Goal: Task Accomplishment & Management: Manage account settings

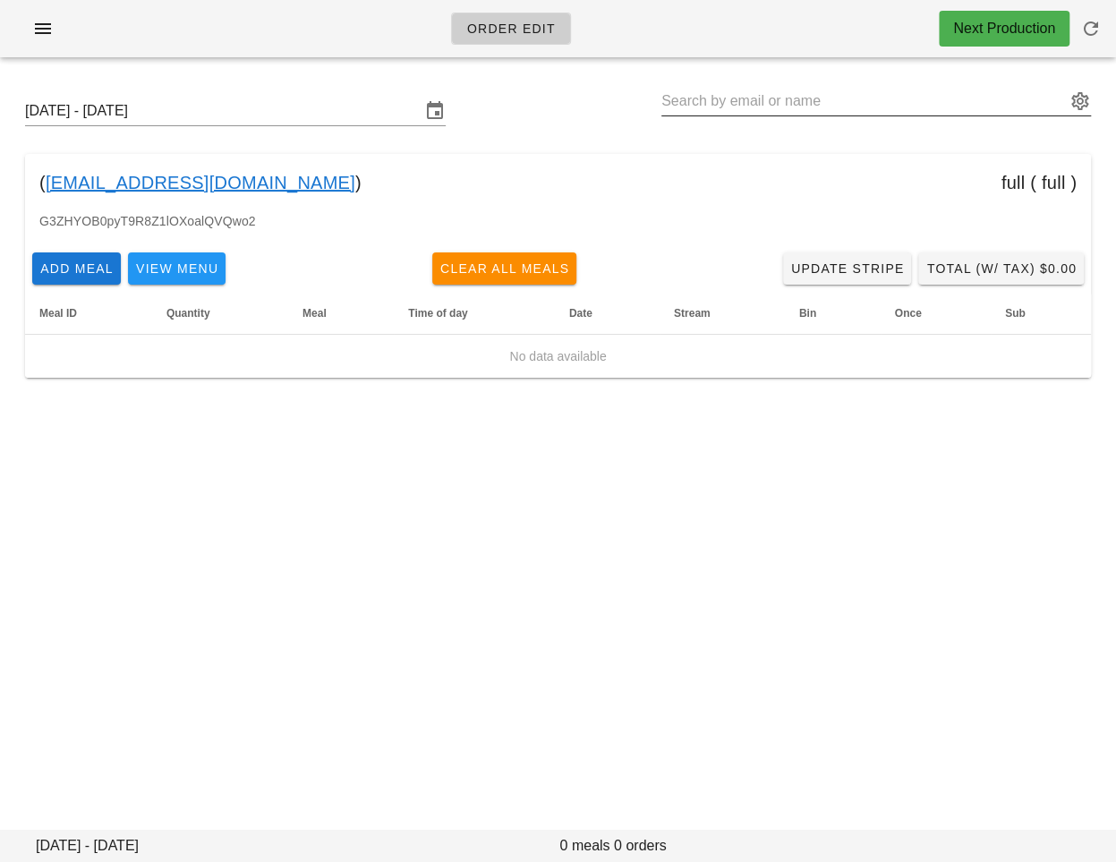
click at [724, 87] on input "text" at bounding box center [864, 101] width 405 height 29
paste input "nicky@fintelconnect.com"
click at [710, 98] on input "nicky@fintelconnect.com" at bounding box center [864, 101] width 405 height 29
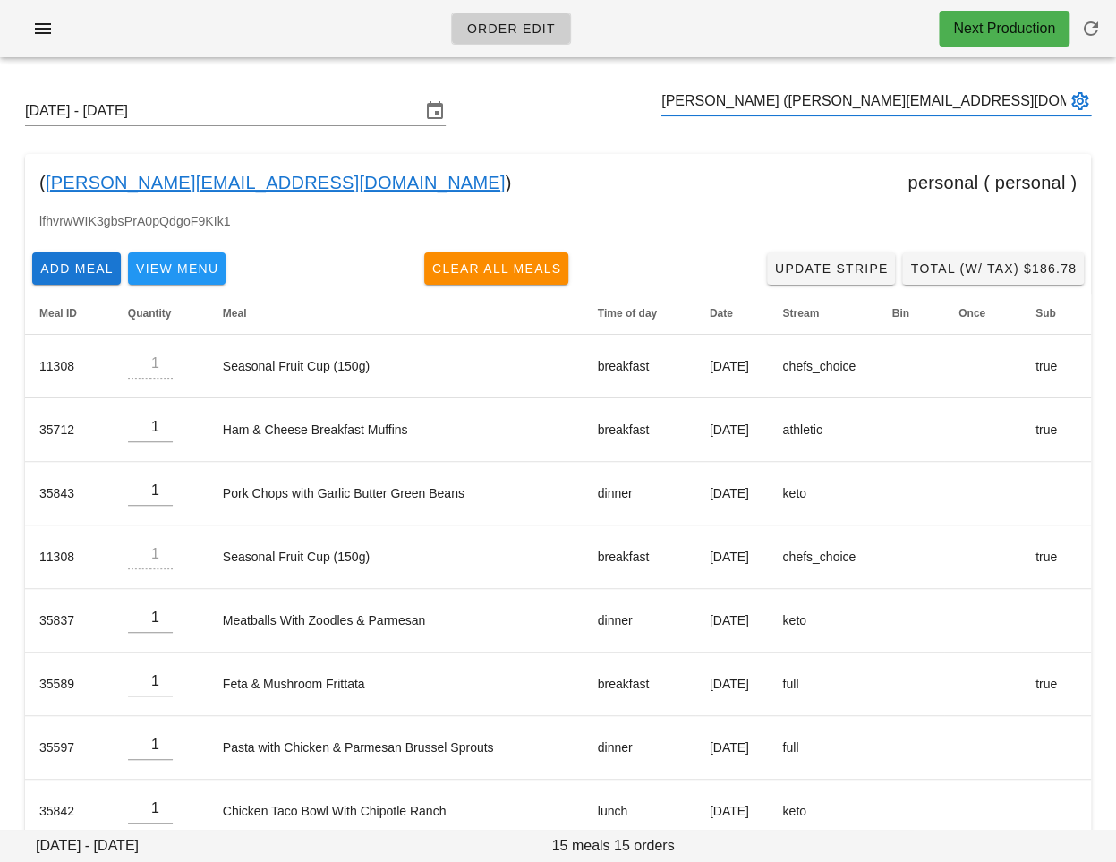
type input "[PERSON_NAME] ([PERSON_NAME][EMAIL_ADDRESS][DOMAIN_NAME])"
click at [678, 235] on div "lfhvrwWIK3gbsPrA0pQdgoF9KIk1" at bounding box center [558, 228] width 1066 height 34
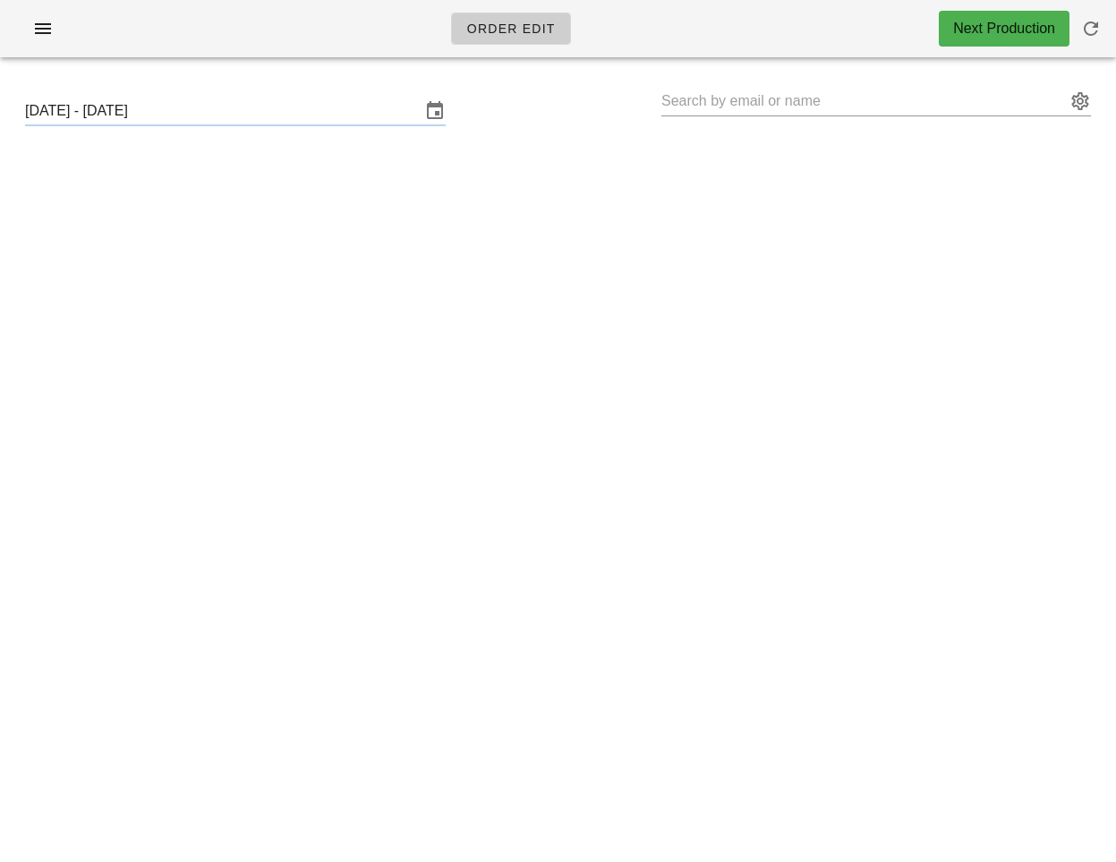
type input "Nicky Senyard (Nicky@kewpac.com)"
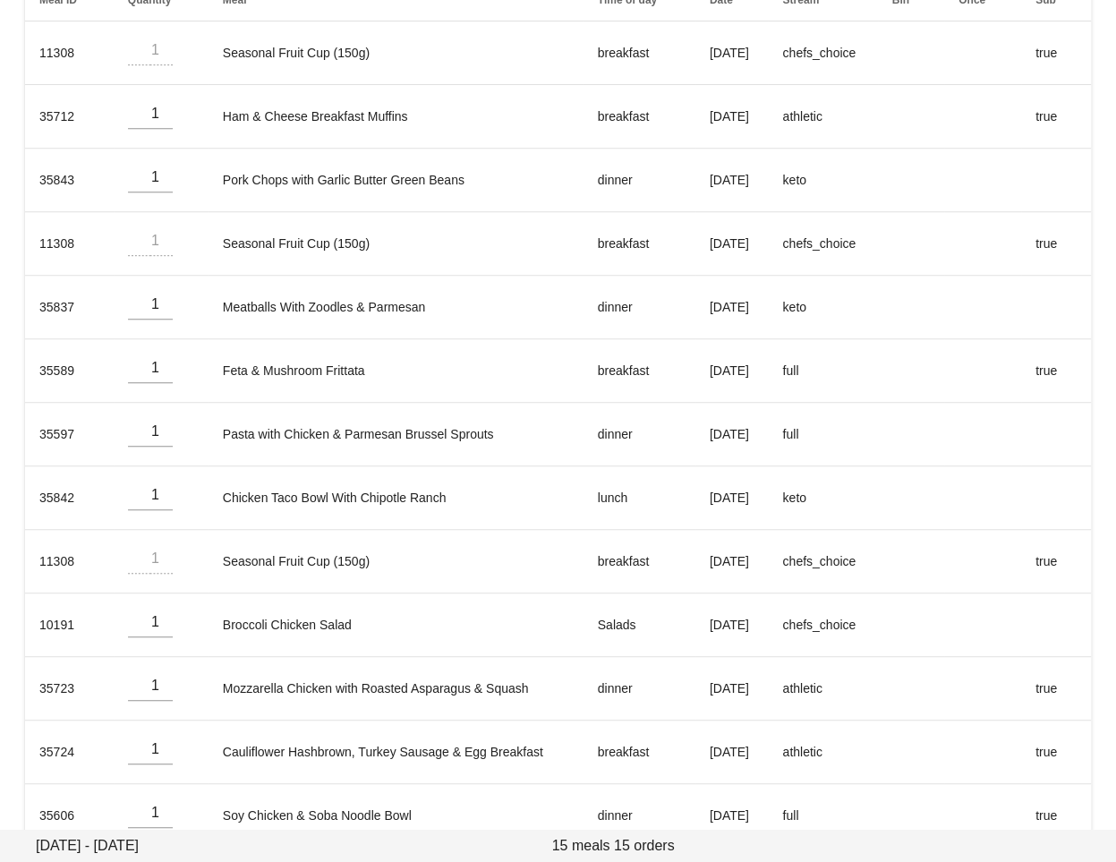
scroll to position [32, 0]
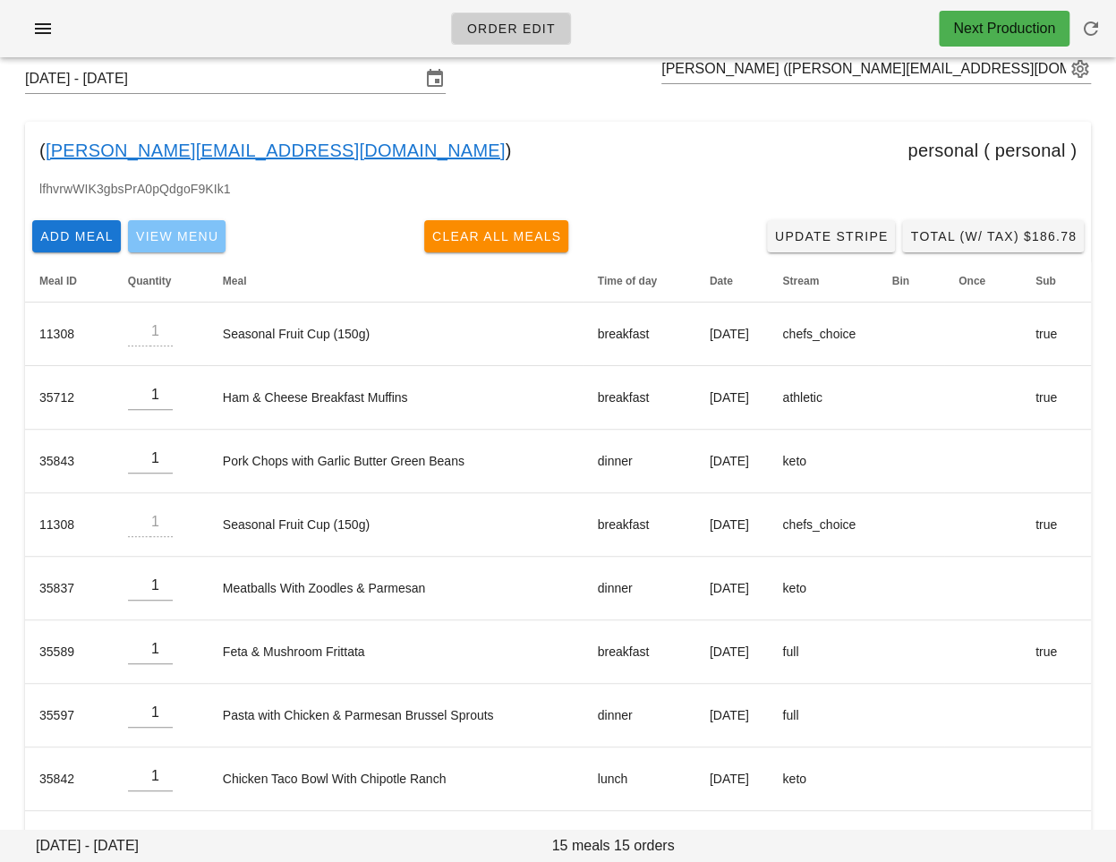
click at [197, 235] on span "View Menu" at bounding box center [176, 236] width 83 height 14
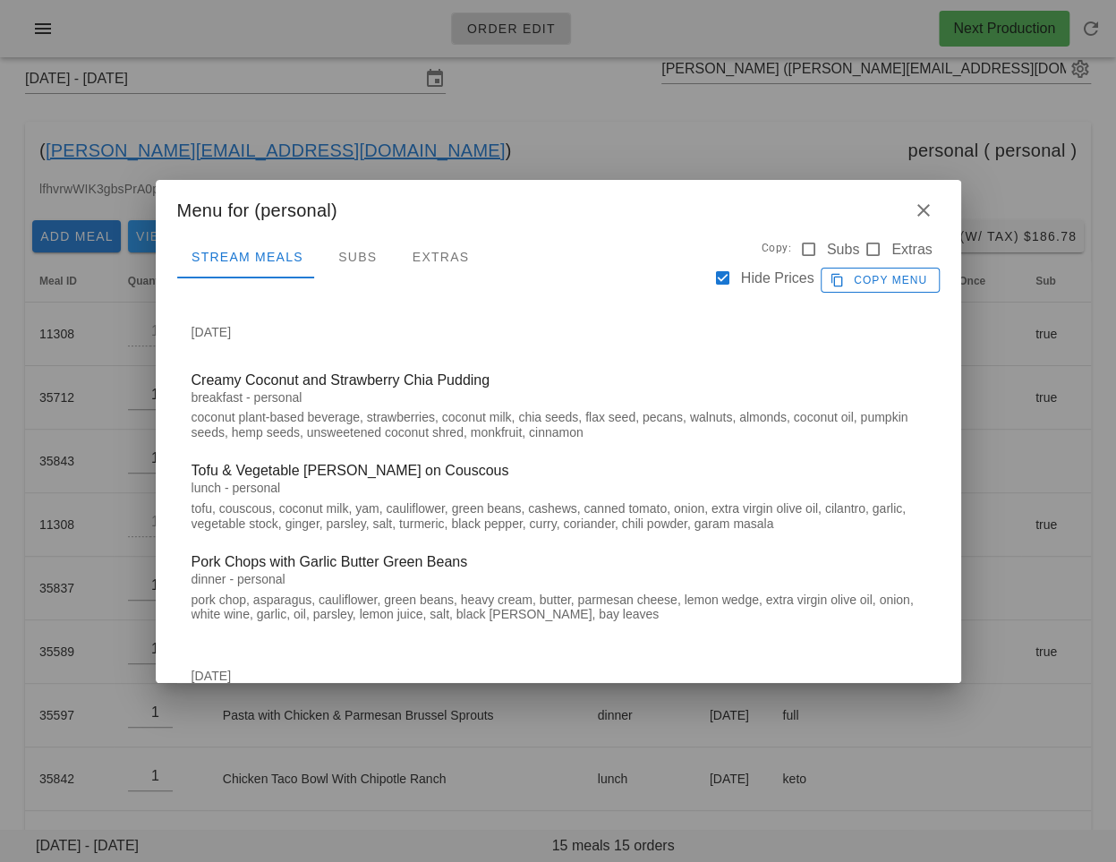
click at [418, 146] on div at bounding box center [558, 431] width 1116 height 862
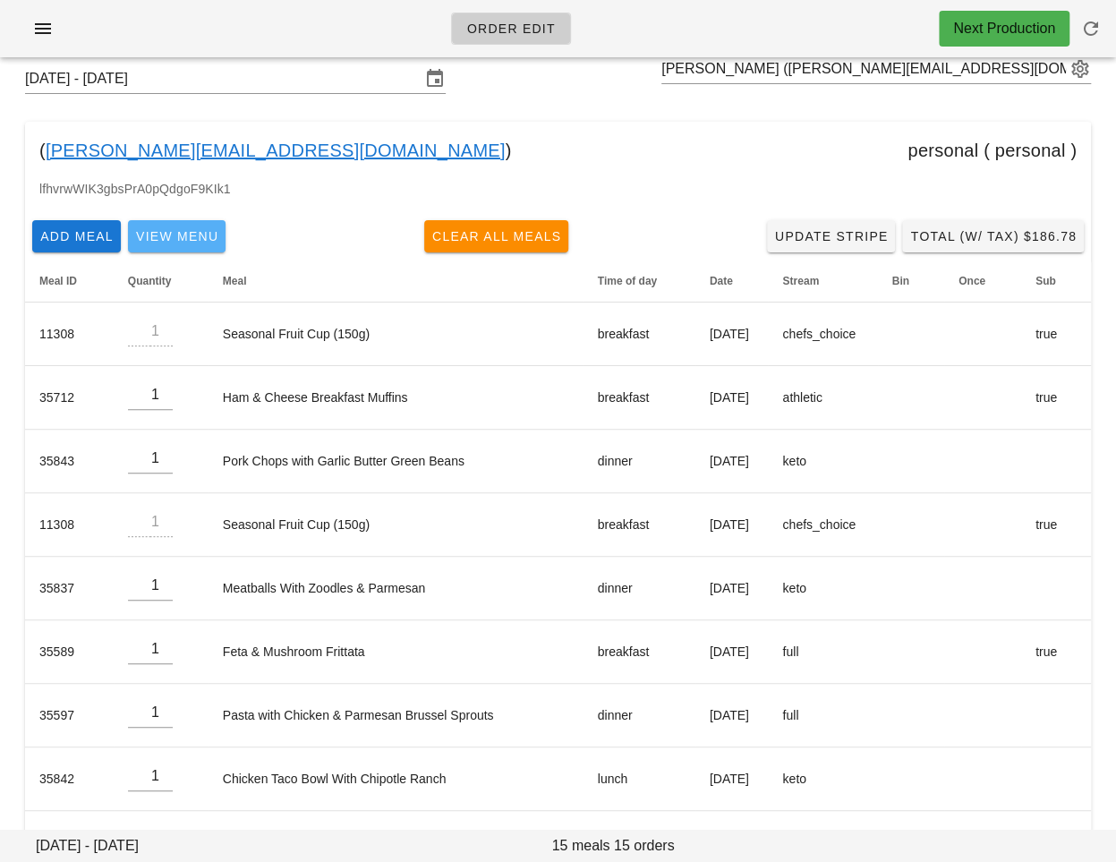
click at [182, 231] on span "View Menu" at bounding box center [176, 236] width 83 height 14
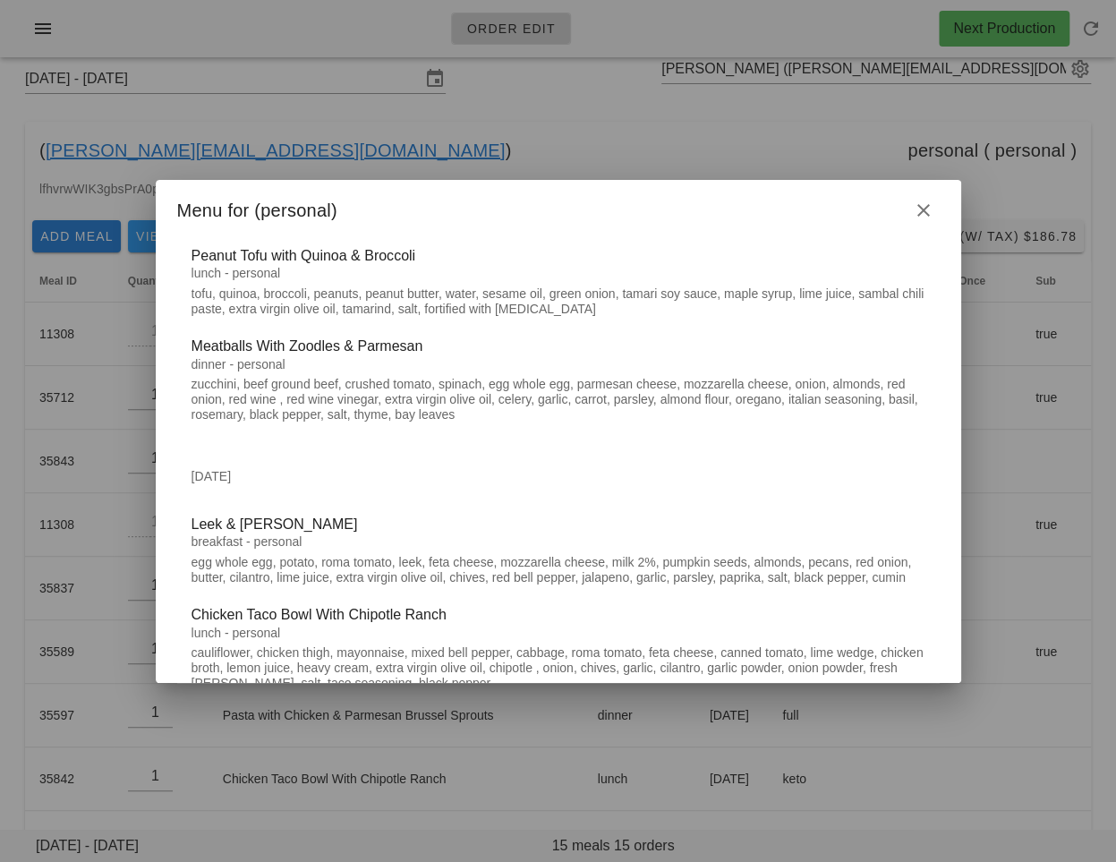
scroll to position [575, 0]
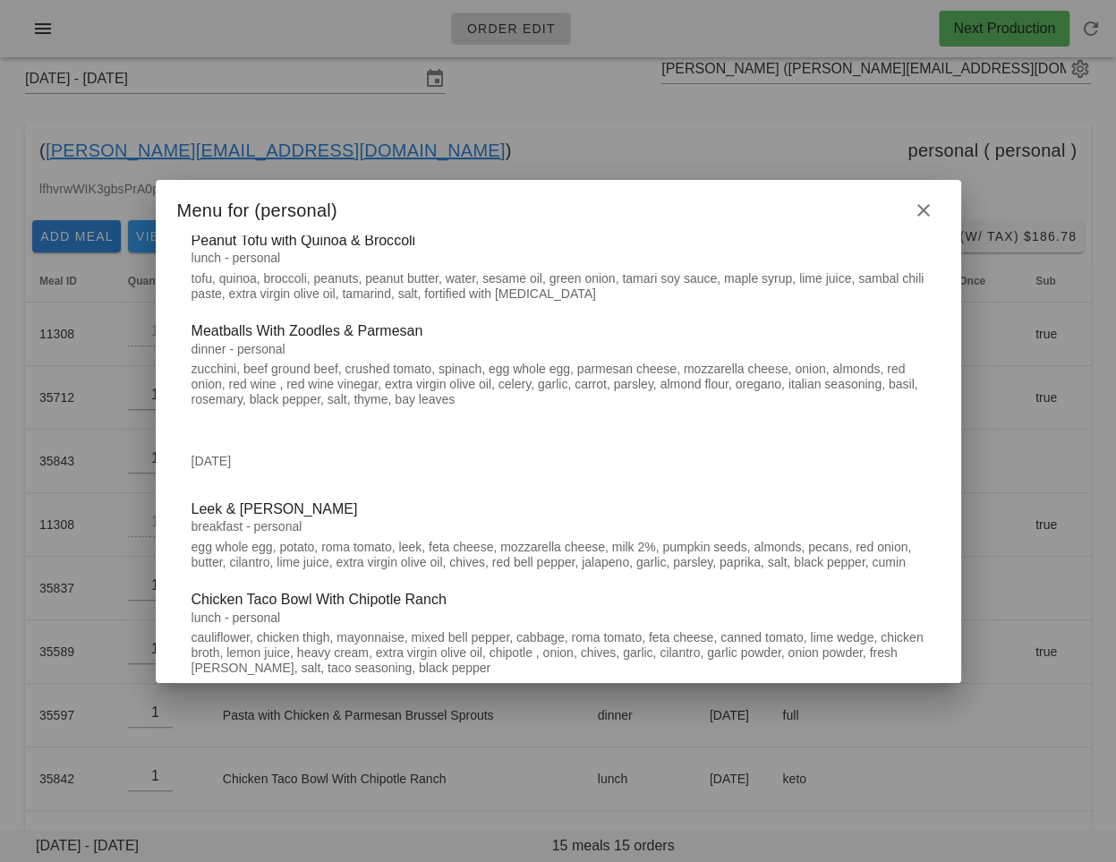
click at [347, 155] on div at bounding box center [558, 431] width 1116 height 862
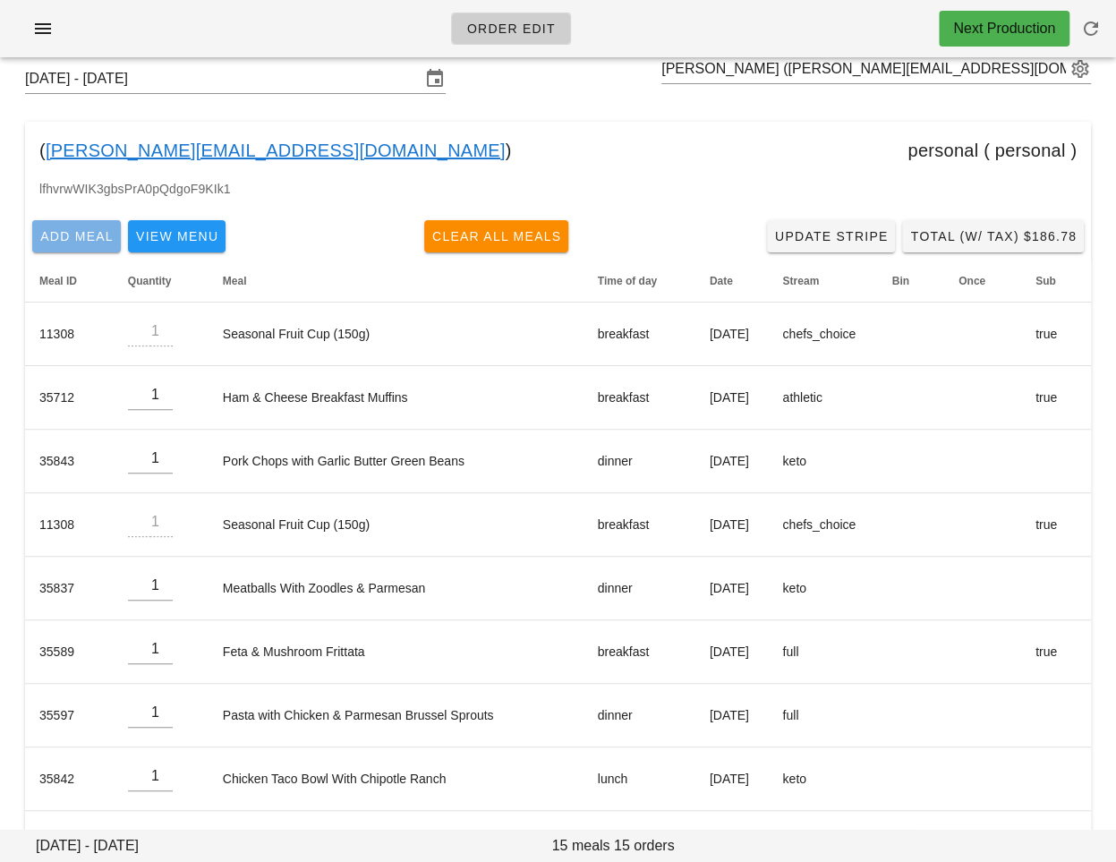
click at [95, 235] on span "Add Meal" at bounding box center [76, 236] width 74 height 14
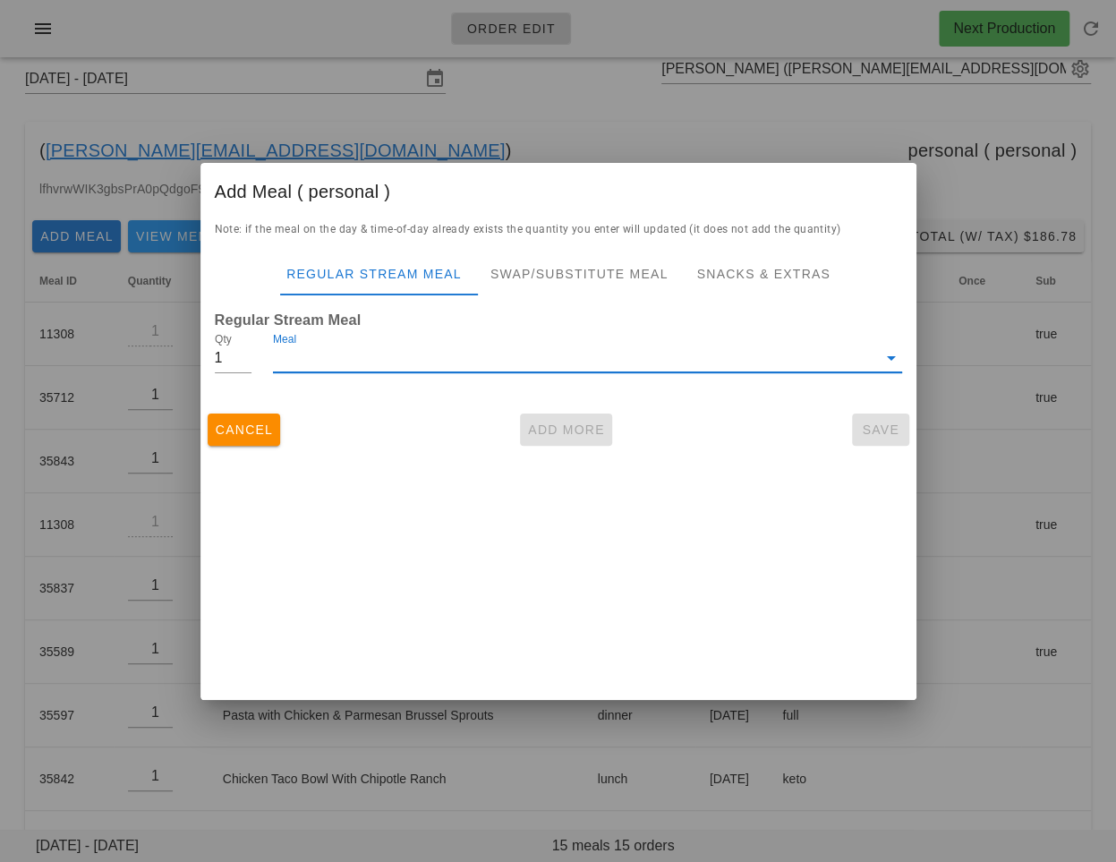
click at [381, 363] on input "Meal" at bounding box center [574, 358] width 603 height 29
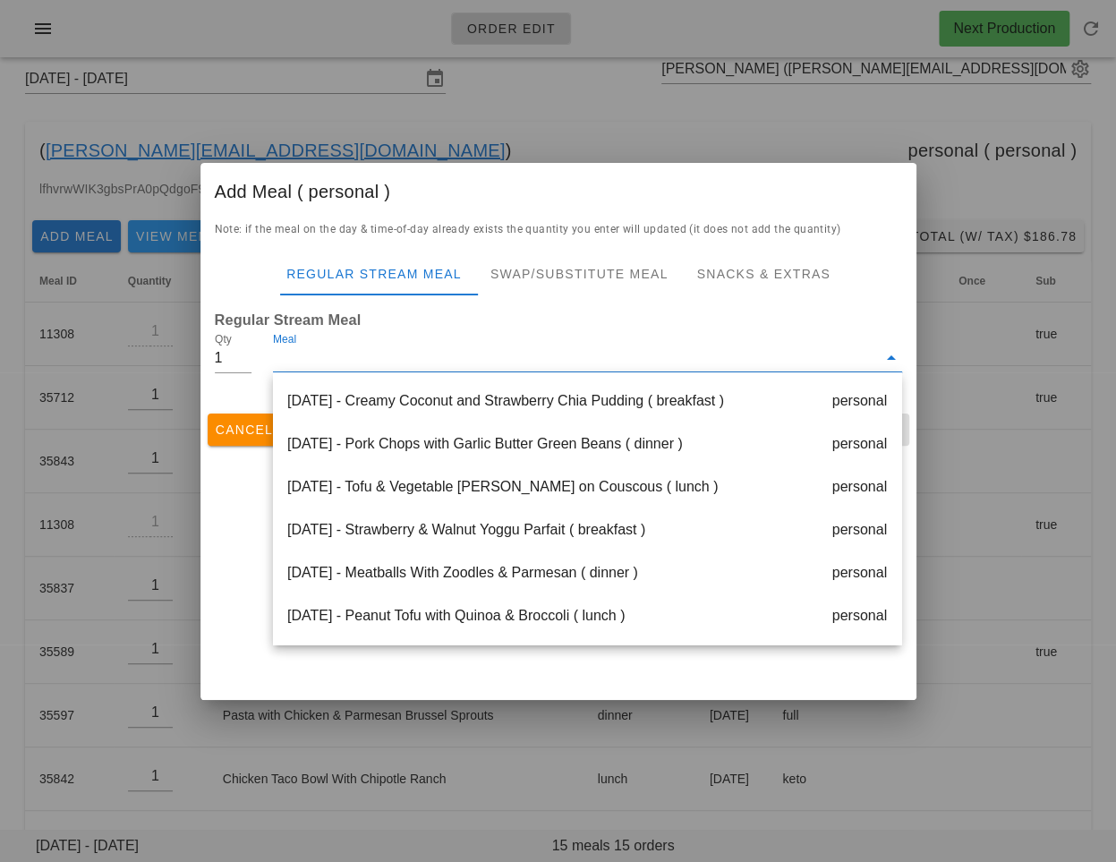
click at [459, 110] on div at bounding box center [558, 431] width 1116 height 862
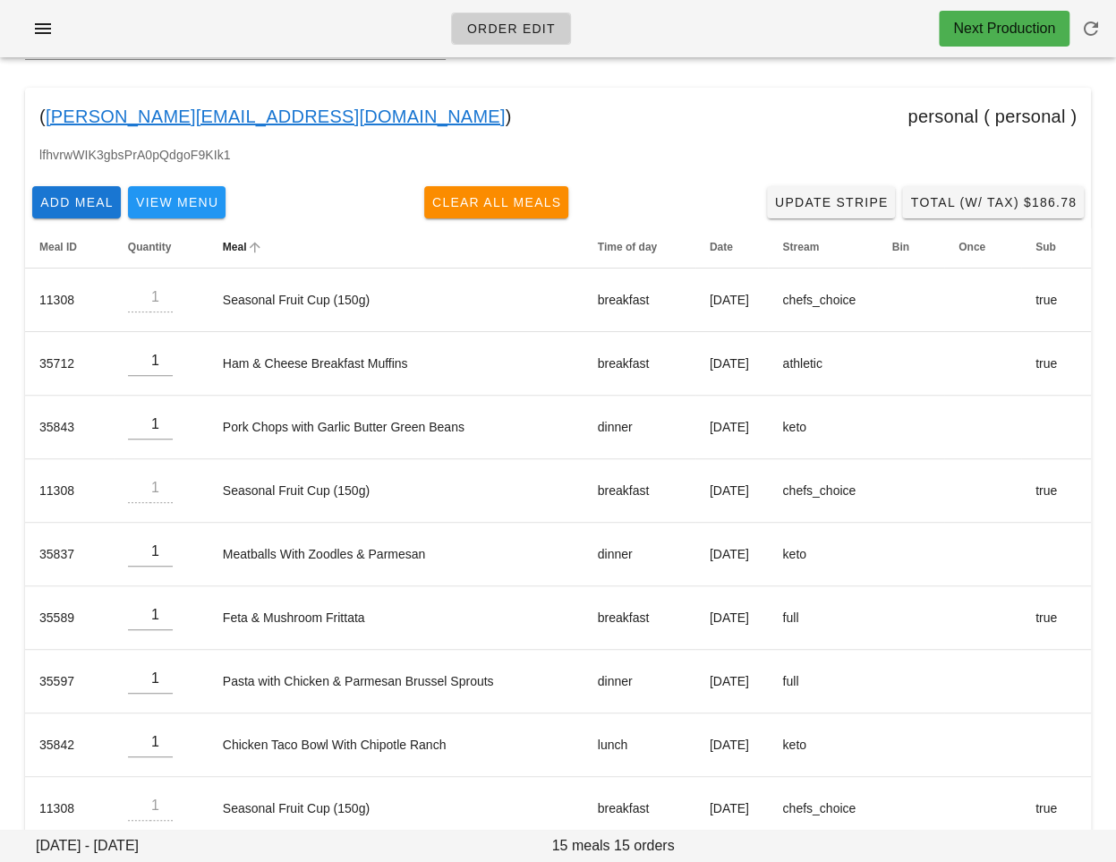
scroll to position [0, 0]
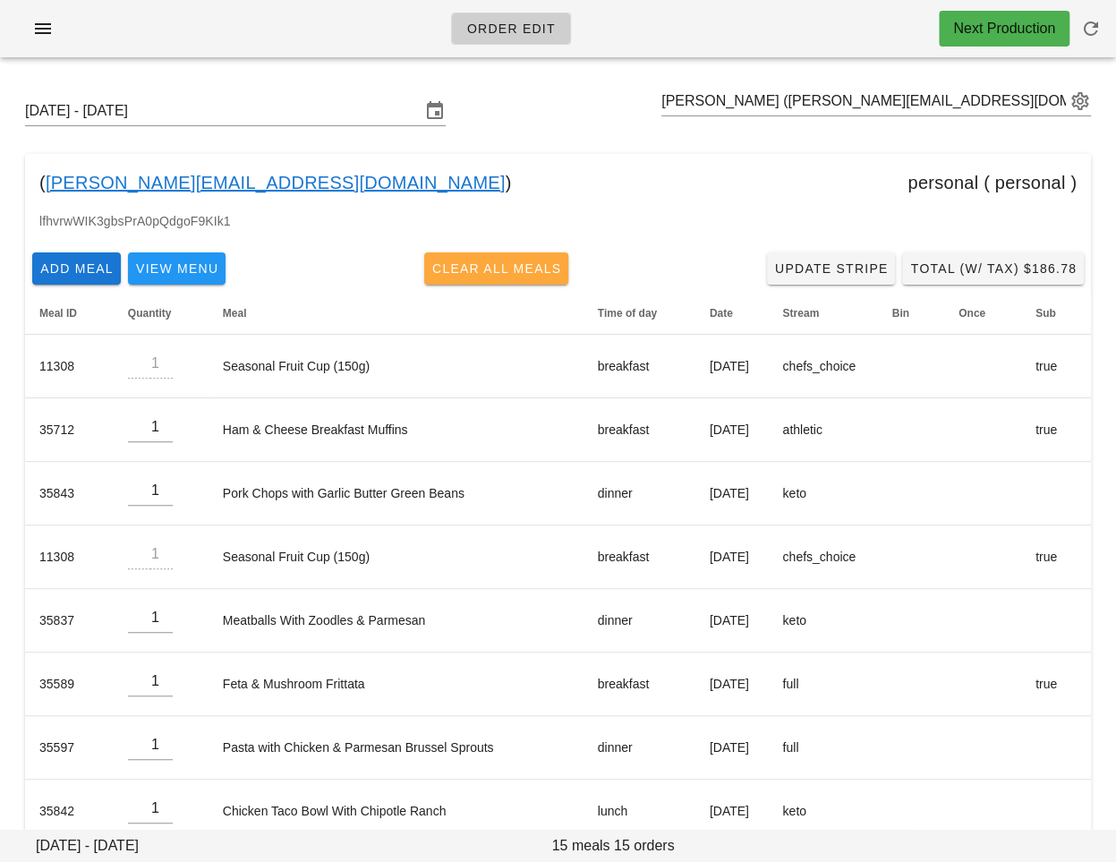
click at [480, 269] on span "Clear All Meals" at bounding box center [496, 268] width 131 height 14
type input "0"
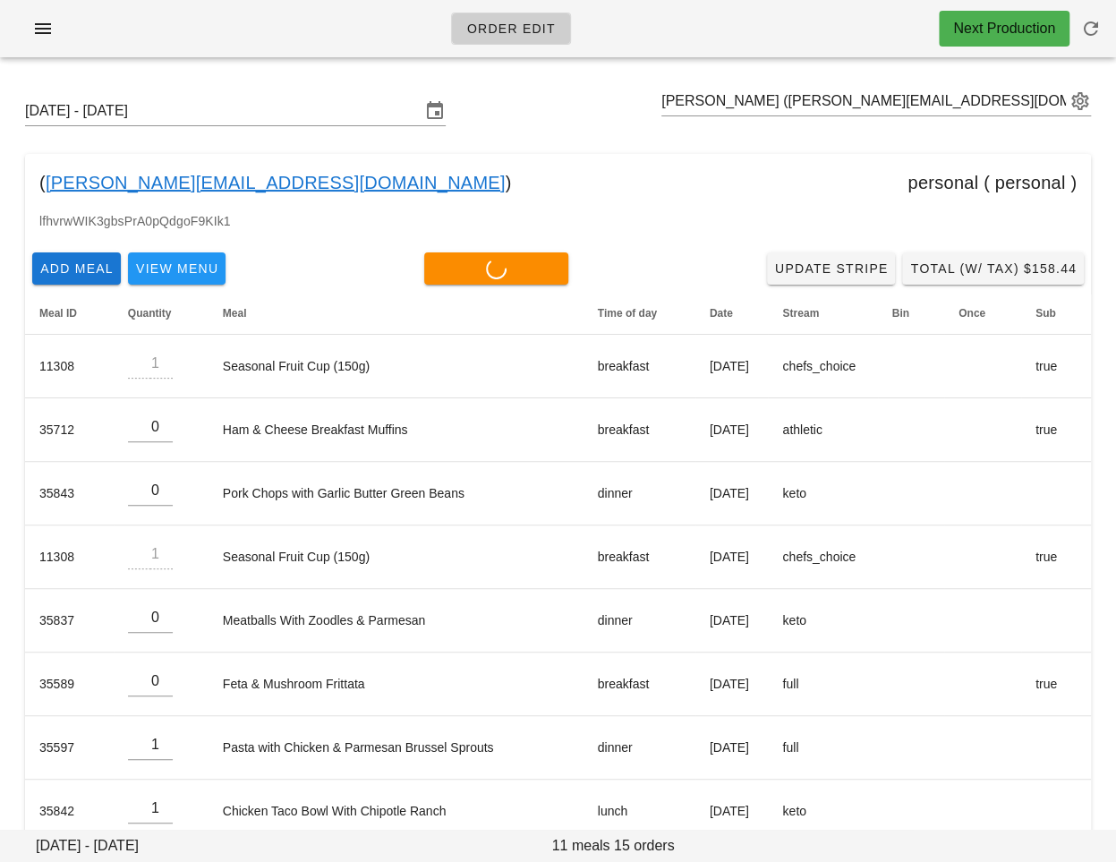
type input "0"
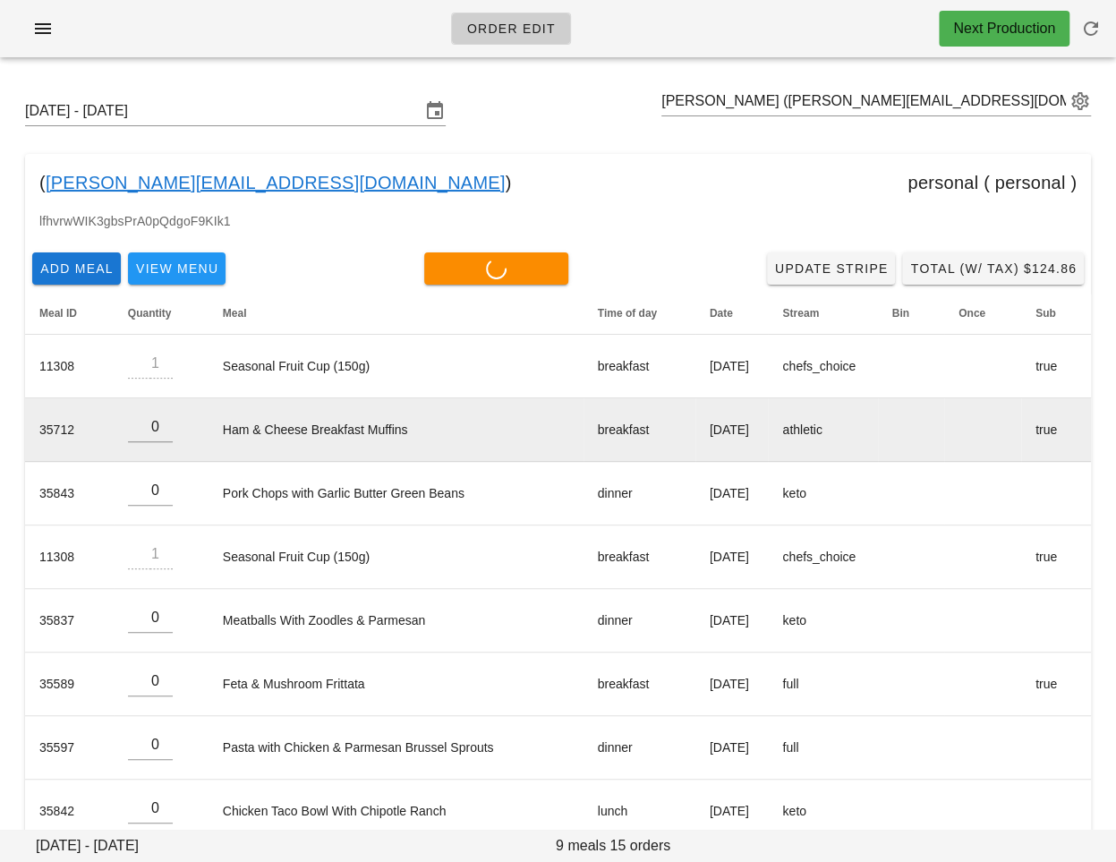
type input "0"
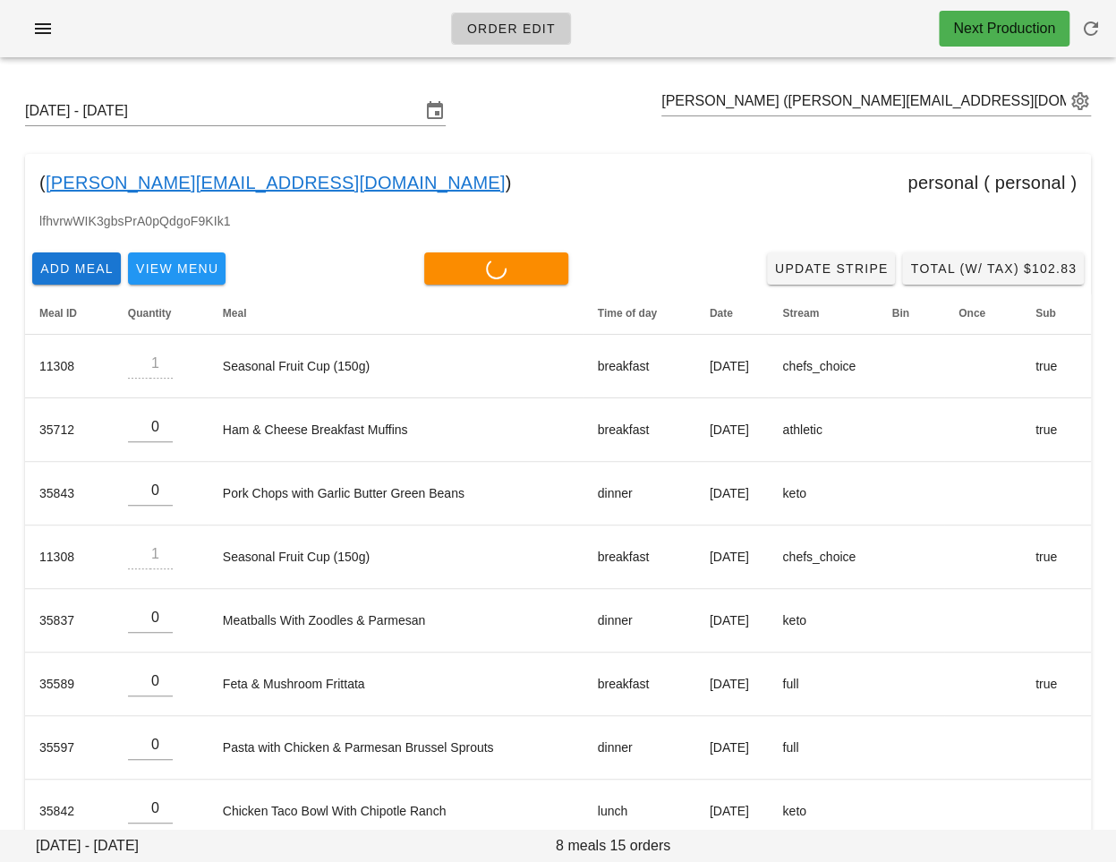
type input "0"
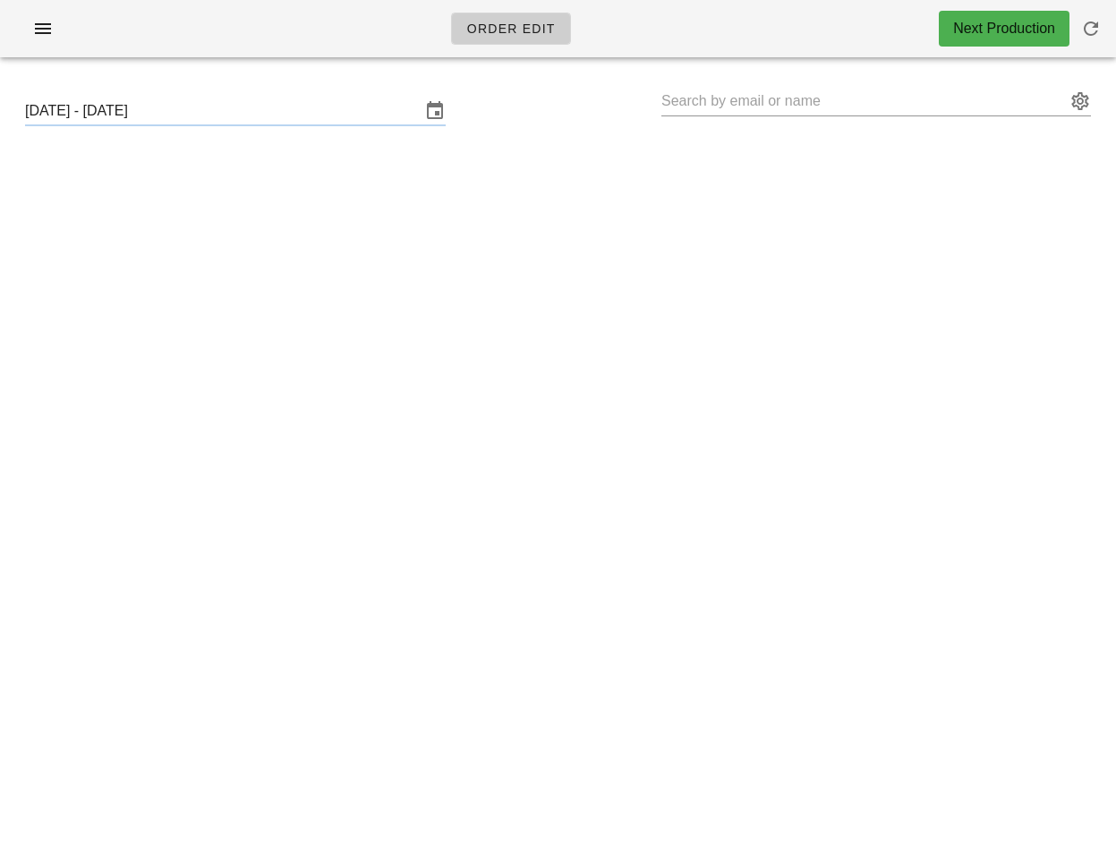
type input "[PERSON_NAME] ([PERSON_NAME][EMAIL_ADDRESS][DOMAIN_NAME])"
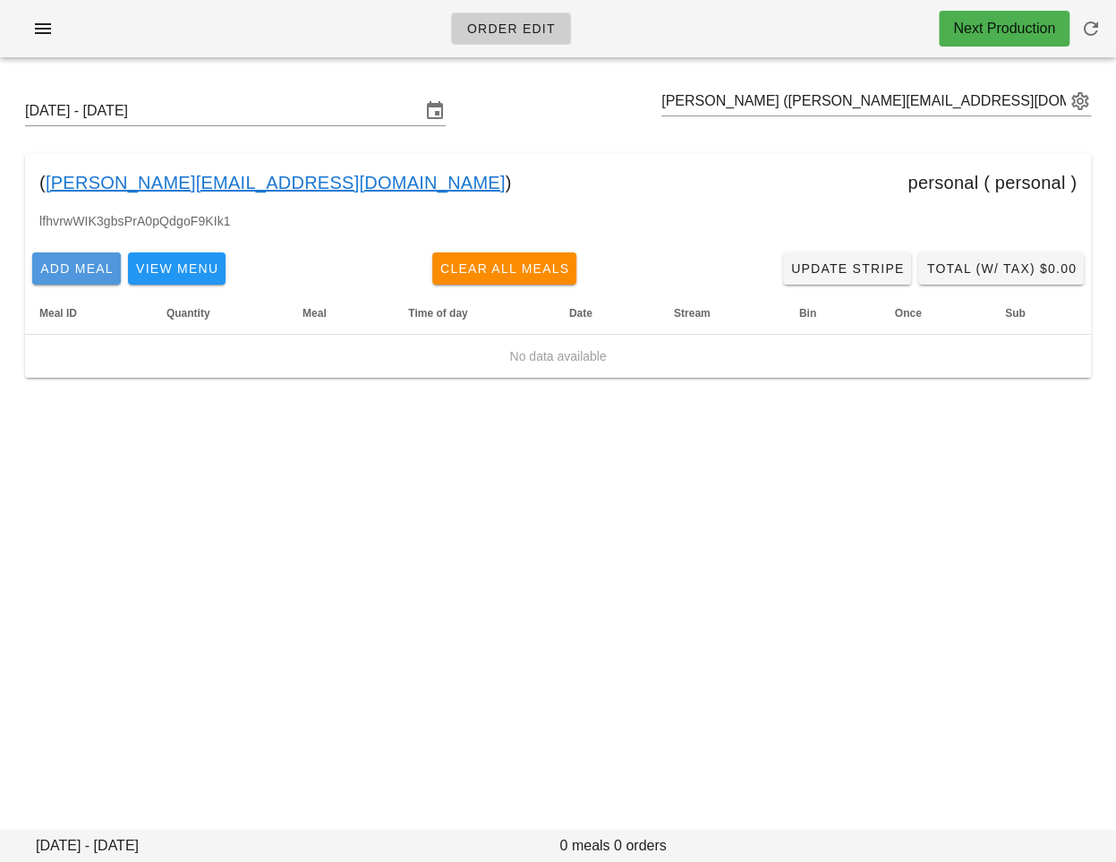
click at [76, 267] on span "Add Meal" at bounding box center [76, 268] width 74 height 14
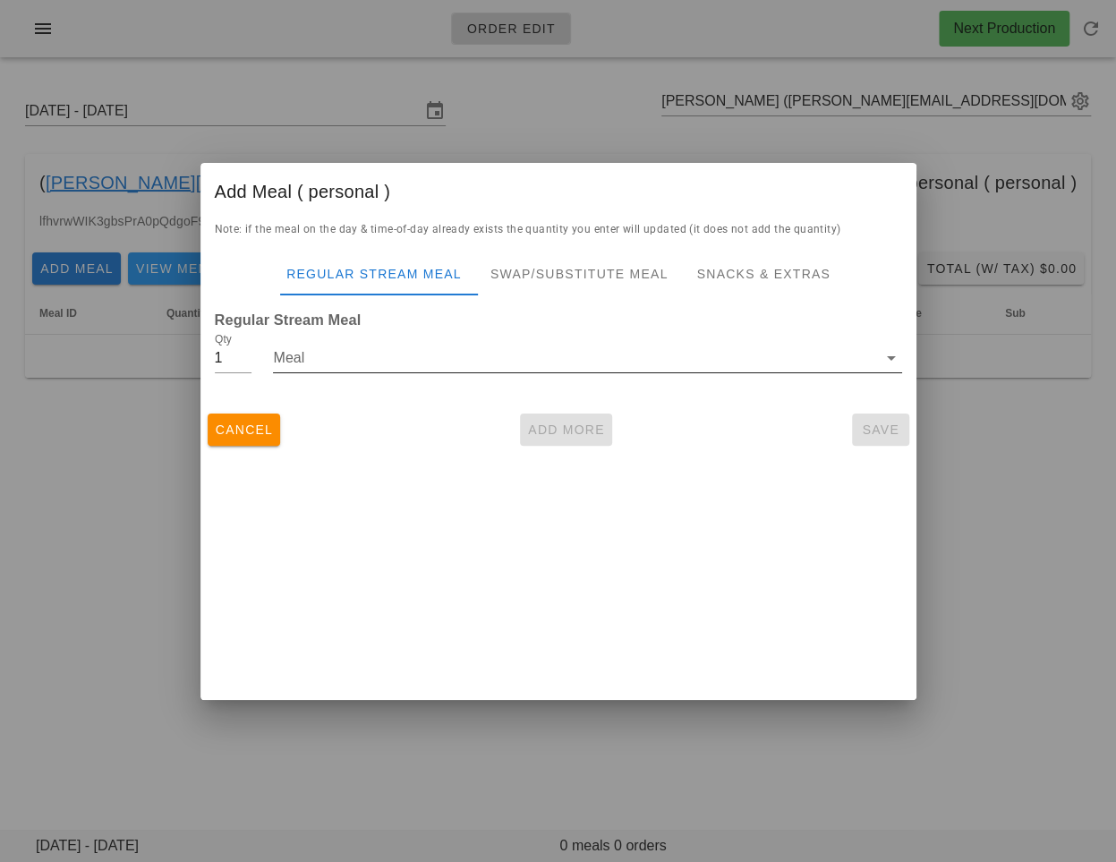
click at [441, 364] on input "Meal" at bounding box center [574, 358] width 603 height 29
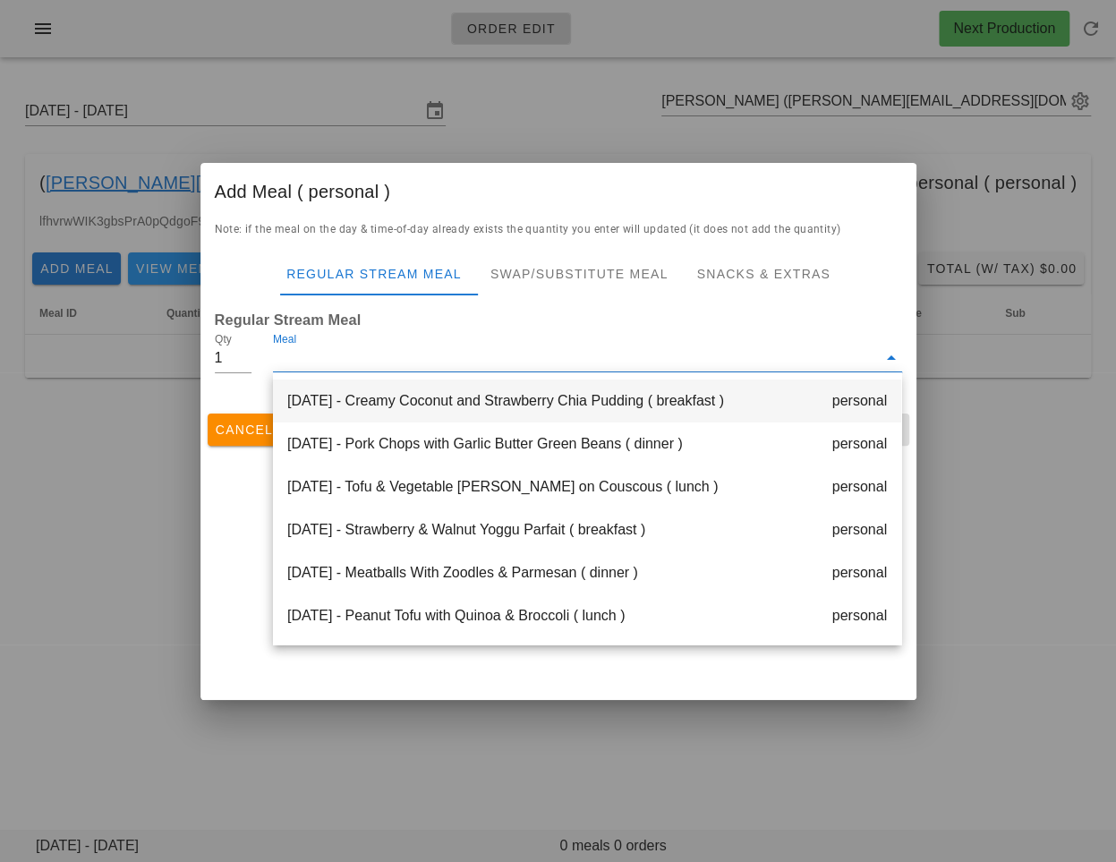
click at [438, 414] on div "[DATE] - Creamy Coconut and Strawberry Chia Pudding ( breakfast ) personal" at bounding box center [587, 401] width 628 height 43
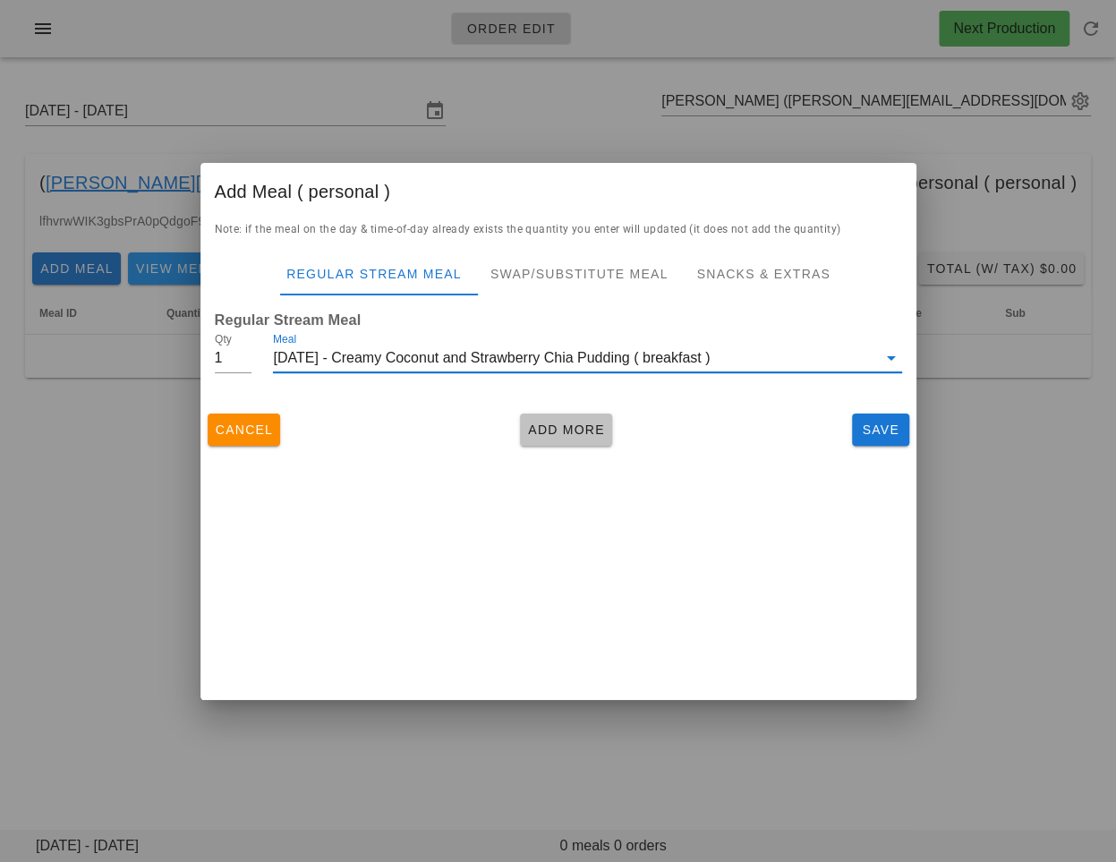
click at [543, 424] on span "Add More" at bounding box center [566, 430] width 78 height 14
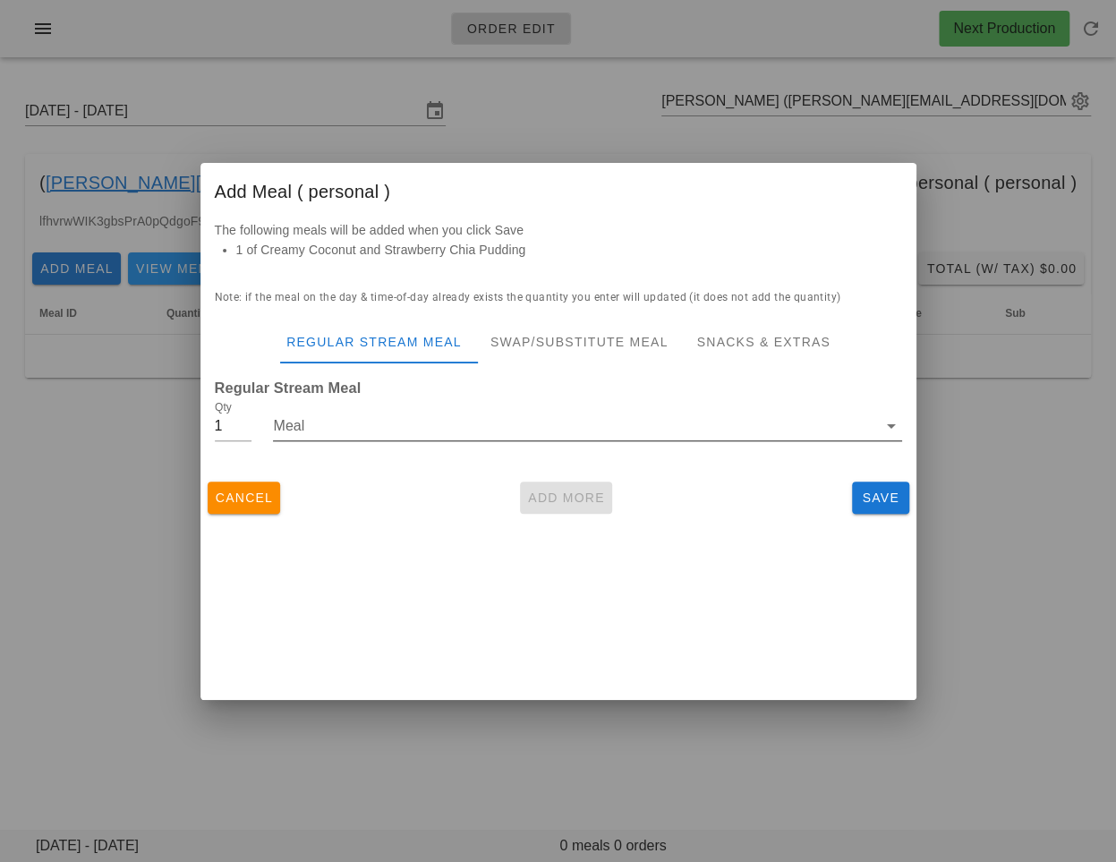
click at [361, 423] on input "Meal" at bounding box center [574, 426] width 603 height 29
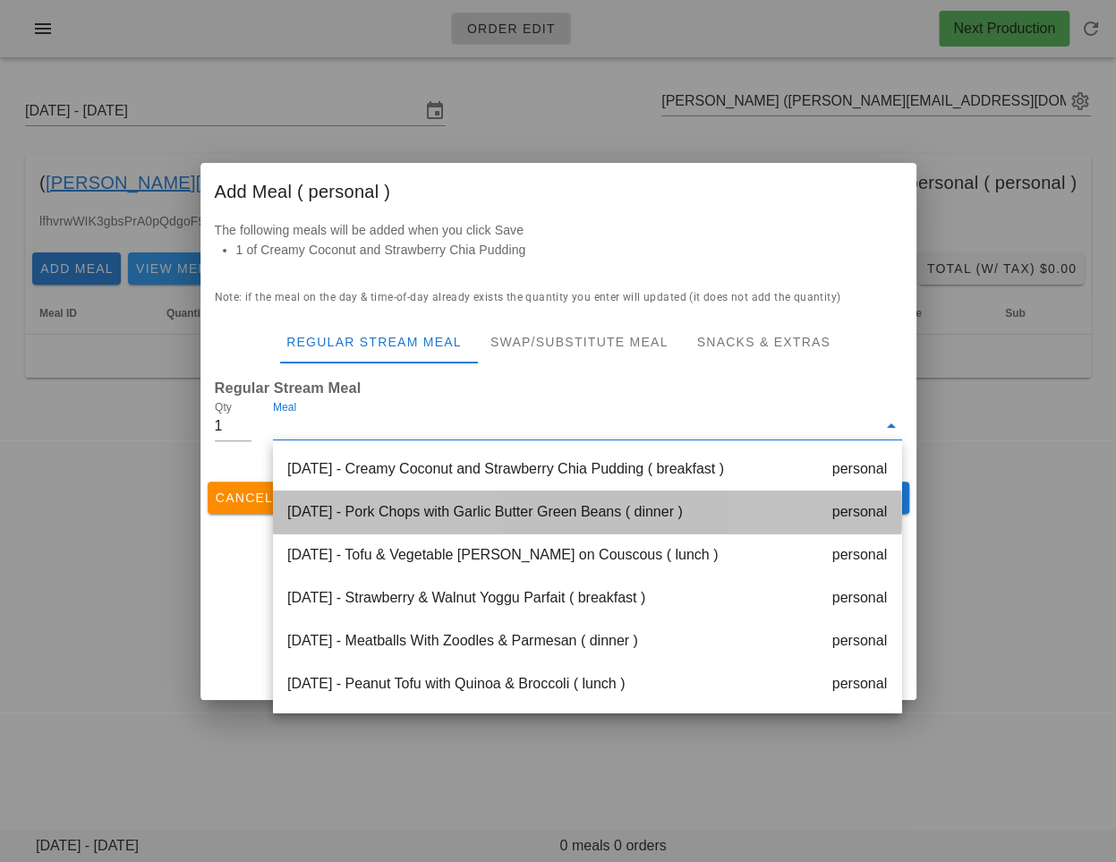
click at [398, 519] on div "Monday Oct 13 - Pork Chops with Garlic Butter Green Beans ( dinner ) personal" at bounding box center [587, 512] width 628 height 43
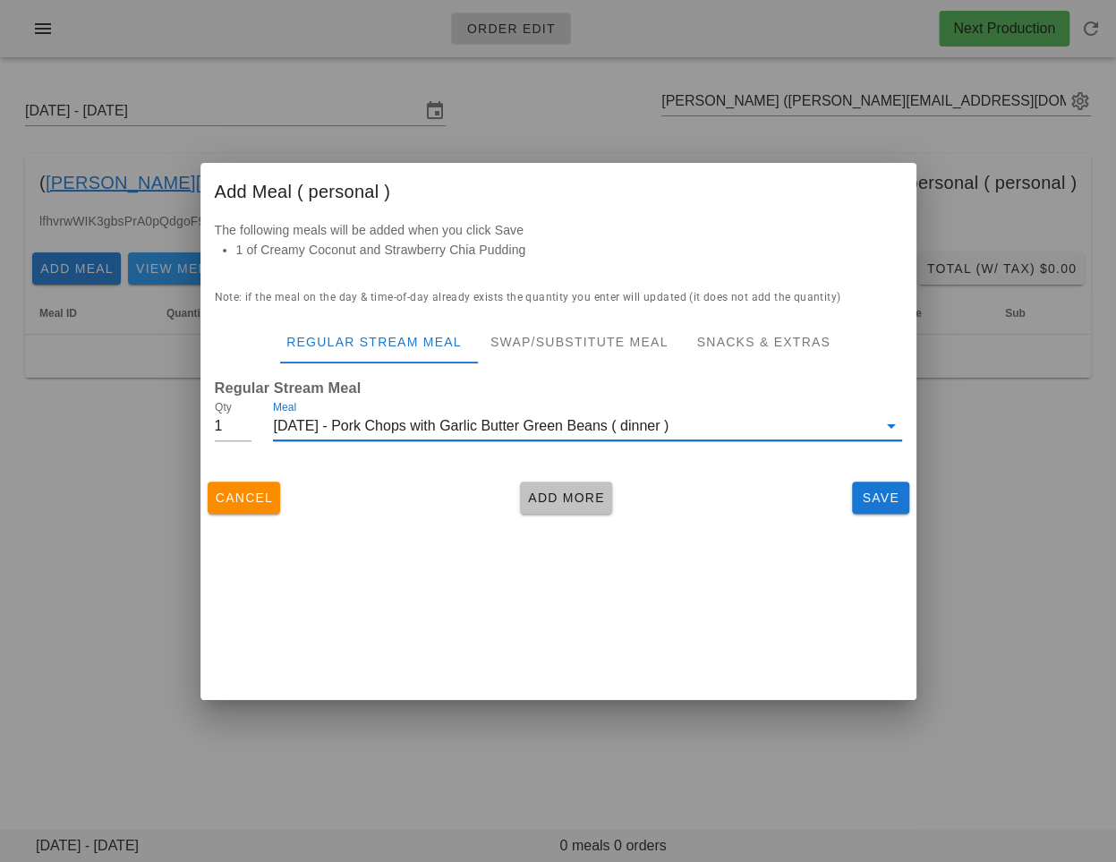
click at [546, 491] on span "Add More" at bounding box center [566, 498] width 78 height 14
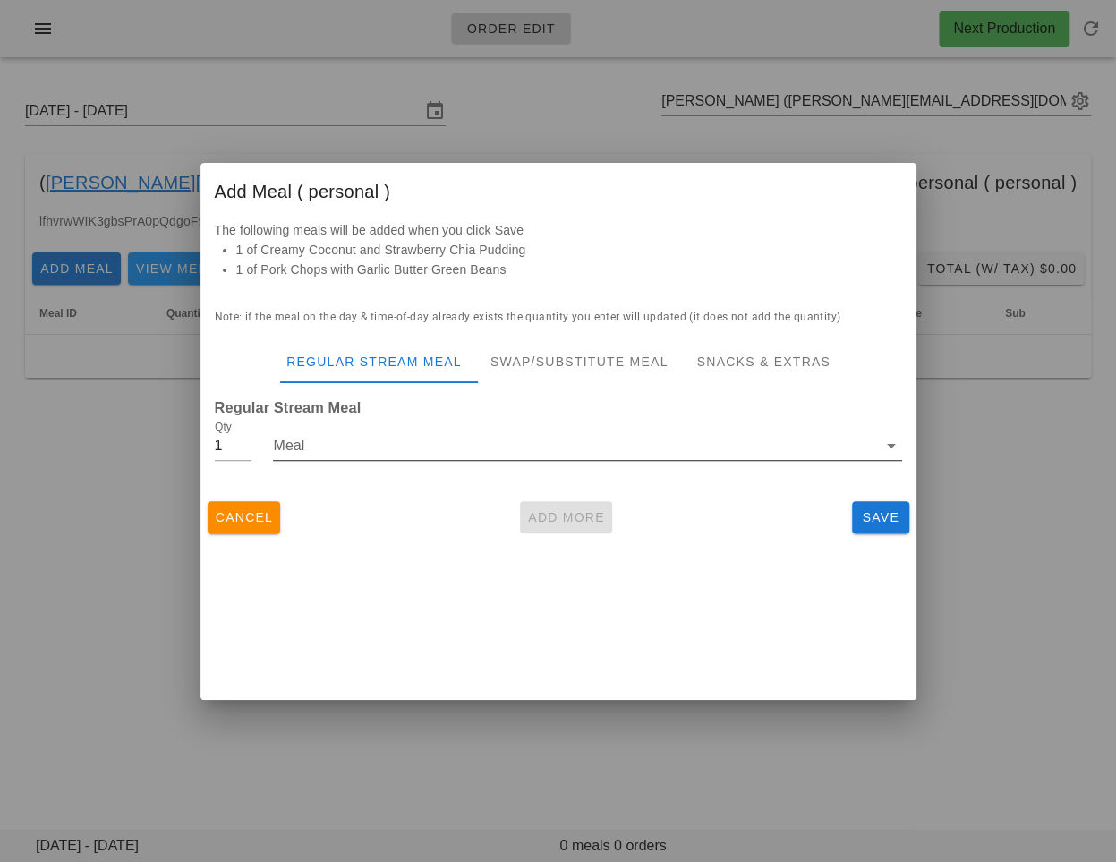
click at [440, 434] on input "Meal" at bounding box center [574, 445] width 603 height 29
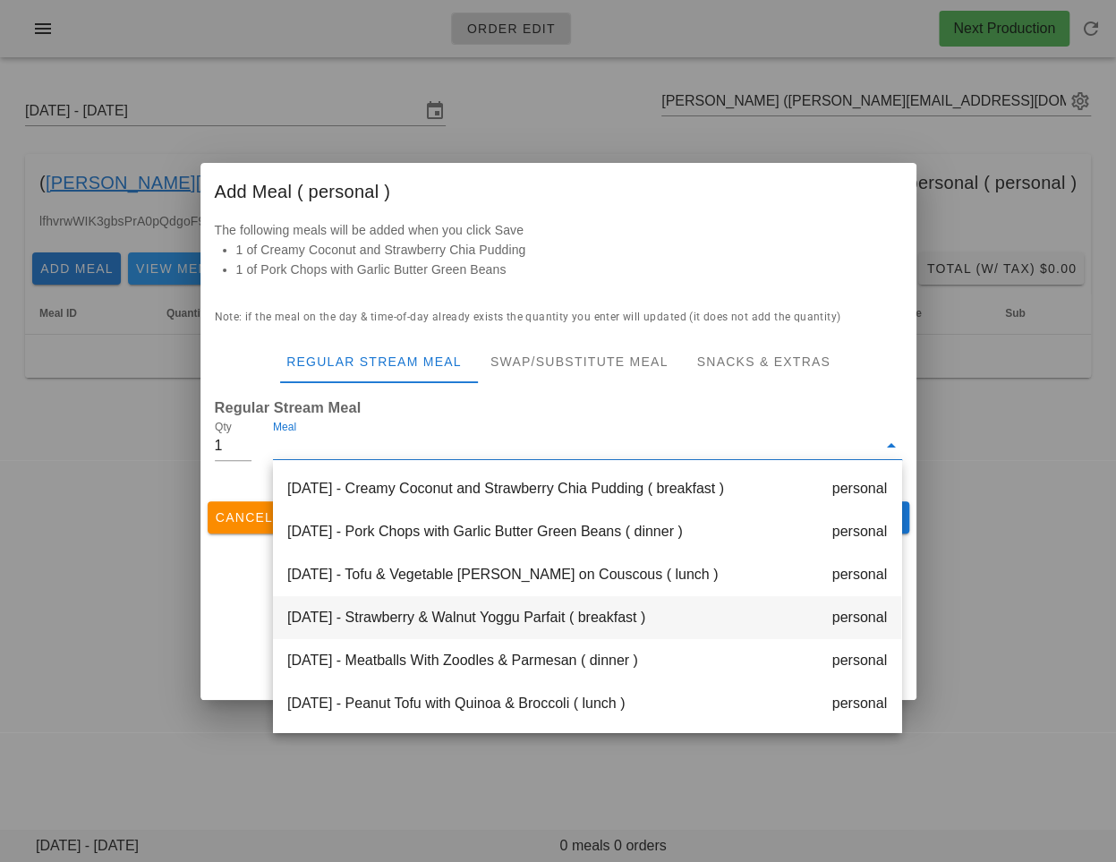
scroll to position [22, 0]
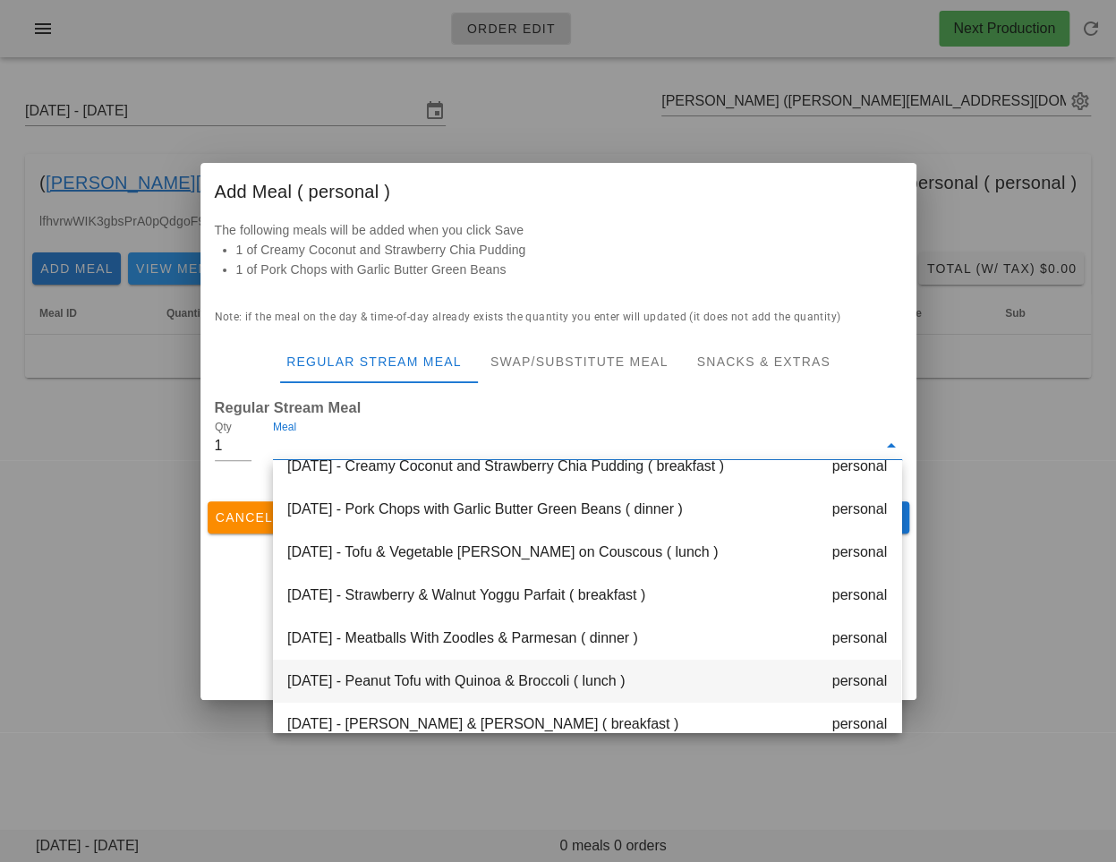
click at [422, 677] on div "Tuesday Oct 14 - Peanut Tofu with Quinoa & Broccoli ( lunch ) personal" at bounding box center [587, 681] width 628 height 43
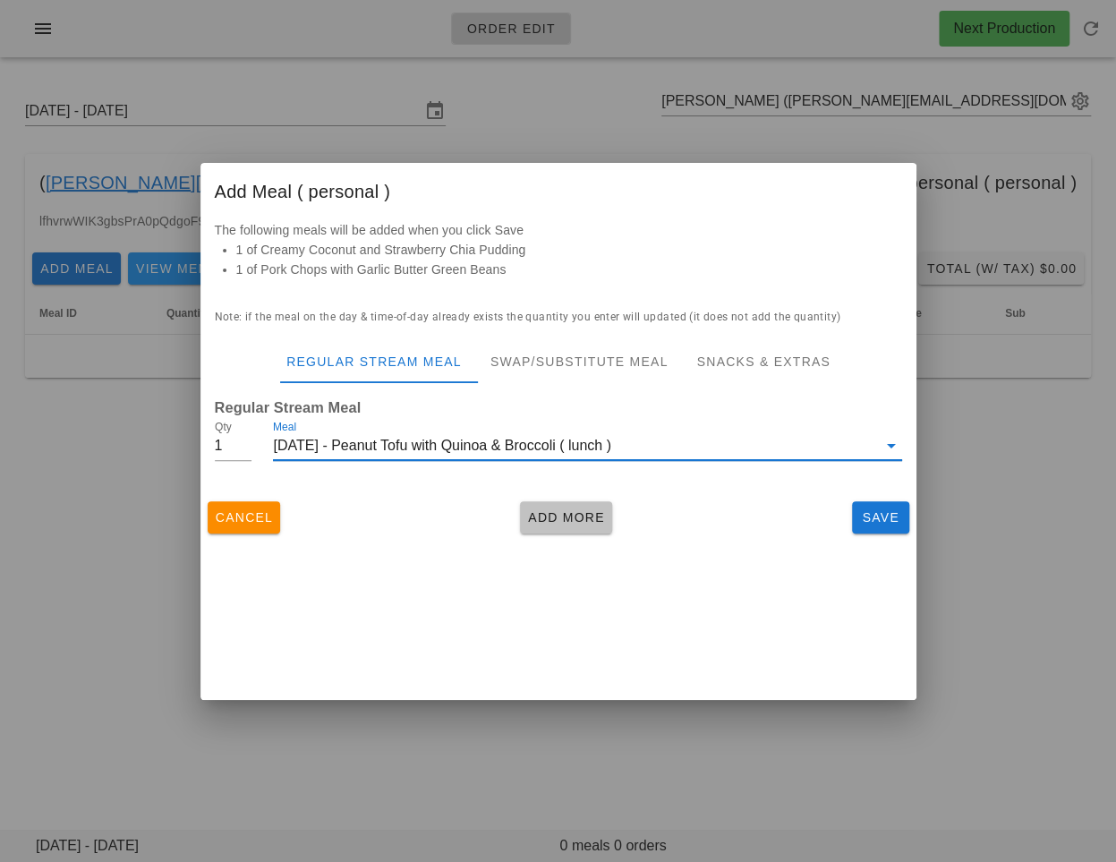
click at [549, 512] on span "Add More" at bounding box center [566, 517] width 78 height 14
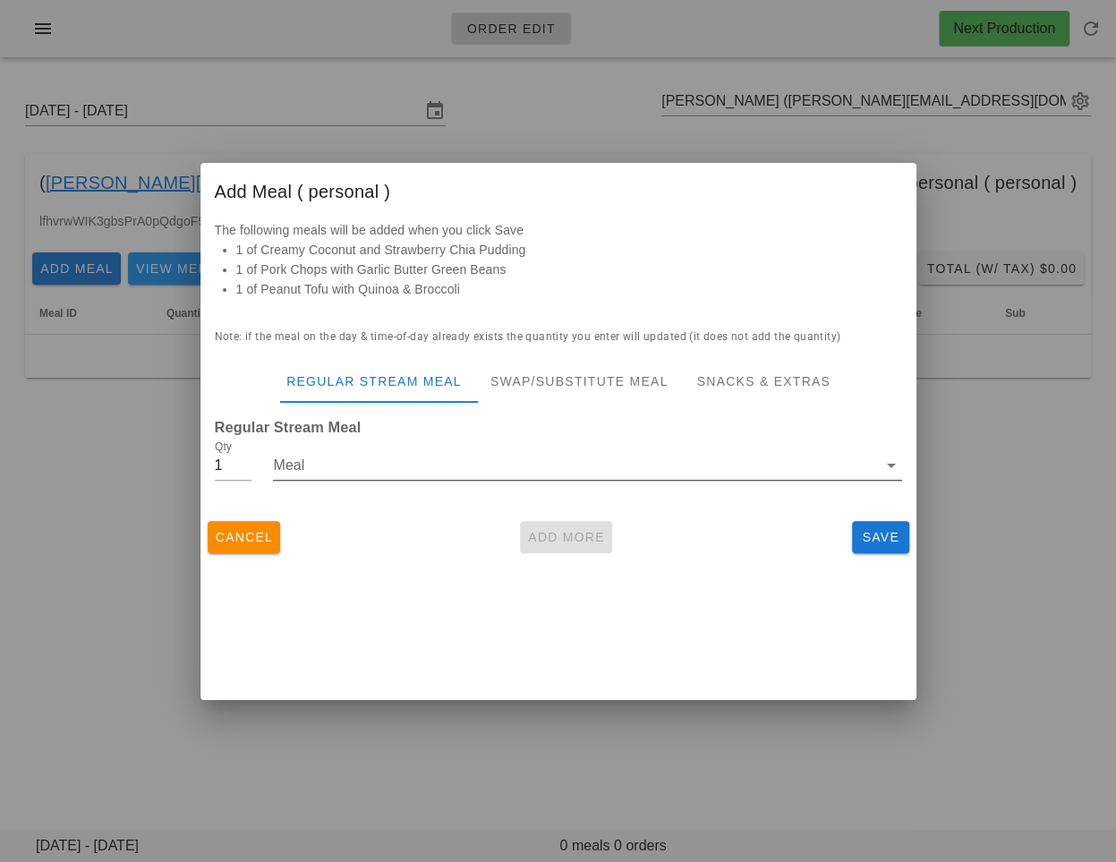
click at [488, 478] on div "Meal" at bounding box center [587, 465] width 628 height 29
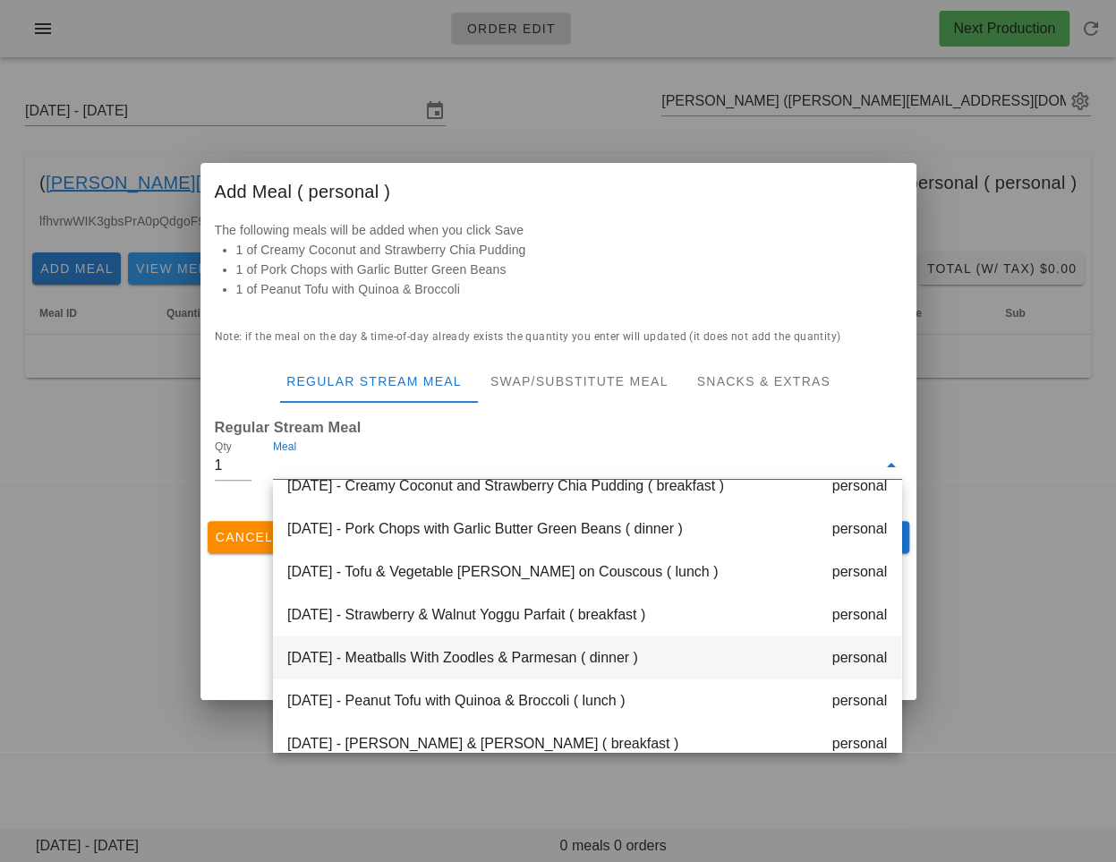
click at [448, 658] on div "Tuesday Oct 14 - Meatballs With Zoodles & Parmesan ( dinner ) personal" at bounding box center [587, 657] width 628 height 43
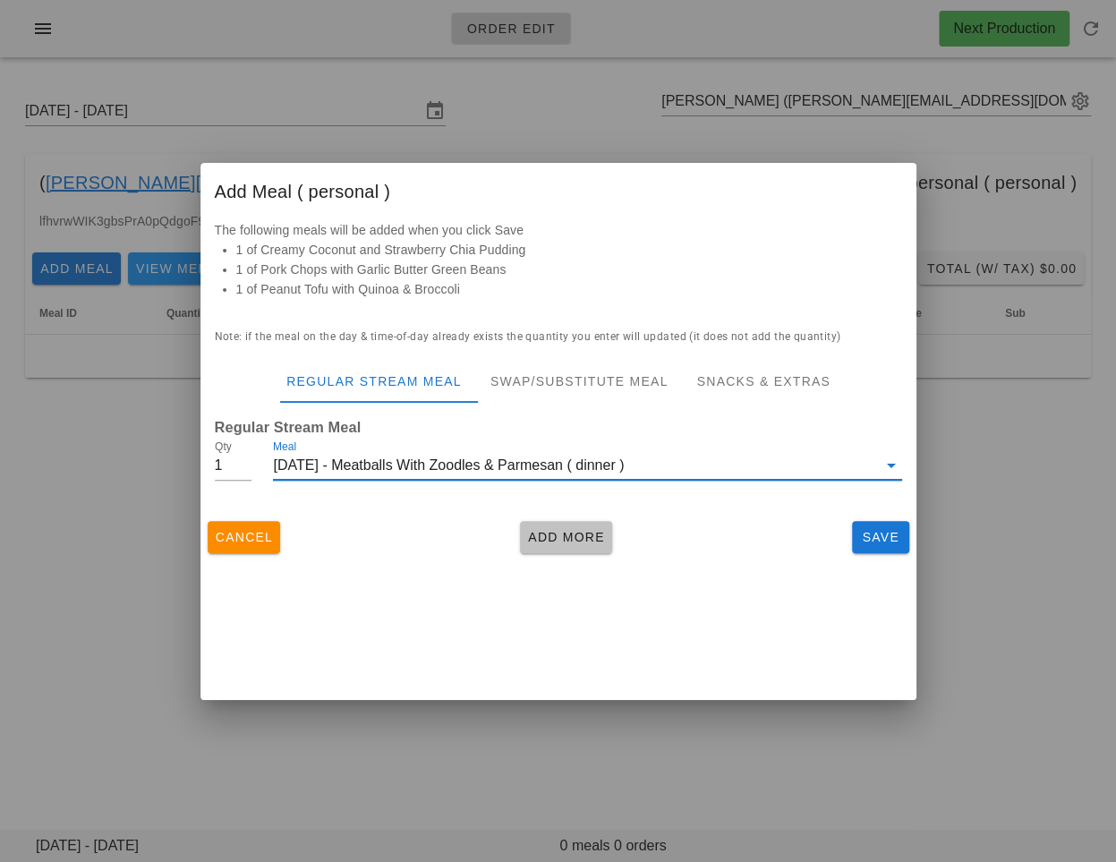
click at [558, 539] on span "Add More" at bounding box center [566, 537] width 78 height 14
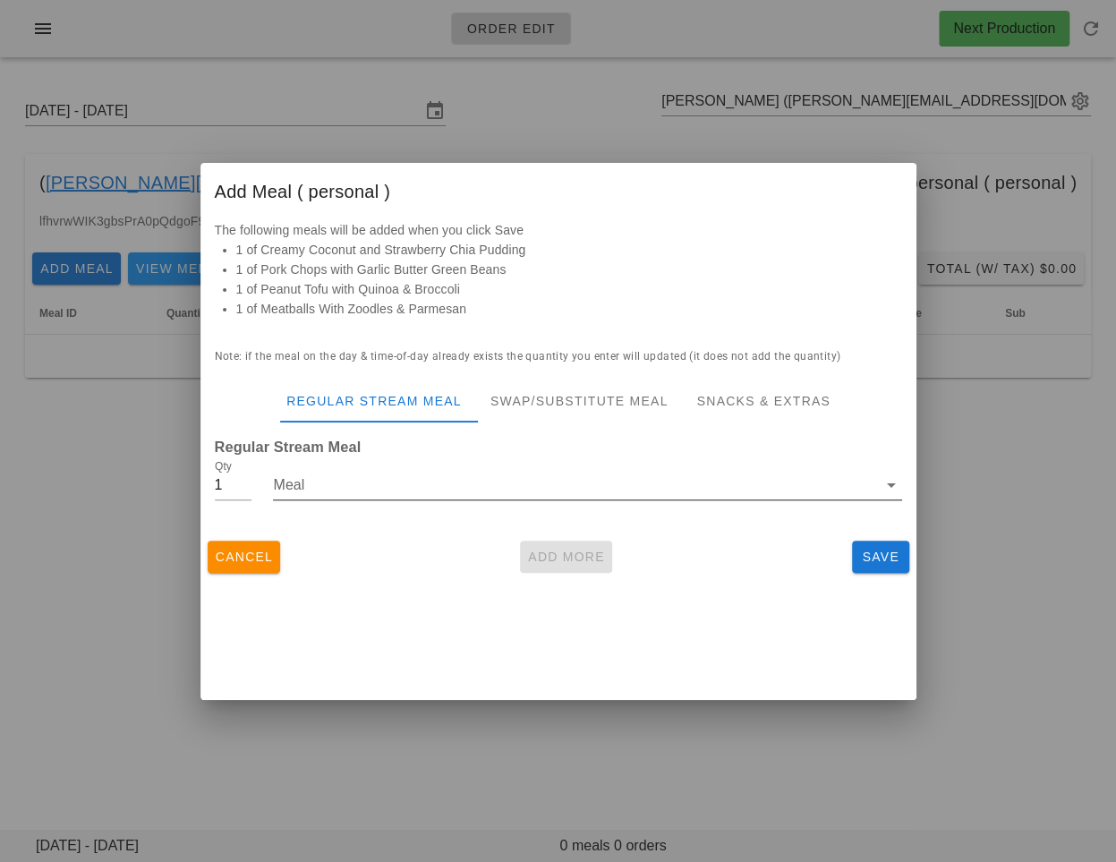
click at [450, 488] on input "Meal" at bounding box center [574, 485] width 603 height 29
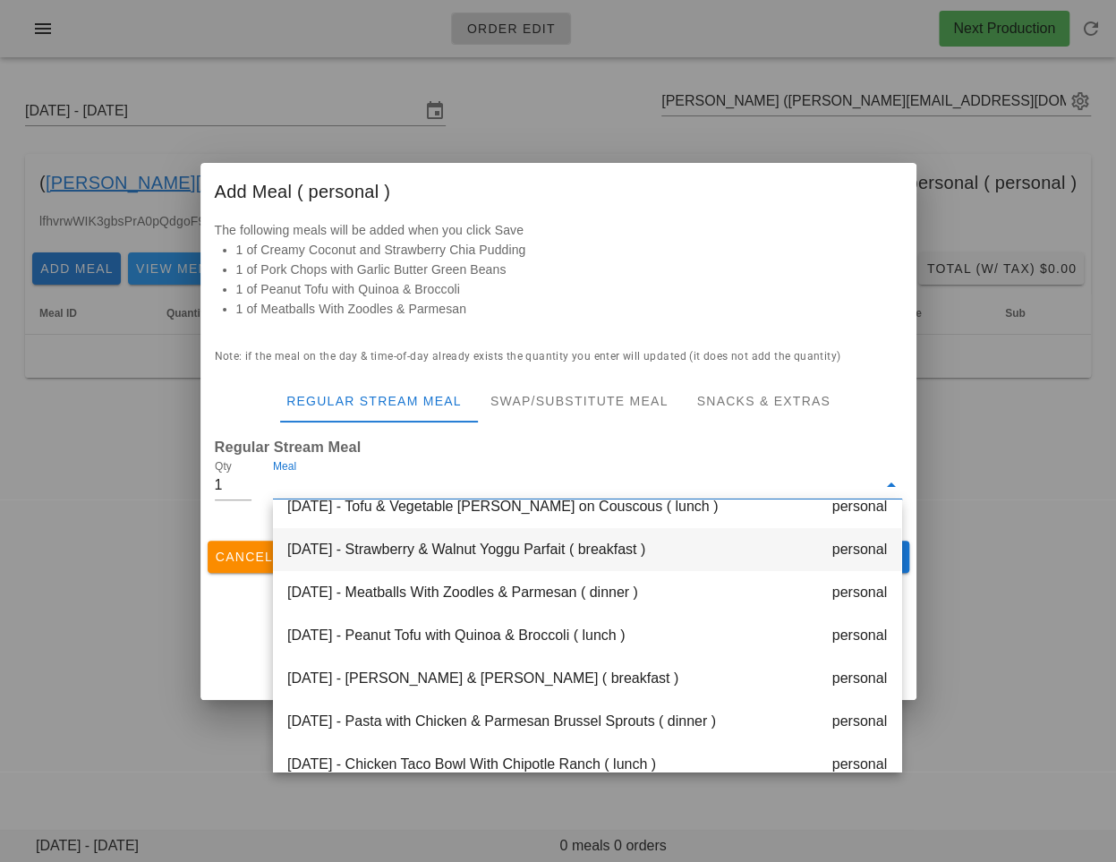
scroll to position [116, 0]
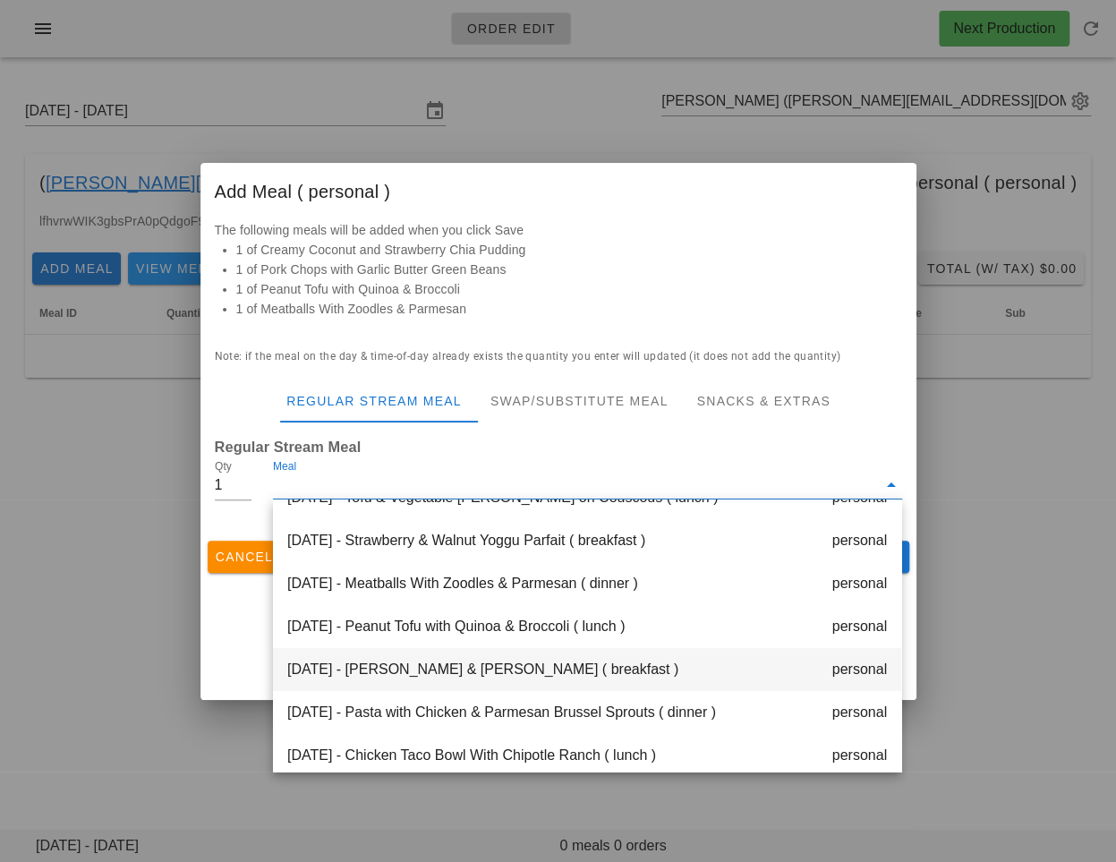
click at [375, 659] on div "Wednesday Oct 15 - Leek & Feta Frittata ( breakfast ) personal" at bounding box center [587, 669] width 628 height 43
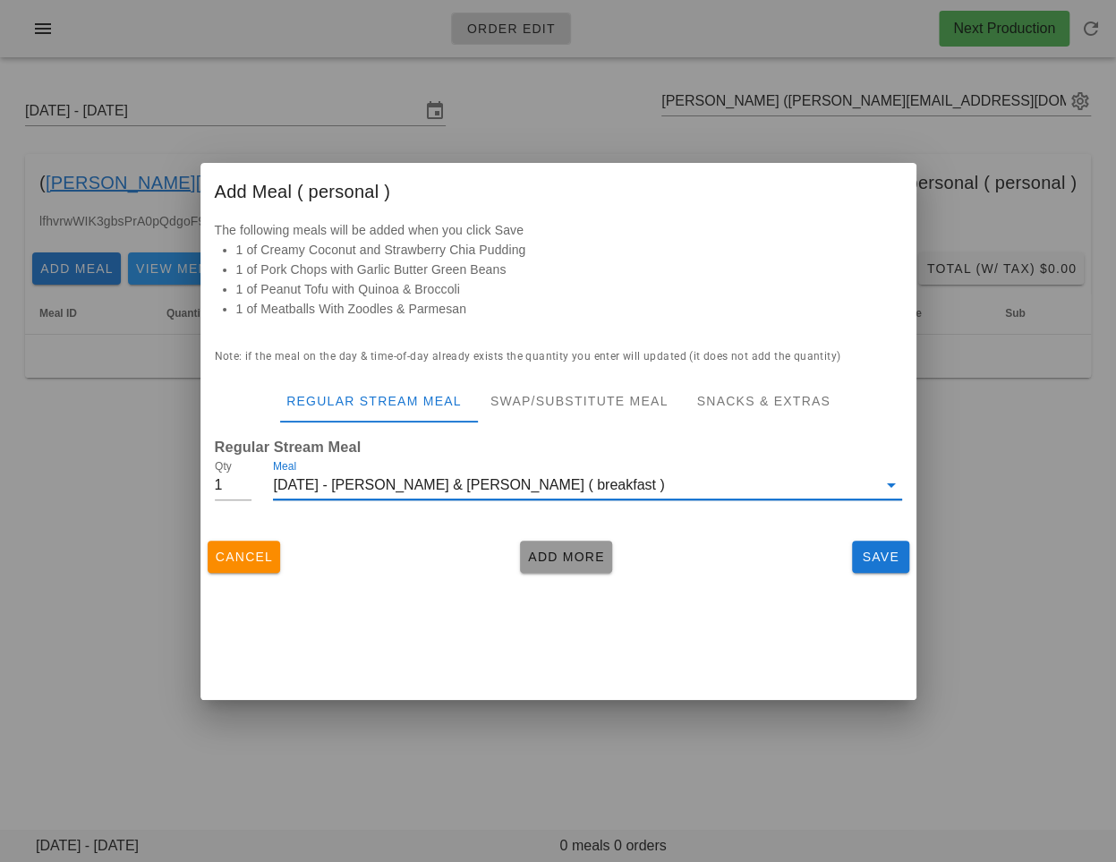
click at [534, 558] on span "Add More" at bounding box center [566, 557] width 78 height 14
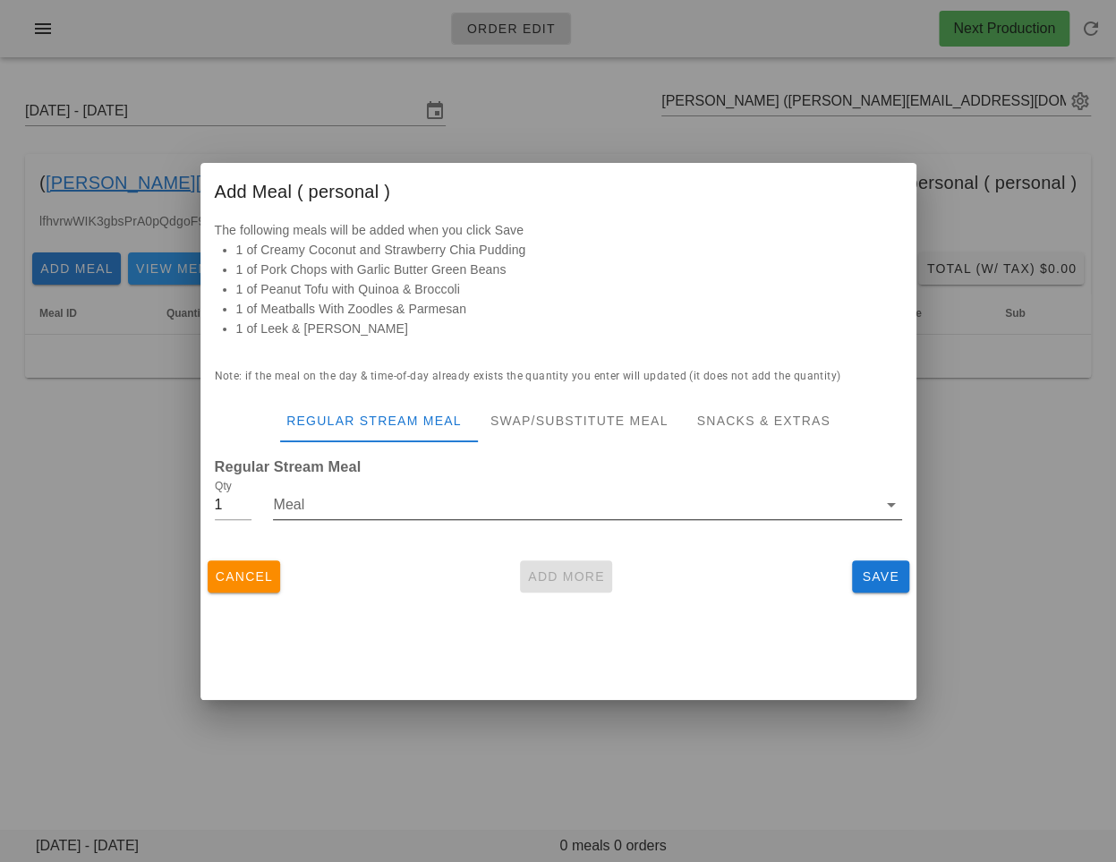
click at [477, 497] on input "Meal" at bounding box center [574, 505] width 603 height 29
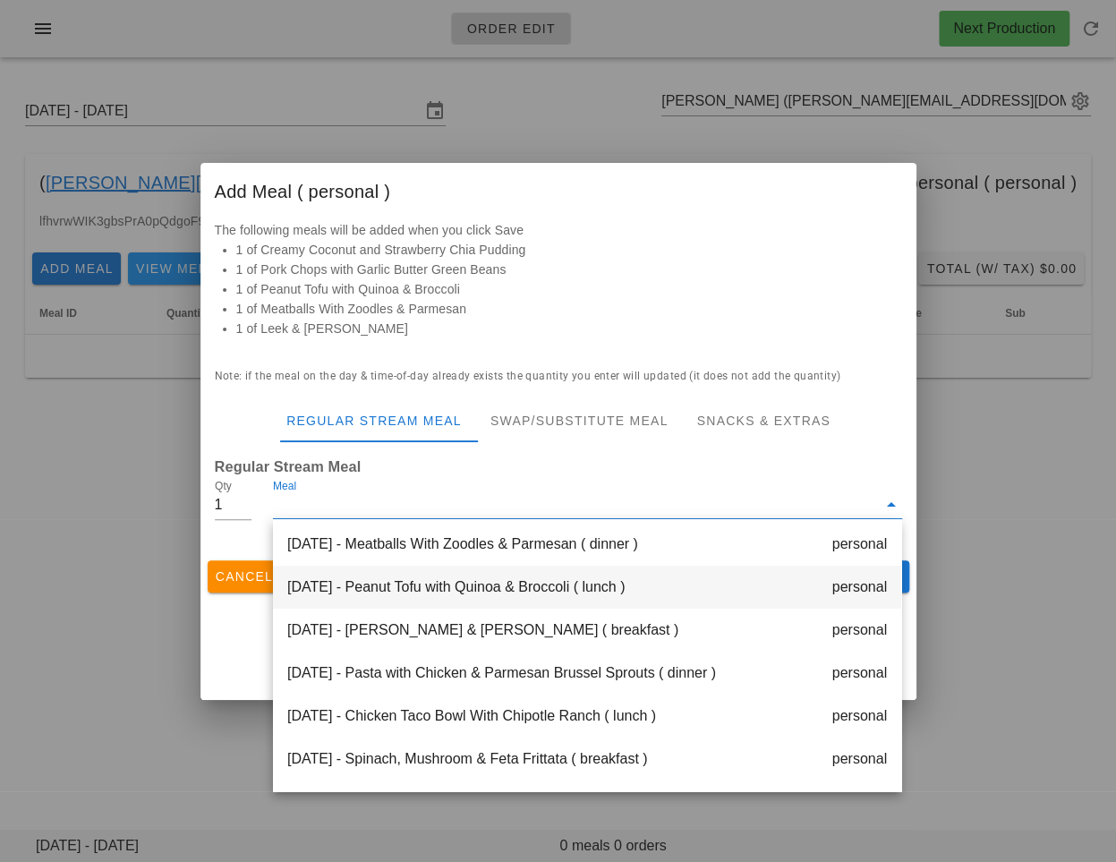
scroll to position [191, 0]
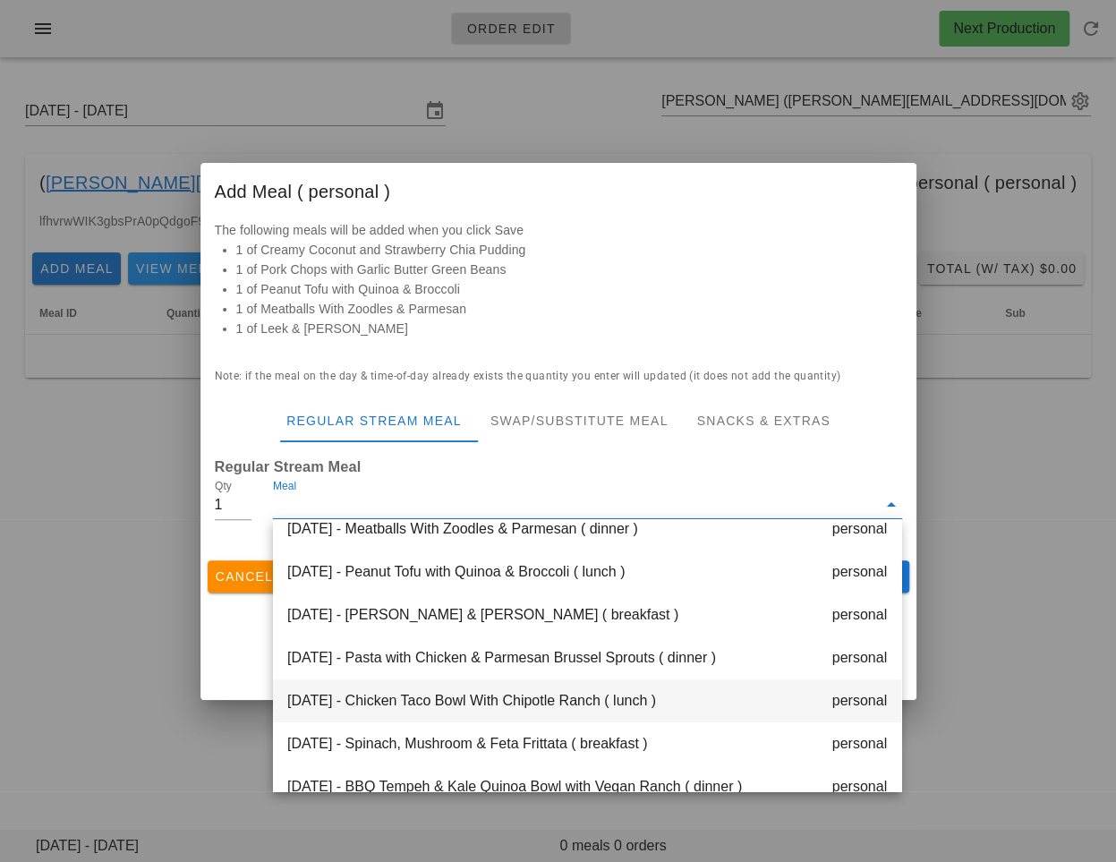
click at [498, 705] on div "Wednesday Oct 15 - Chicken Taco Bowl With Chipotle Ranch ( lunch ) personal" at bounding box center [587, 700] width 628 height 43
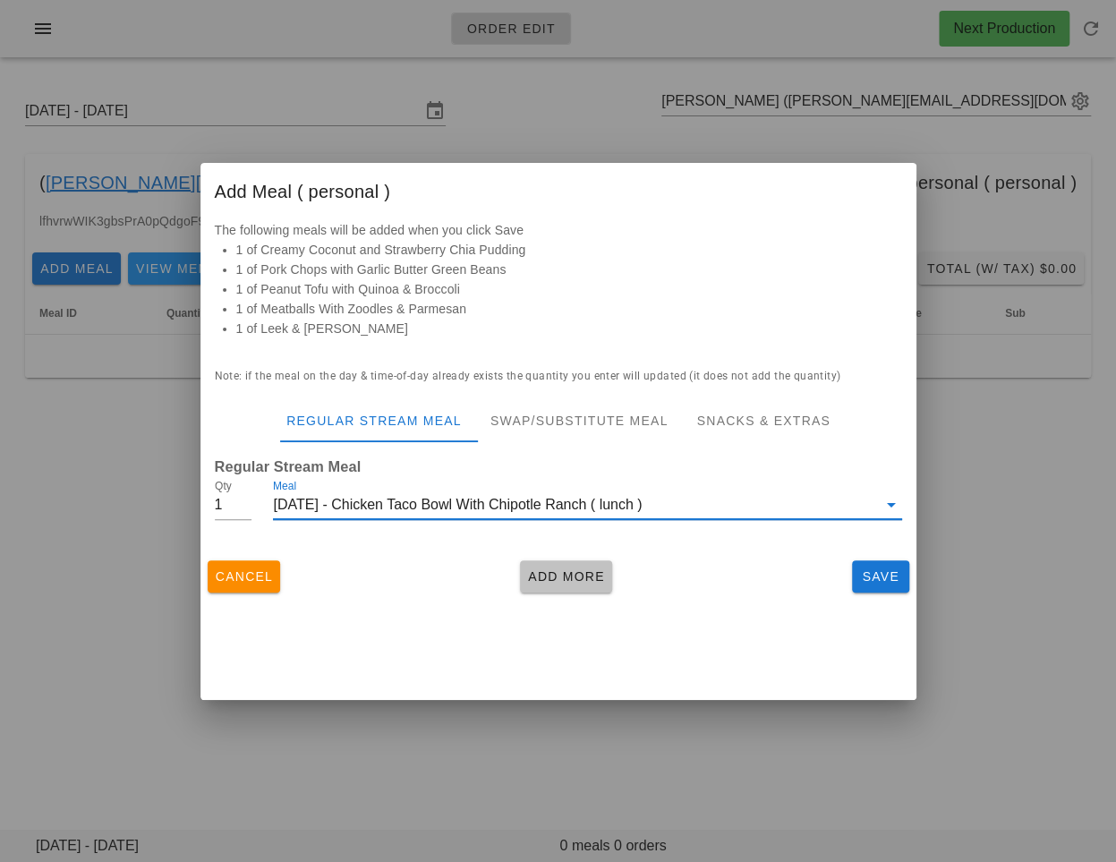
click at [563, 586] on button "Add More" at bounding box center [566, 576] width 92 height 32
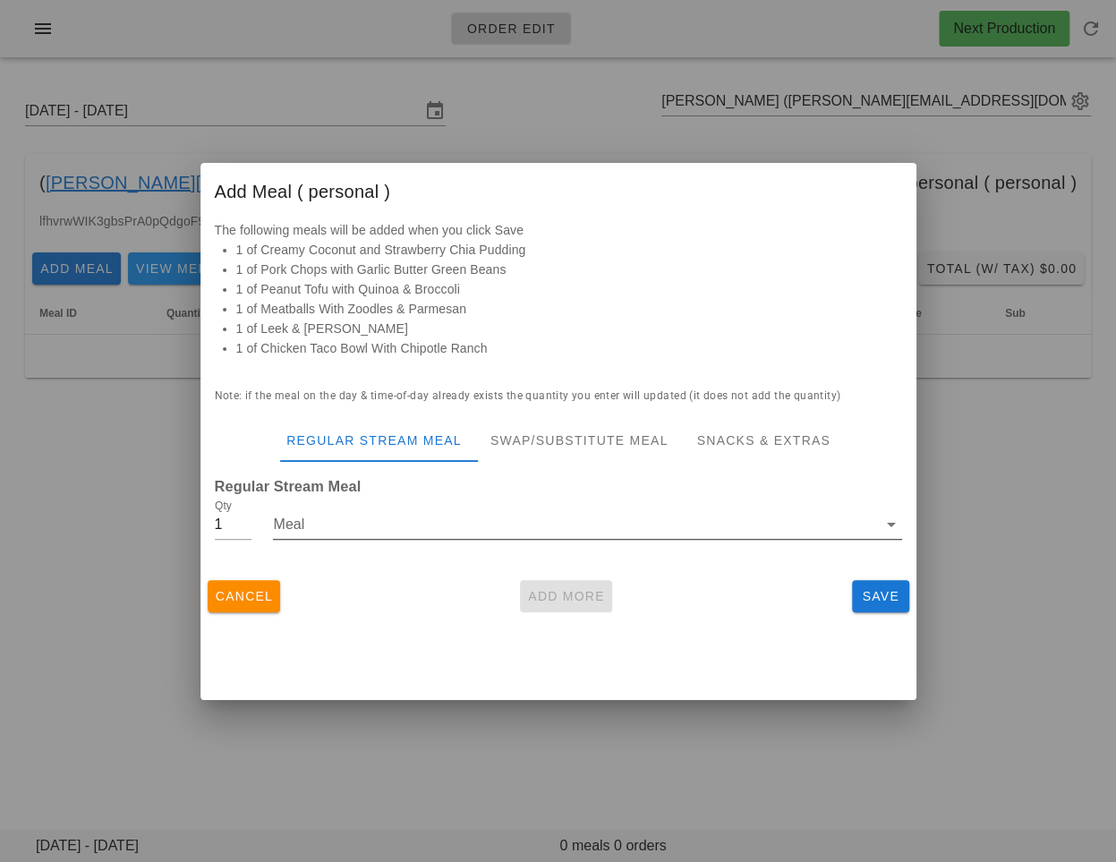
click at [548, 534] on input "Meal" at bounding box center [574, 524] width 603 height 29
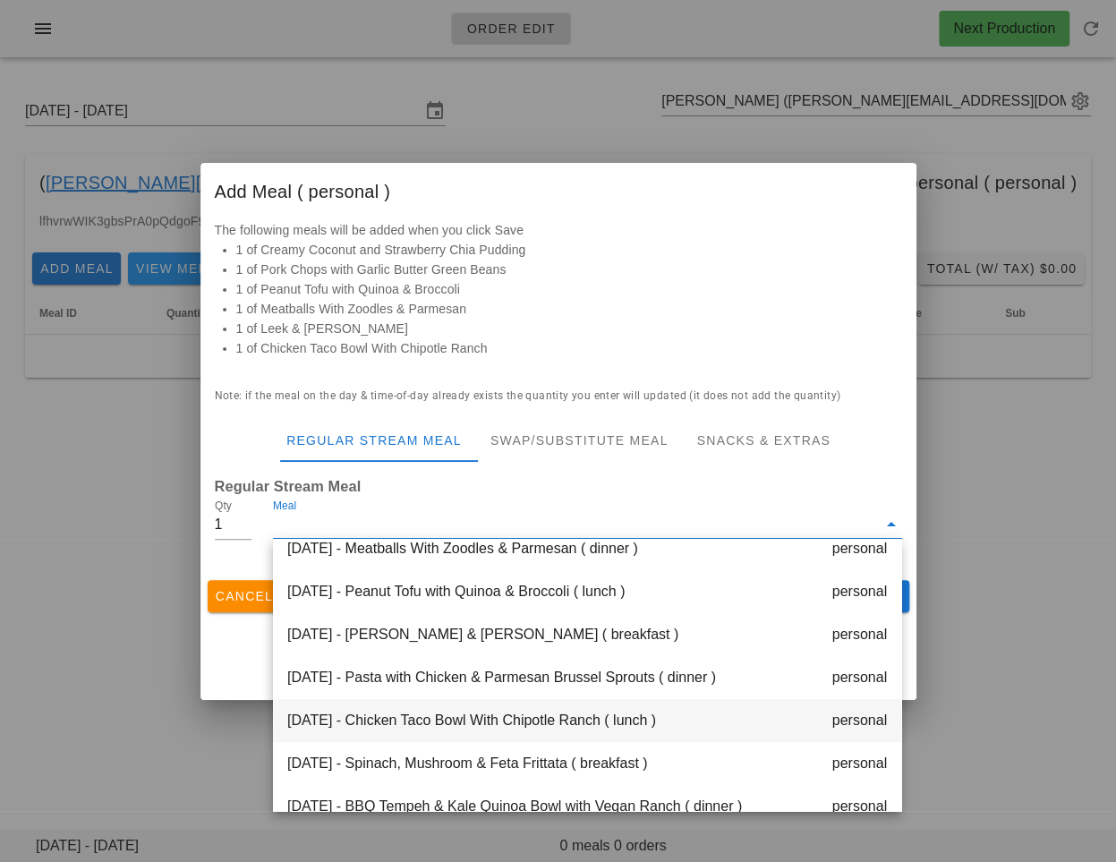
scroll to position [199, 0]
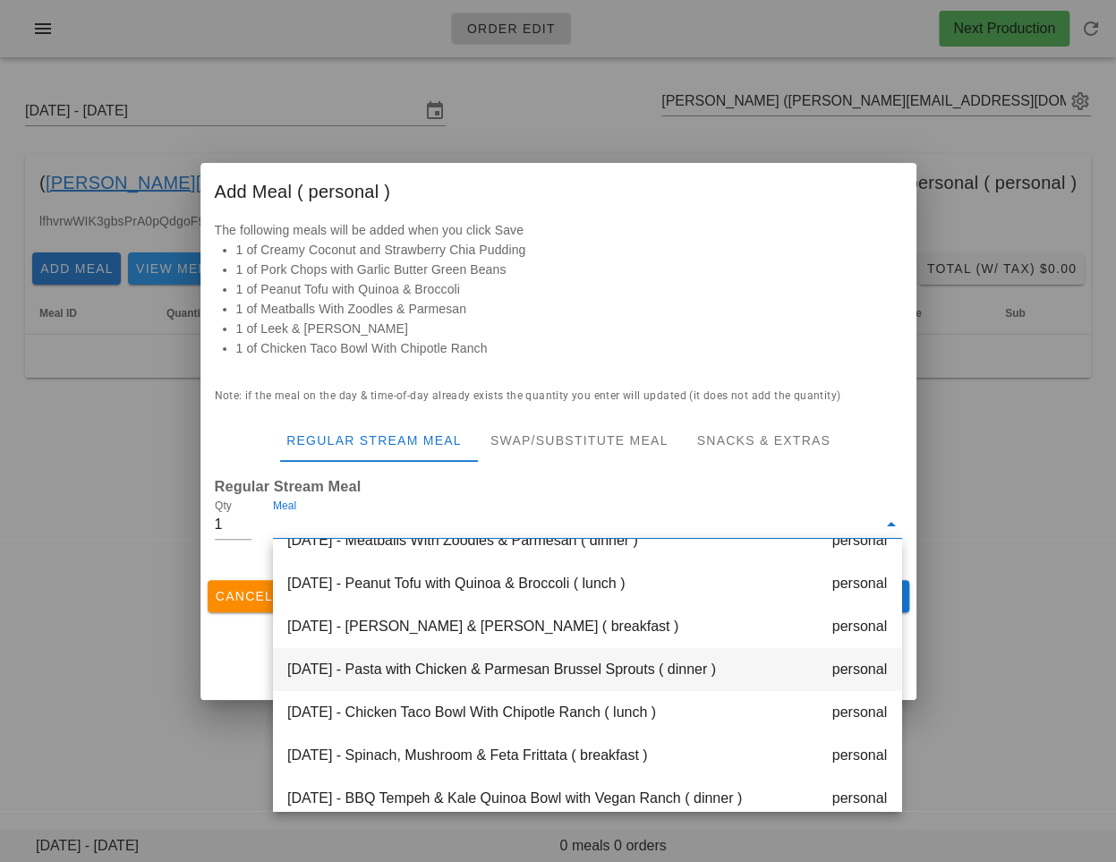
click at [485, 677] on div "Wednesday Oct 15 - Pasta with Chicken & Parmesan Brussel Sprouts ( dinner ) per…" at bounding box center [587, 669] width 628 height 43
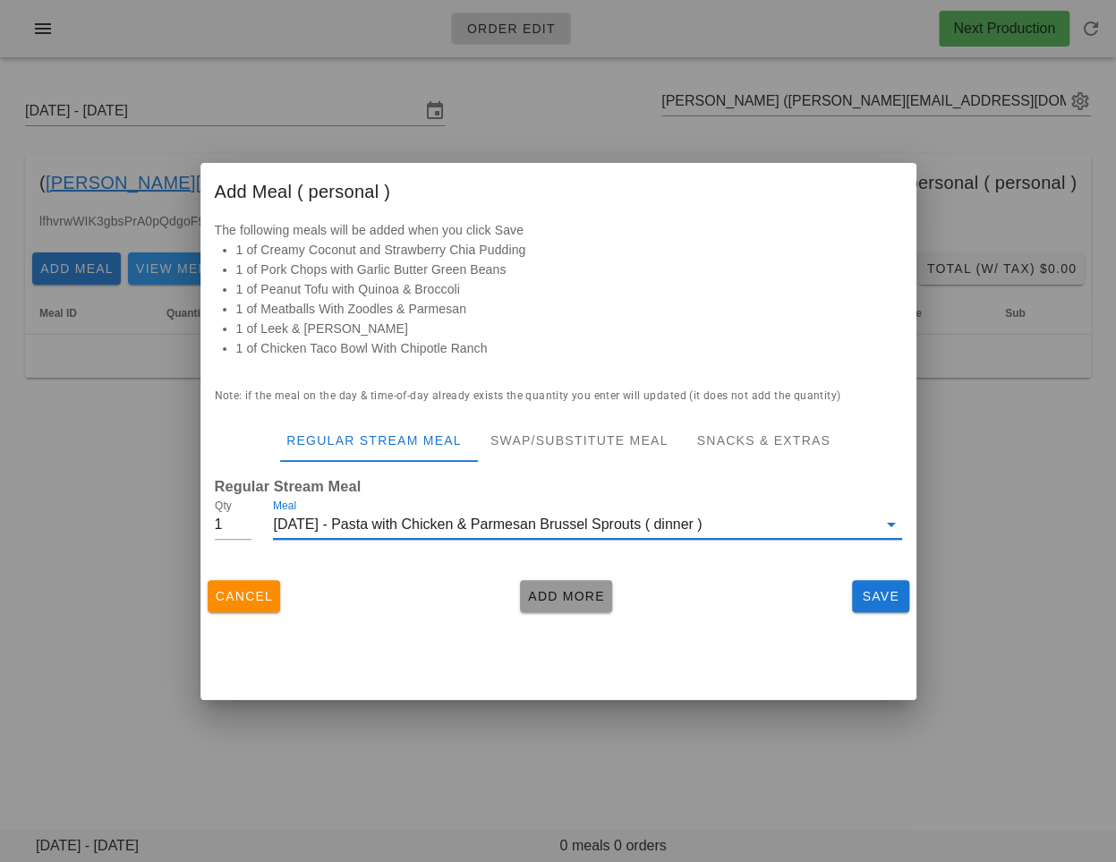
click at [551, 598] on span "Add More" at bounding box center [566, 596] width 78 height 14
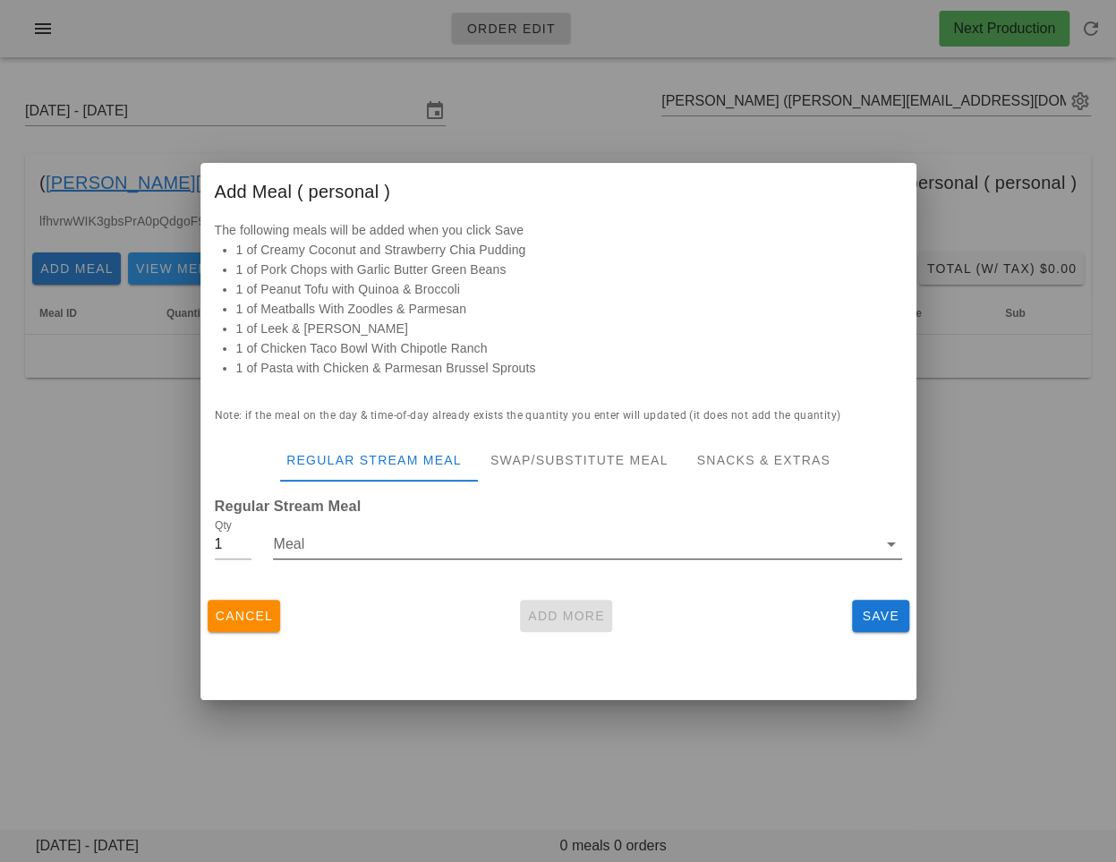
click at [500, 540] on input "Meal" at bounding box center [574, 544] width 603 height 29
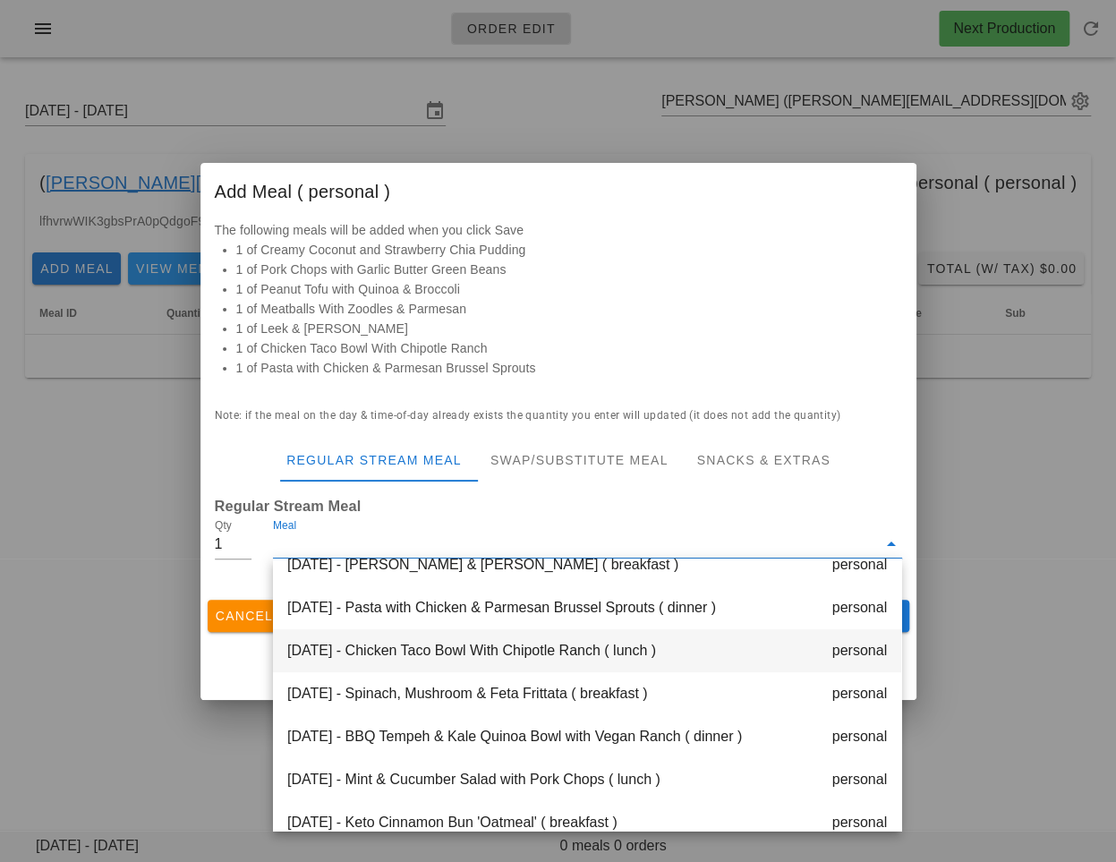
scroll to position [286, 0]
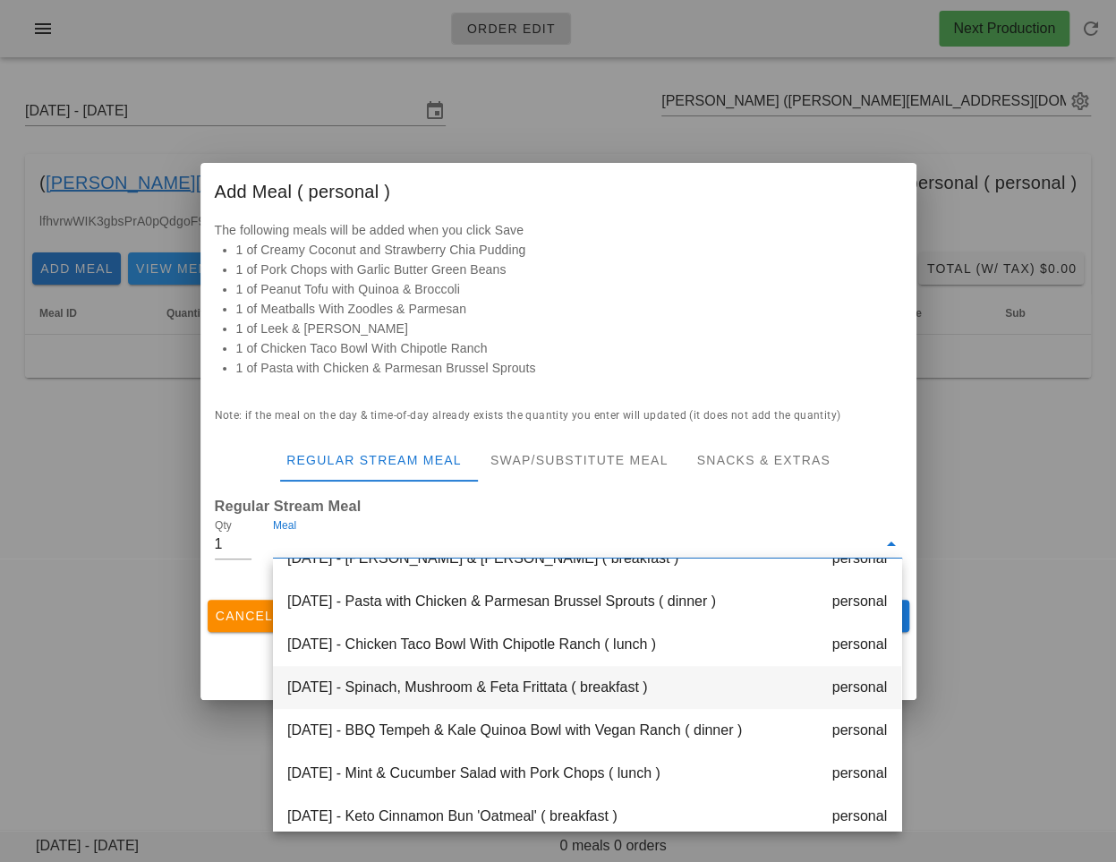
click at [475, 693] on div "Thursday Oct 16 - Spinach, Mushroom & Feta Frittata ( breakfast ) personal" at bounding box center [587, 687] width 628 height 43
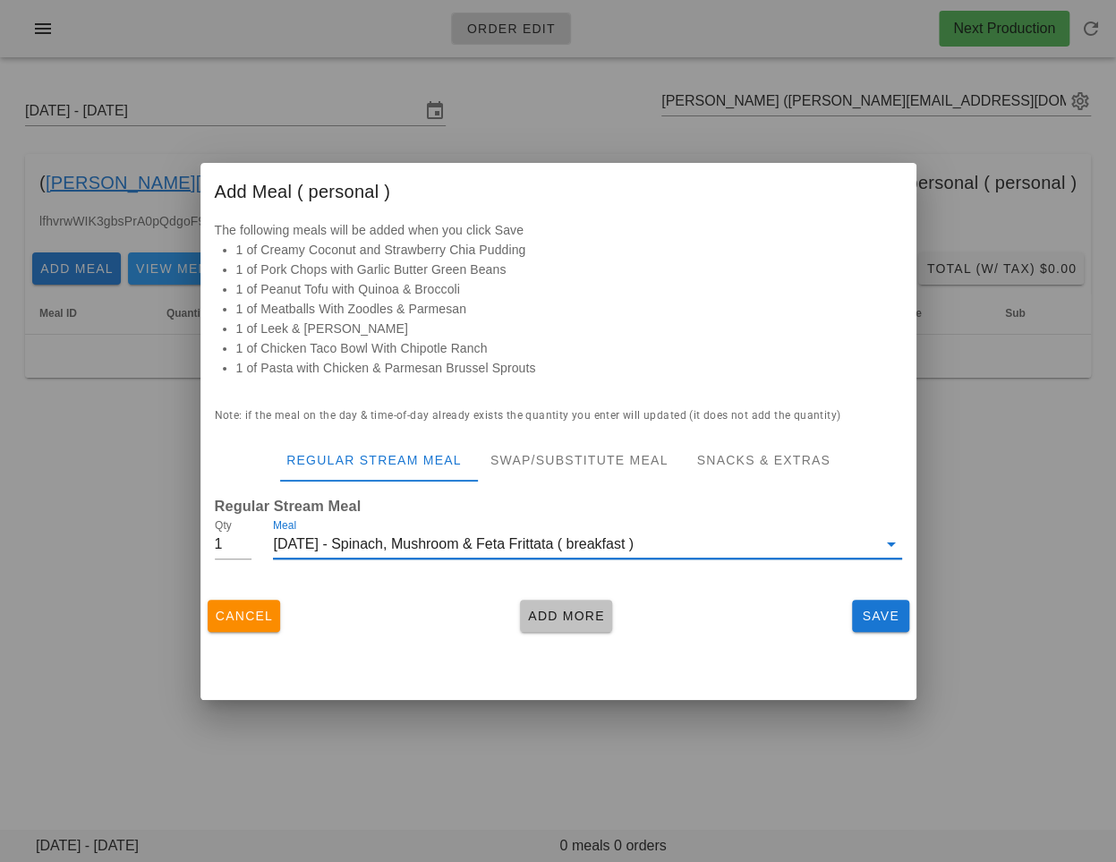
click at [540, 609] on span "Add More" at bounding box center [566, 616] width 78 height 14
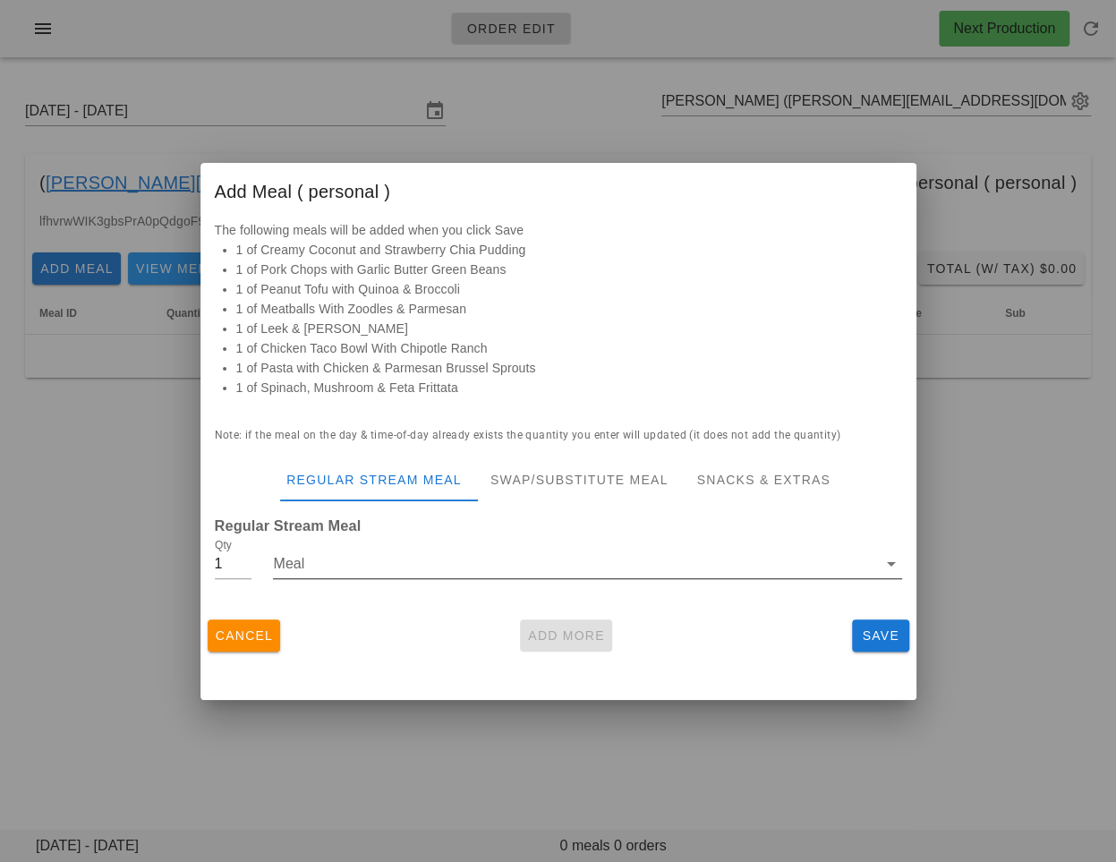
click at [529, 554] on input "Meal" at bounding box center [574, 564] width 603 height 29
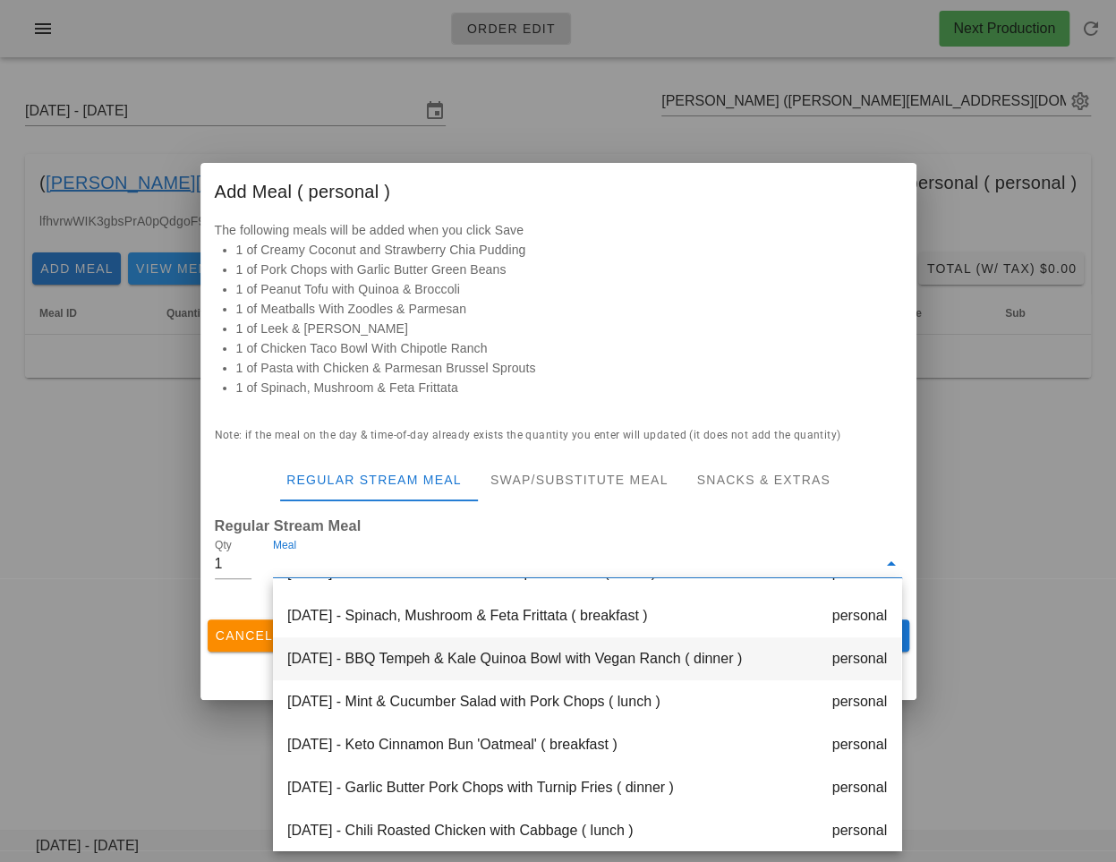
scroll to position [380, 0]
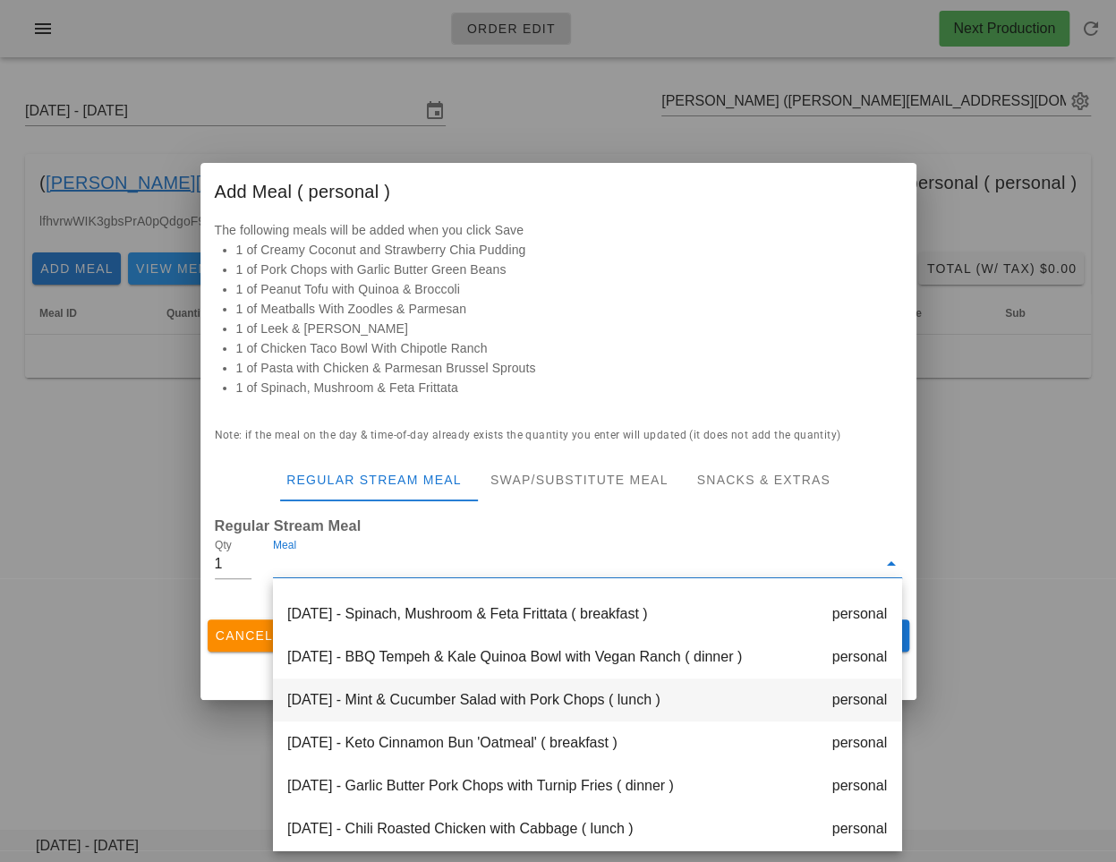
click at [478, 700] on div "Thursday Oct 16 - Mint & Cucumber Salad with Pork Chops ( lunch ) personal" at bounding box center [587, 700] width 628 height 43
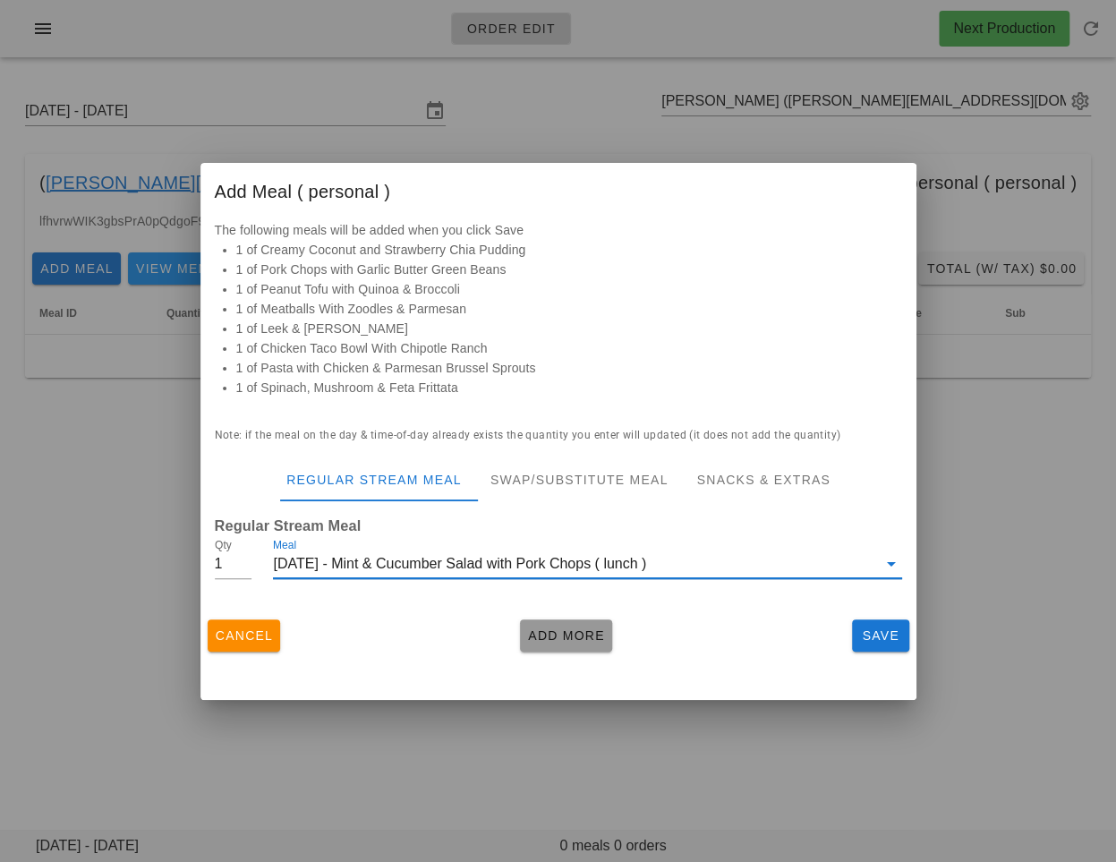
click at [561, 633] on span "Add More" at bounding box center [566, 635] width 78 height 14
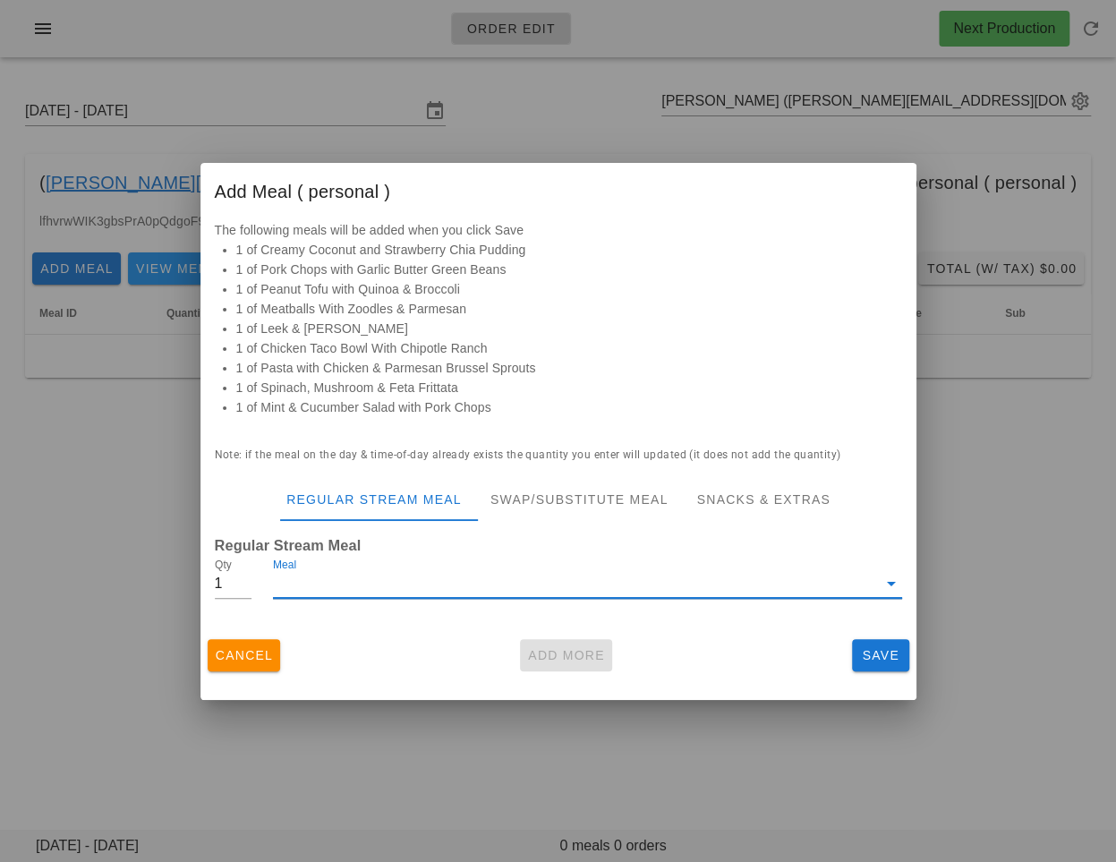
click at [436, 580] on input "Meal" at bounding box center [574, 583] width 603 height 29
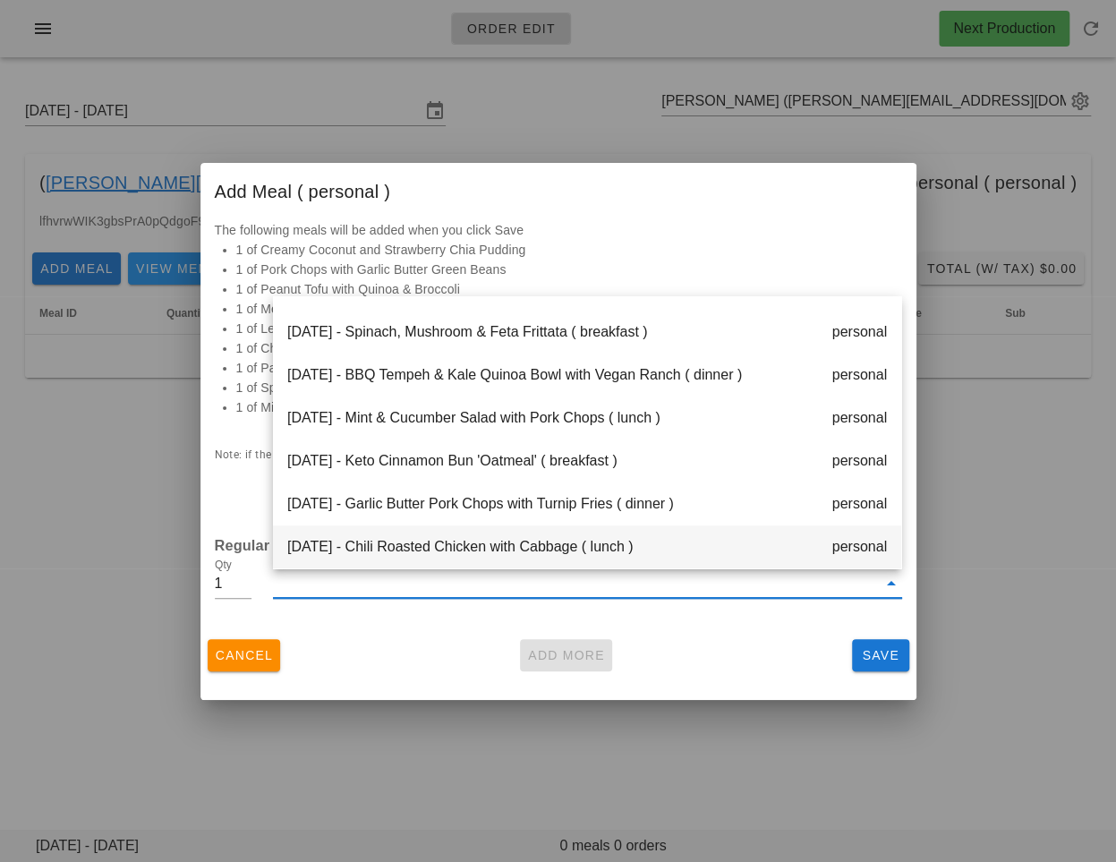
click at [441, 534] on div "Friday Oct 17 - Chili Roasted Chicken with Cabbage ( lunch ) personal" at bounding box center [587, 546] width 628 height 43
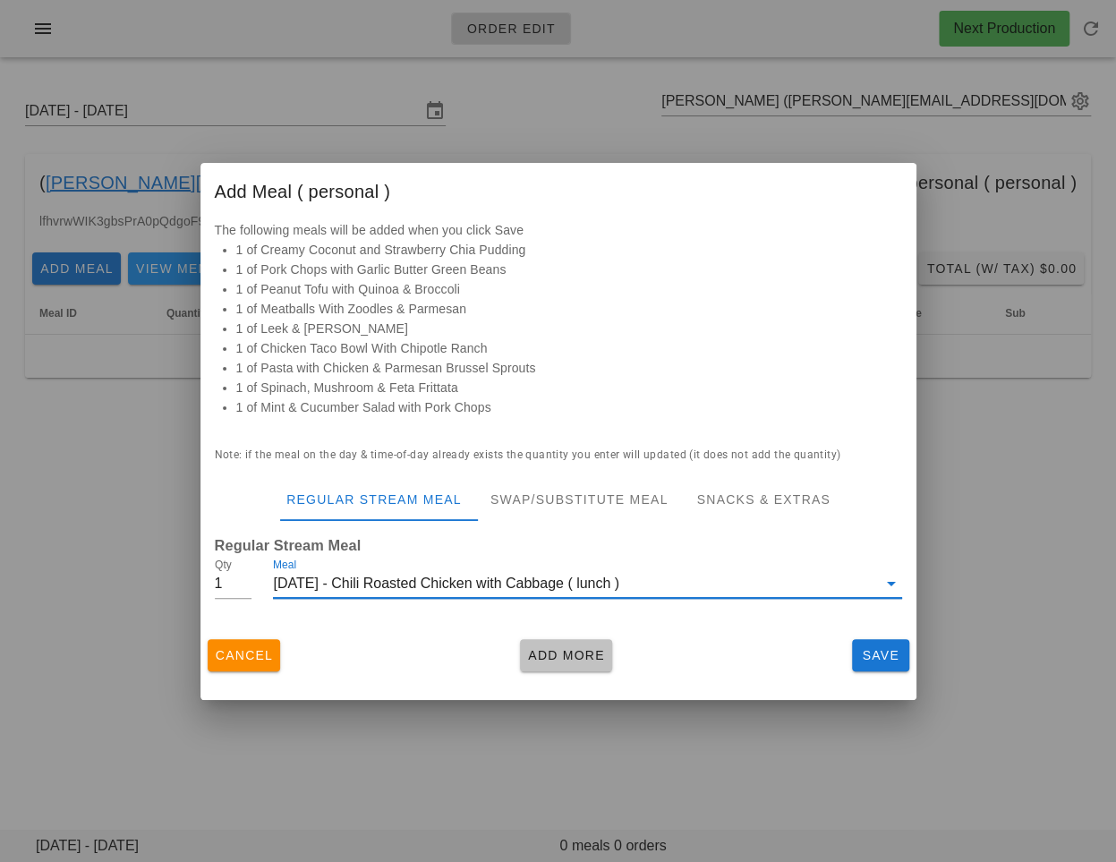
click at [539, 654] on span "Add More" at bounding box center [566, 655] width 78 height 14
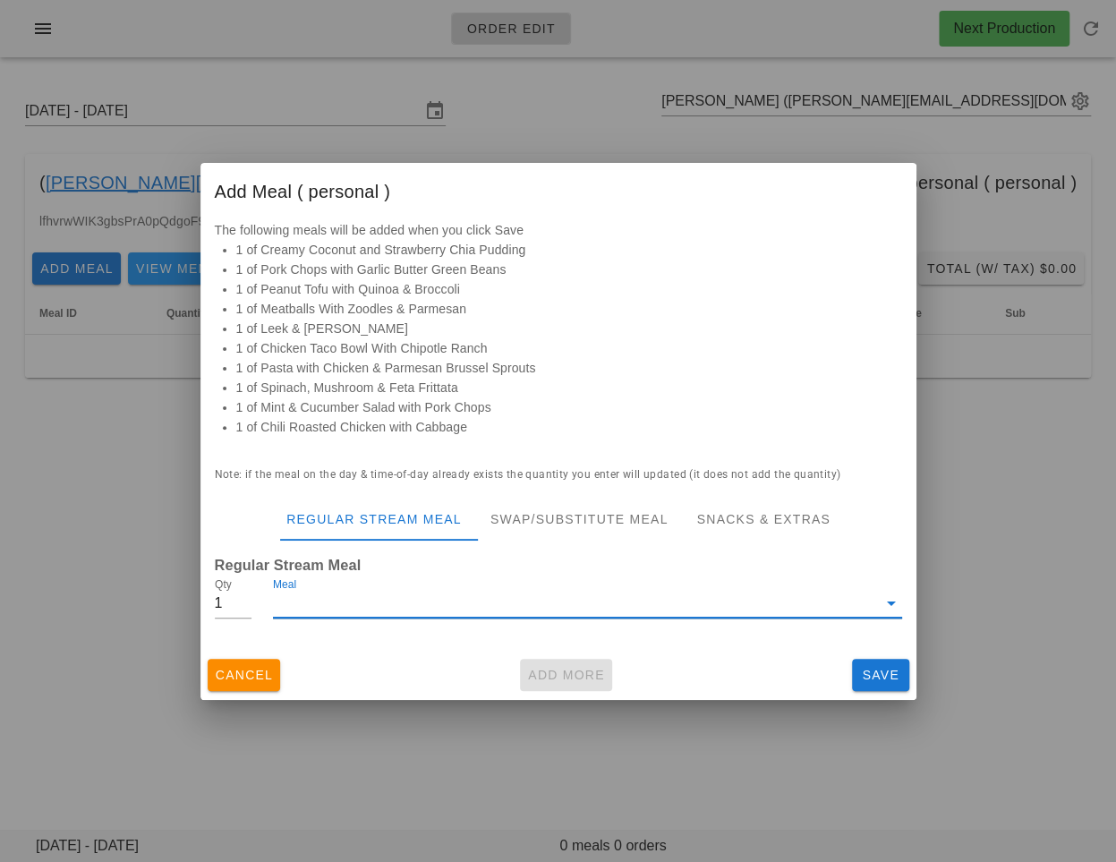
click at [528, 607] on input "Meal" at bounding box center [574, 603] width 603 height 29
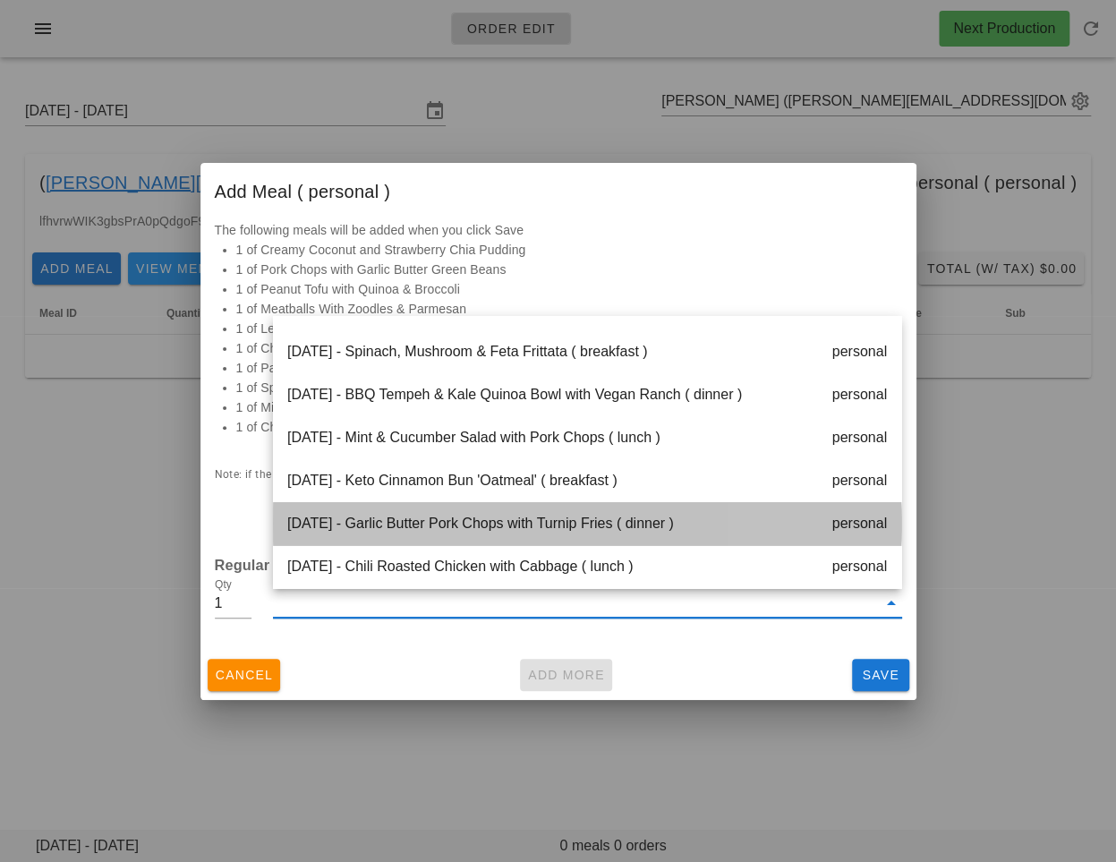
click at [505, 536] on div "Friday Oct 17 - Garlic Butter Pork Chops with Turnip Fries ( dinner ) personal" at bounding box center [587, 523] width 628 height 43
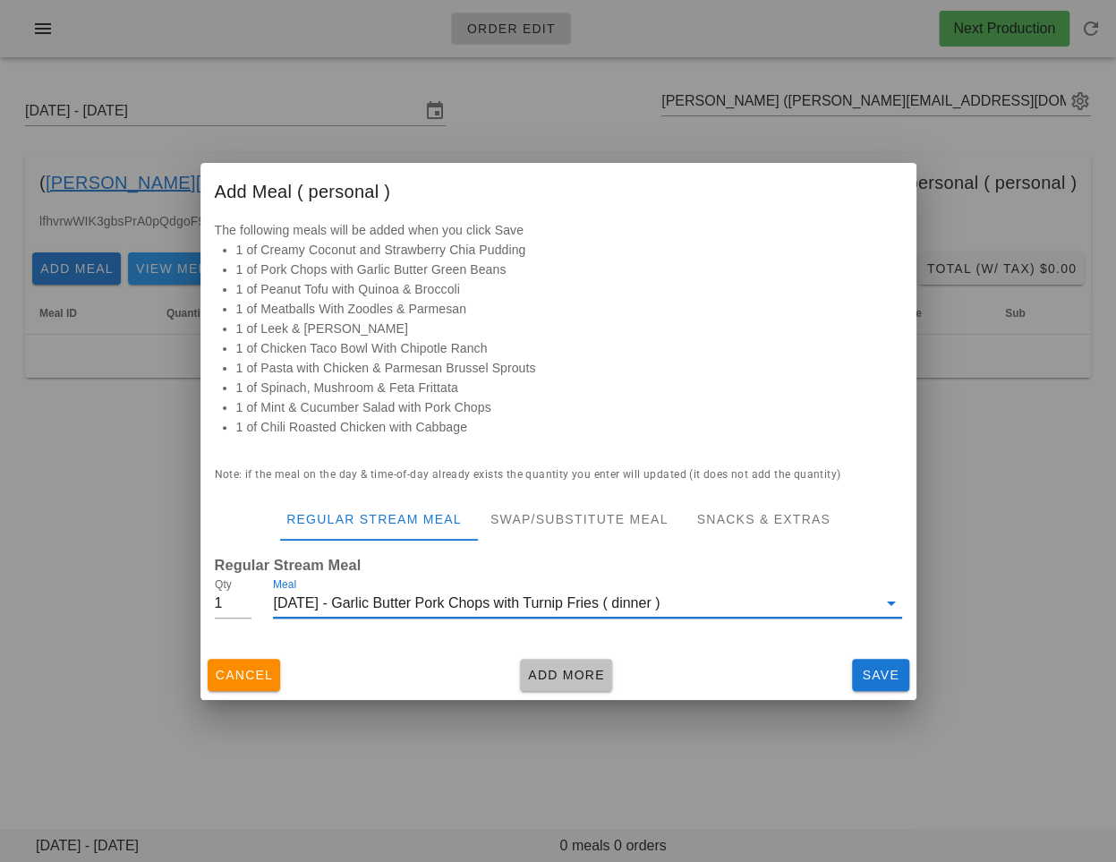
click at [540, 668] on span "Add More" at bounding box center [566, 675] width 78 height 14
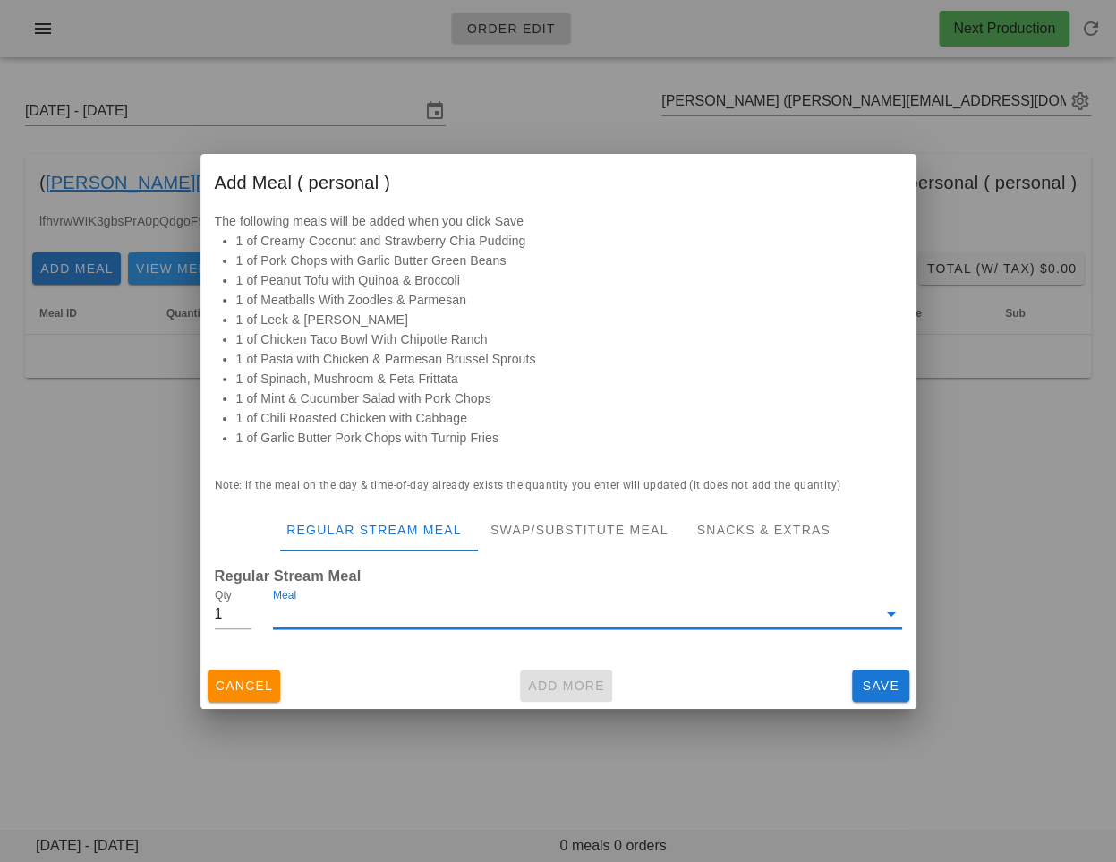
click at [419, 617] on input "Meal" at bounding box center [574, 614] width 603 height 29
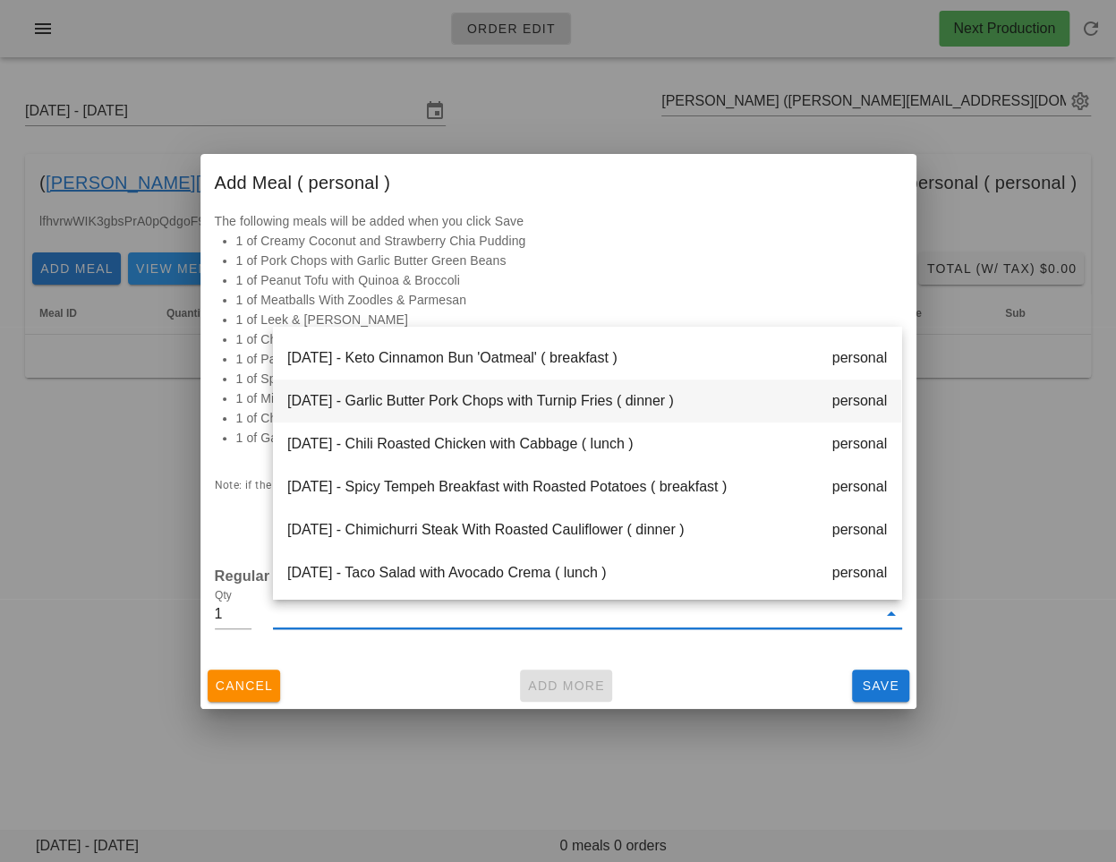
scroll to position [516, 0]
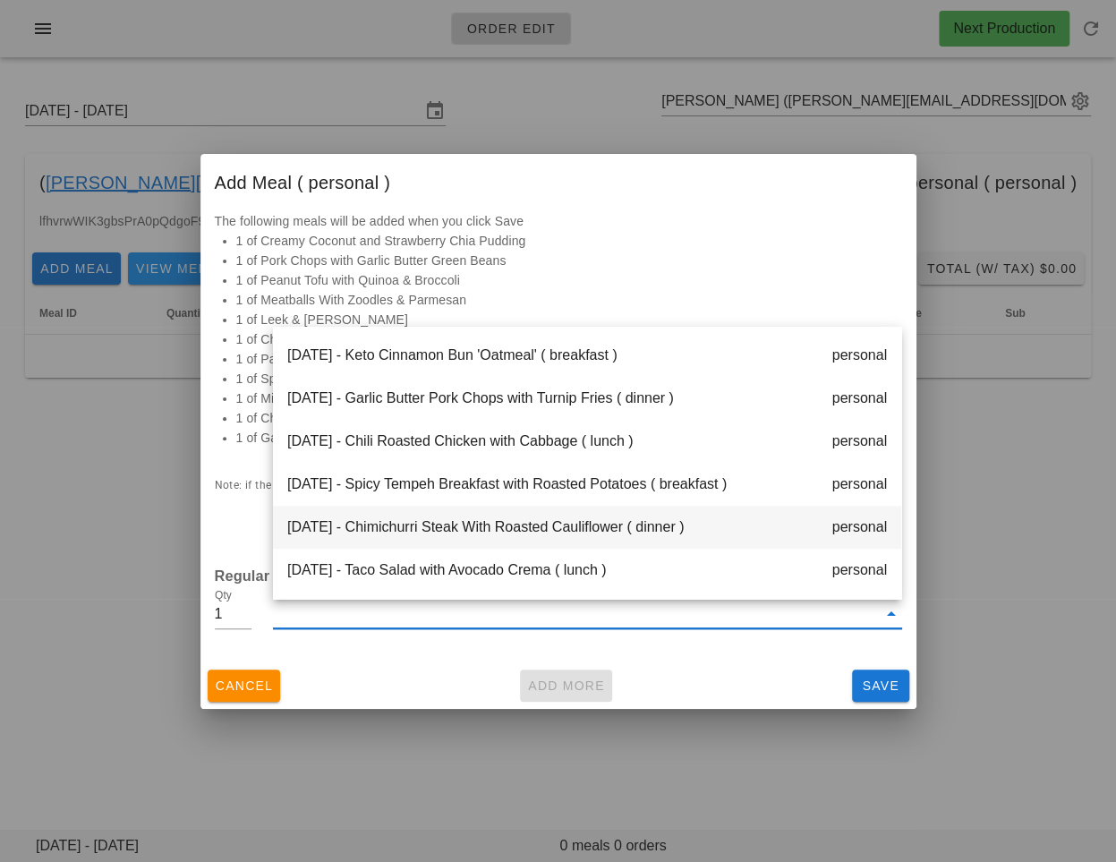
click at [432, 533] on div "Saturday Oct 18 - Chimichurri Steak With Roasted Cauliflower ( dinner ) personal" at bounding box center [587, 527] width 628 height 43
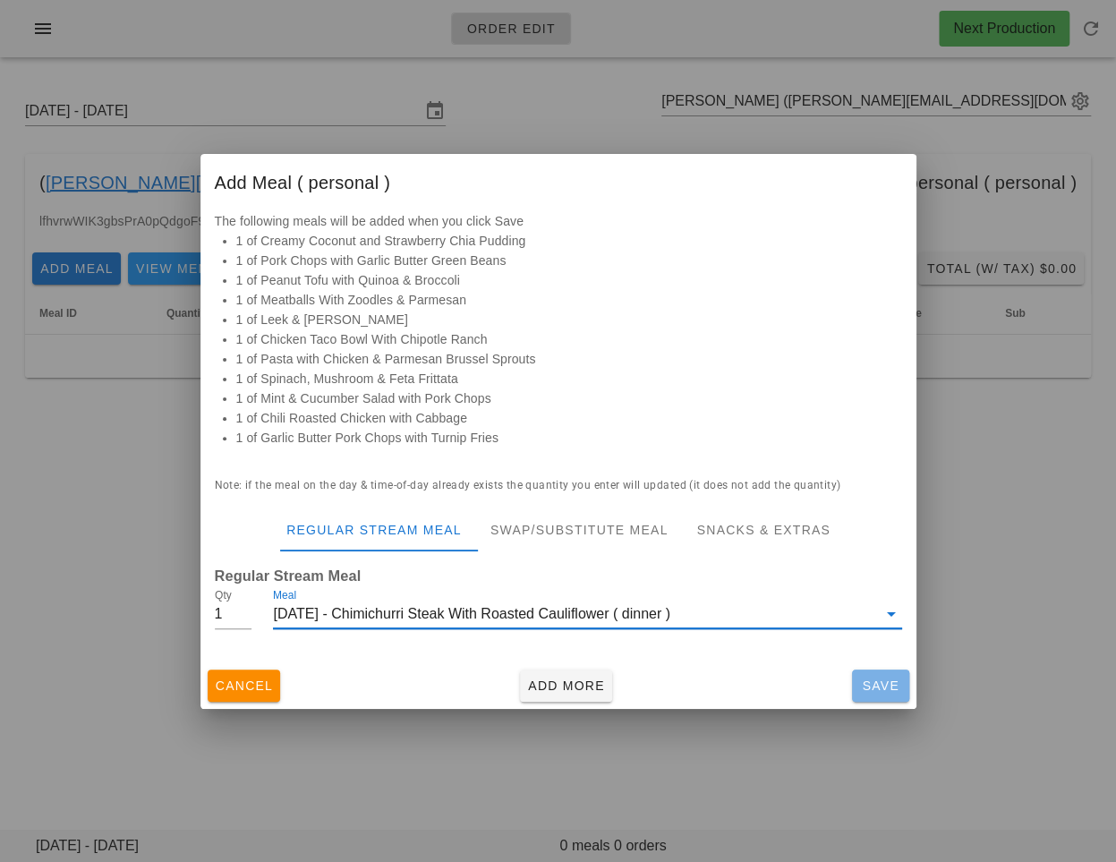
click at [870, 671] on button "Save" at bounding box center [880, 686] width 57 height 32
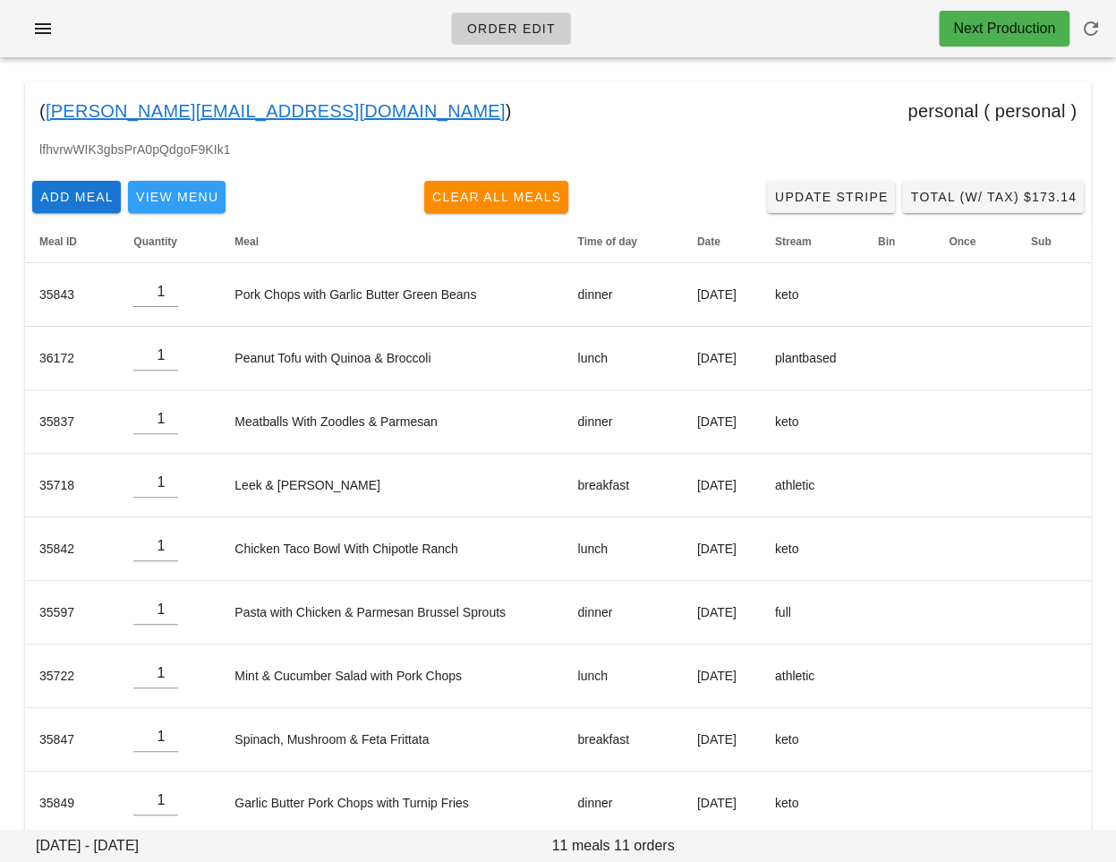
scroll to position [55, 0]
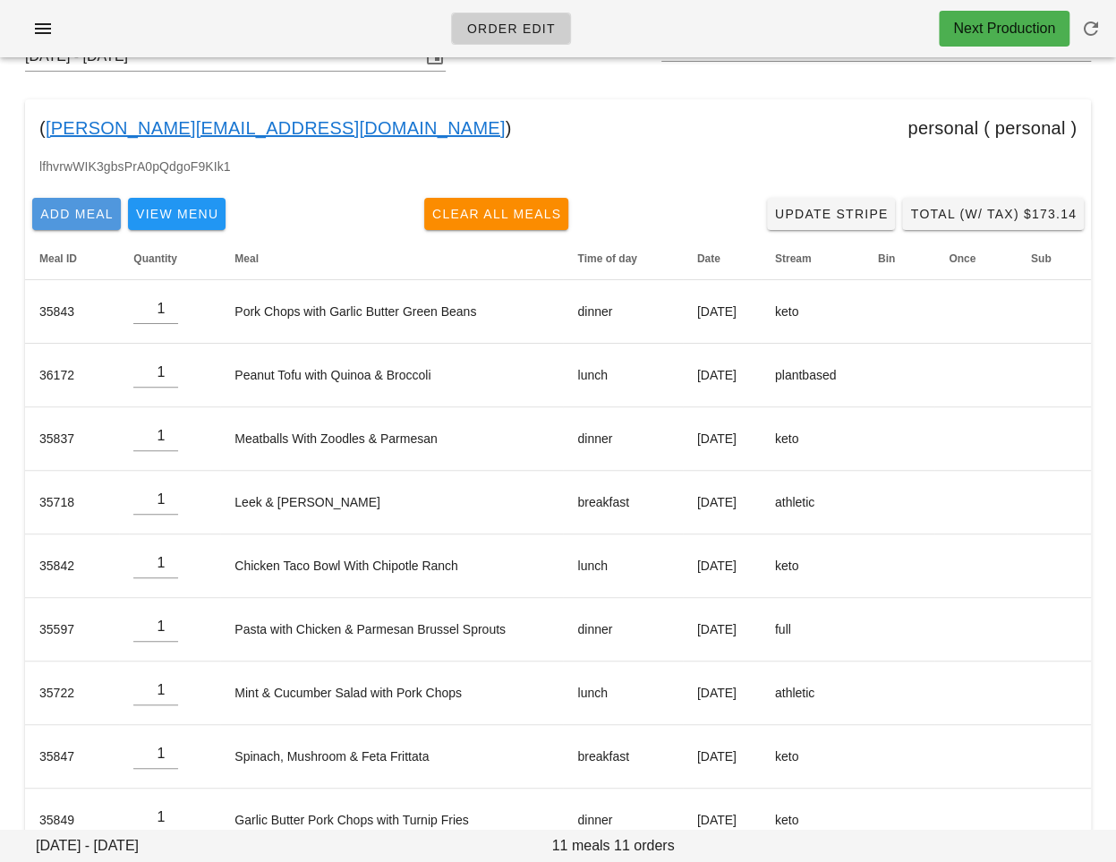
click at [60, 222] on button "Add Meal" at bounding box center [76, 214] width 89 height 32
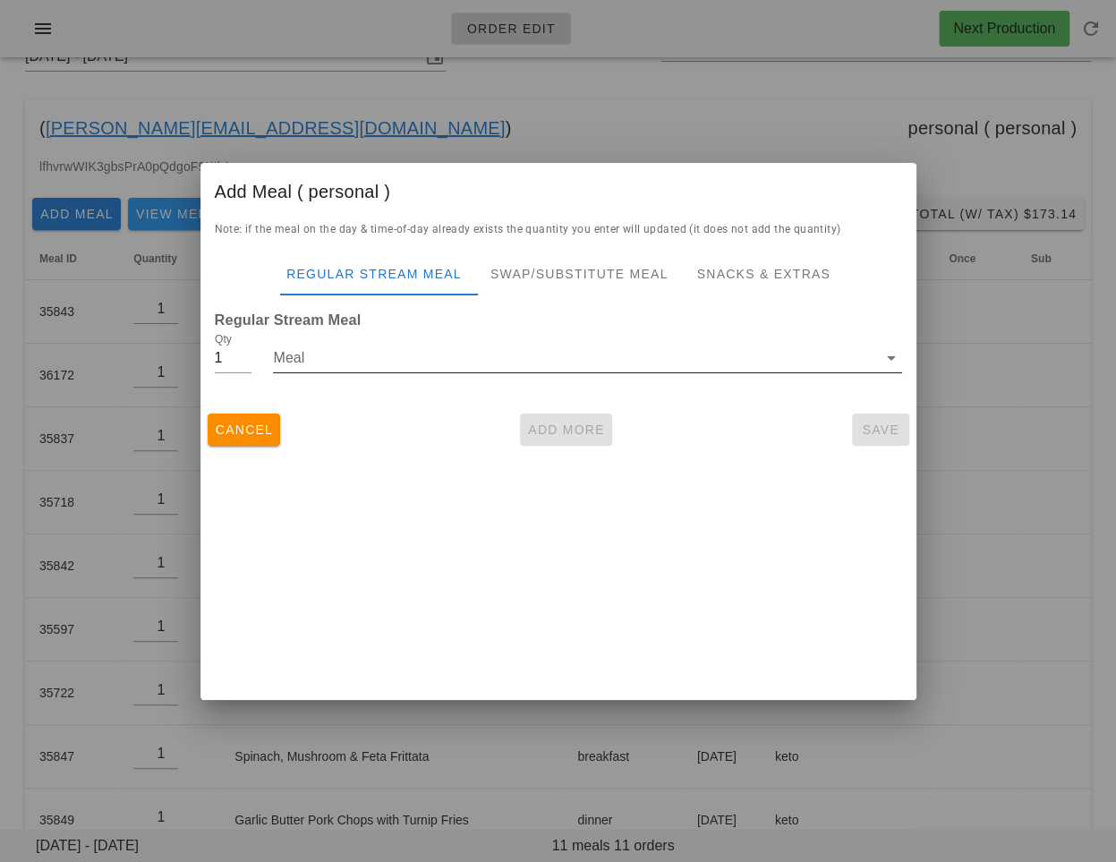
click at [321, 355] on input "Meal" at bounding box center [574, 358] width 603 height 29
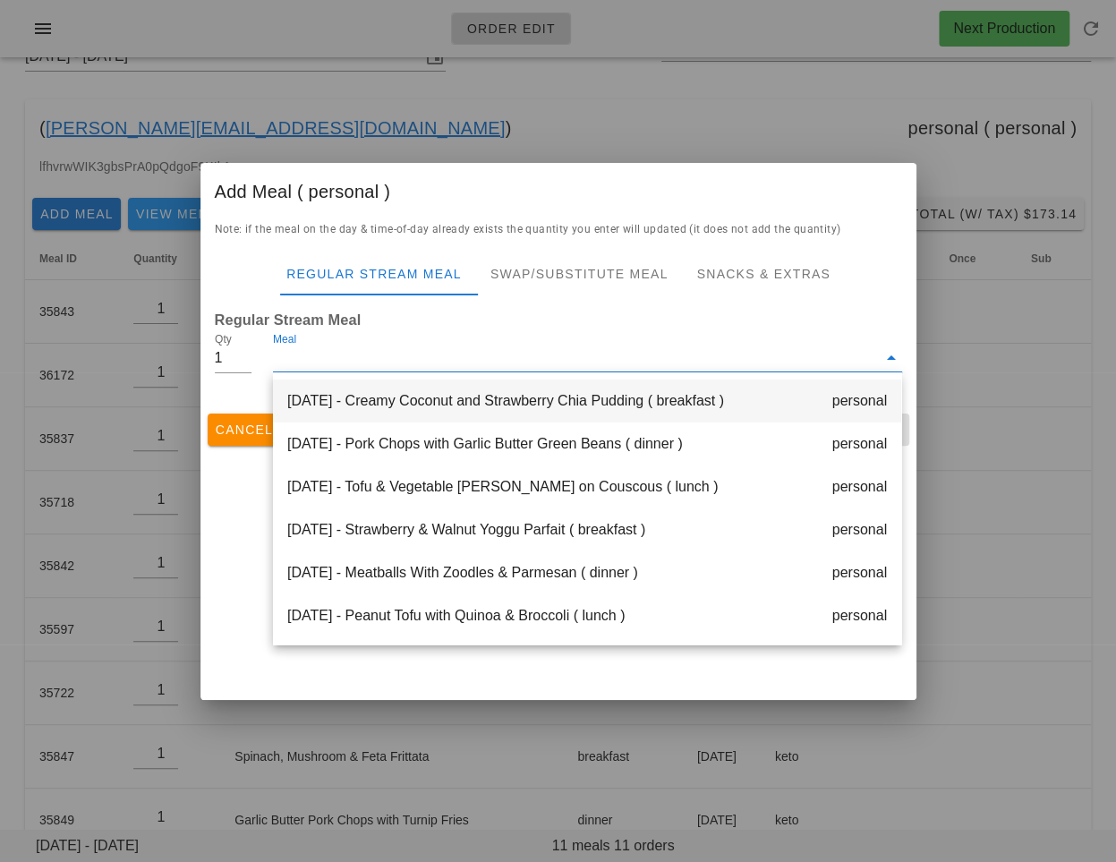
click at [449, 409] on div "Monday Oct 13 - Creamy Coconut and Strawberry Chia Pudding ( breakfast ) person…" at bounding box center [587, 401] width 628 height 43
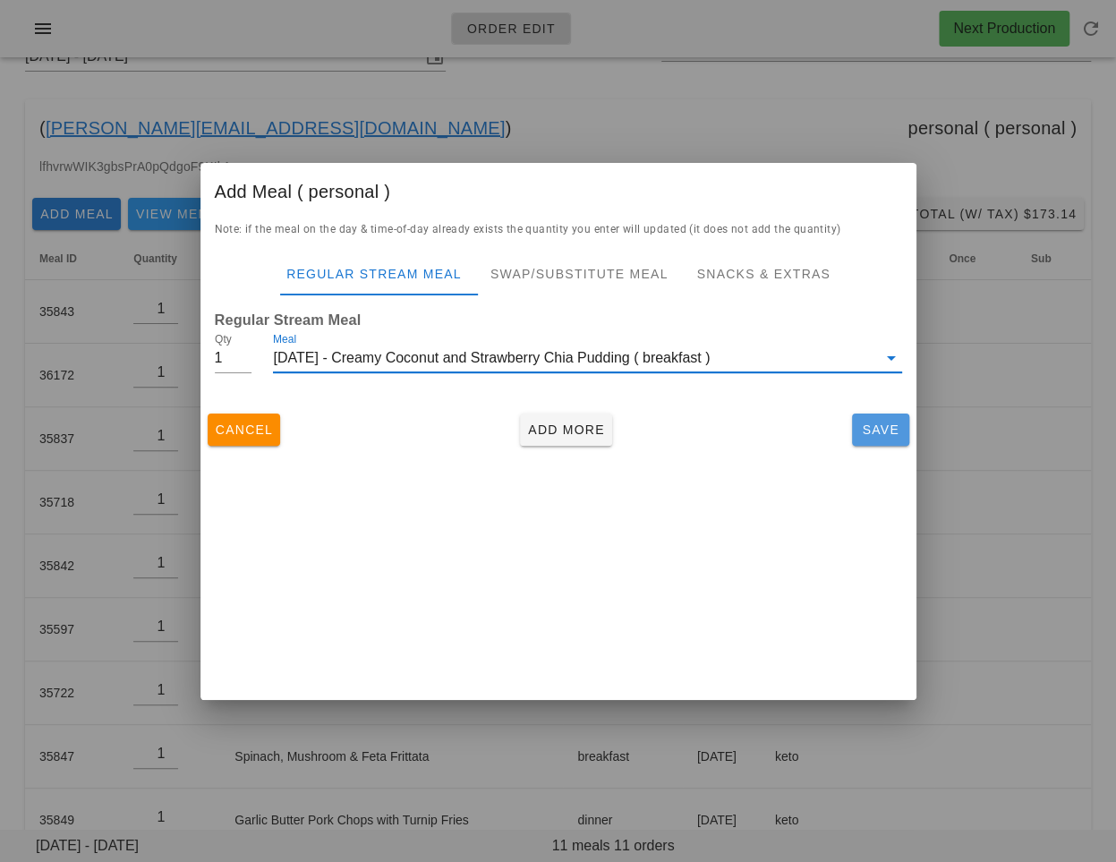
click at [878, 436] on span "Save" at bounding box center [880, 430] width 43 height 14
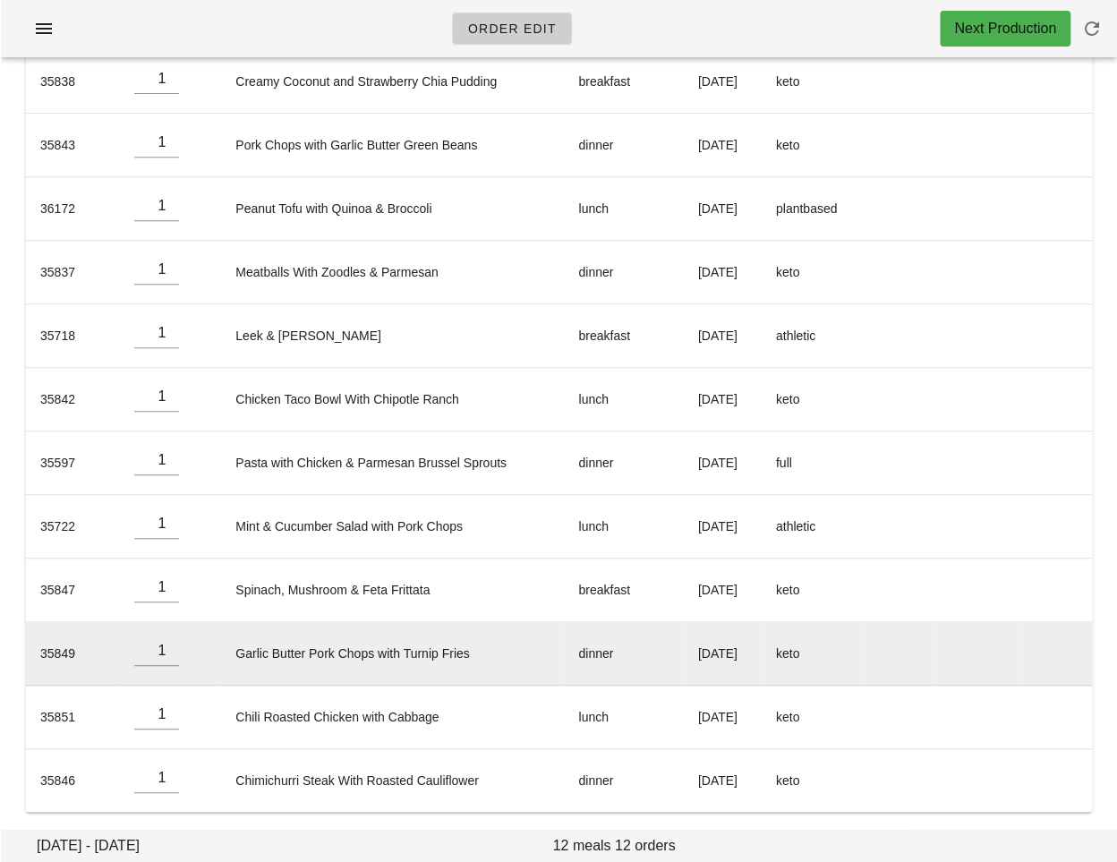
scroll to position [0, 0]
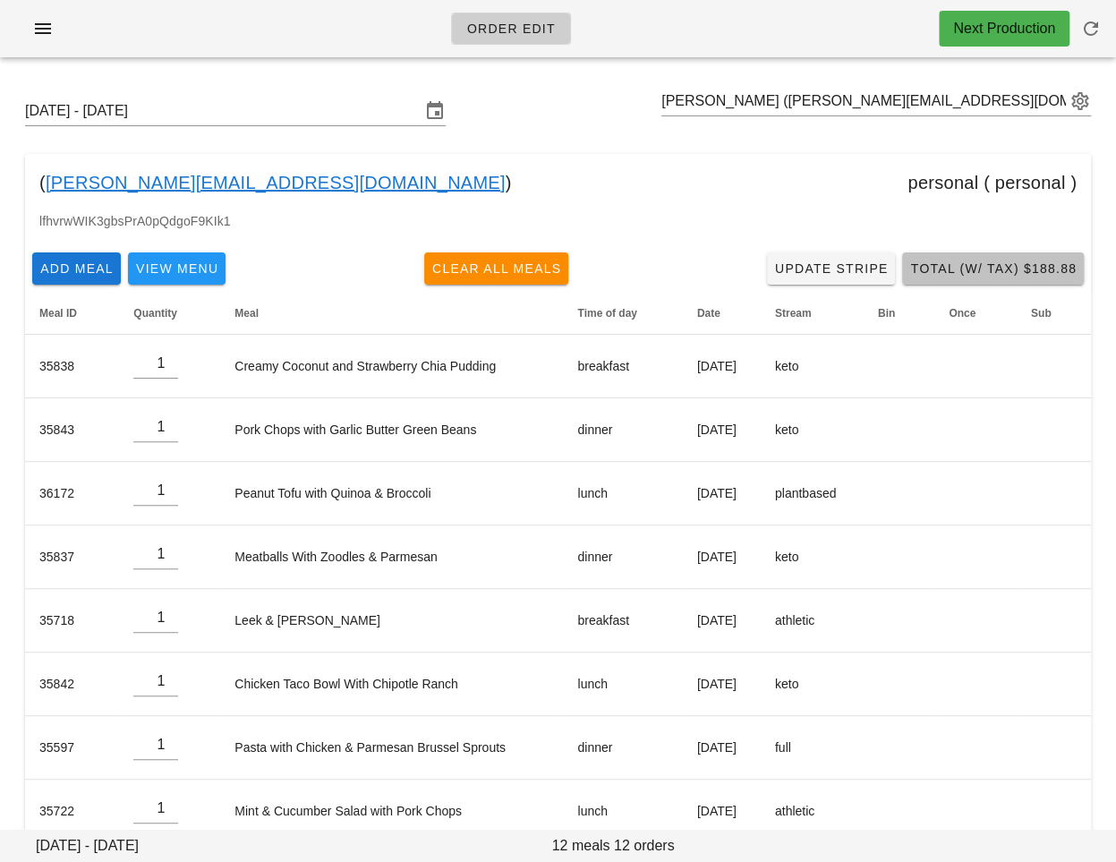
click at [1024, 265] on span "Total (w/ Tax) $188.88" at bounding box center [992, 268] width 167 height 14
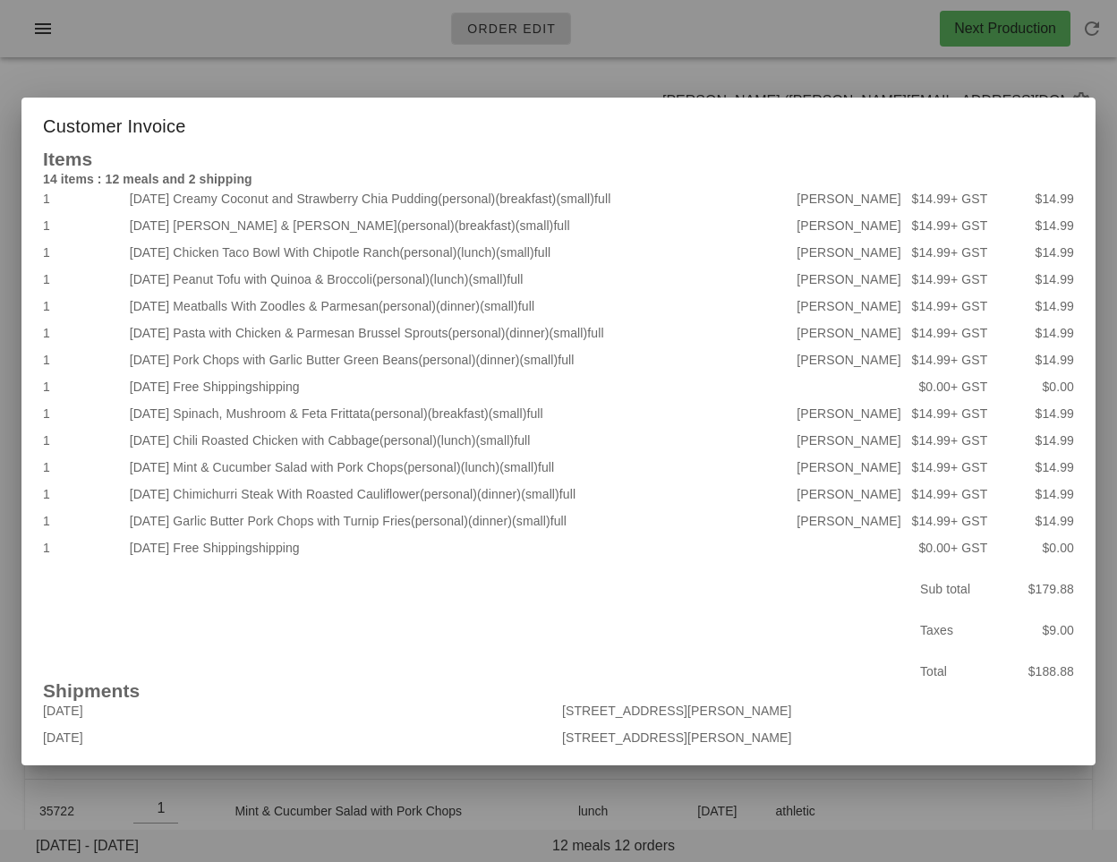
click at [434, 100] on div "Customer Invoice" at bounding box center [558, 124] width 1074 height 52
click at [397, 70] on div at bounding box center [558, 431] width 1117 height 862
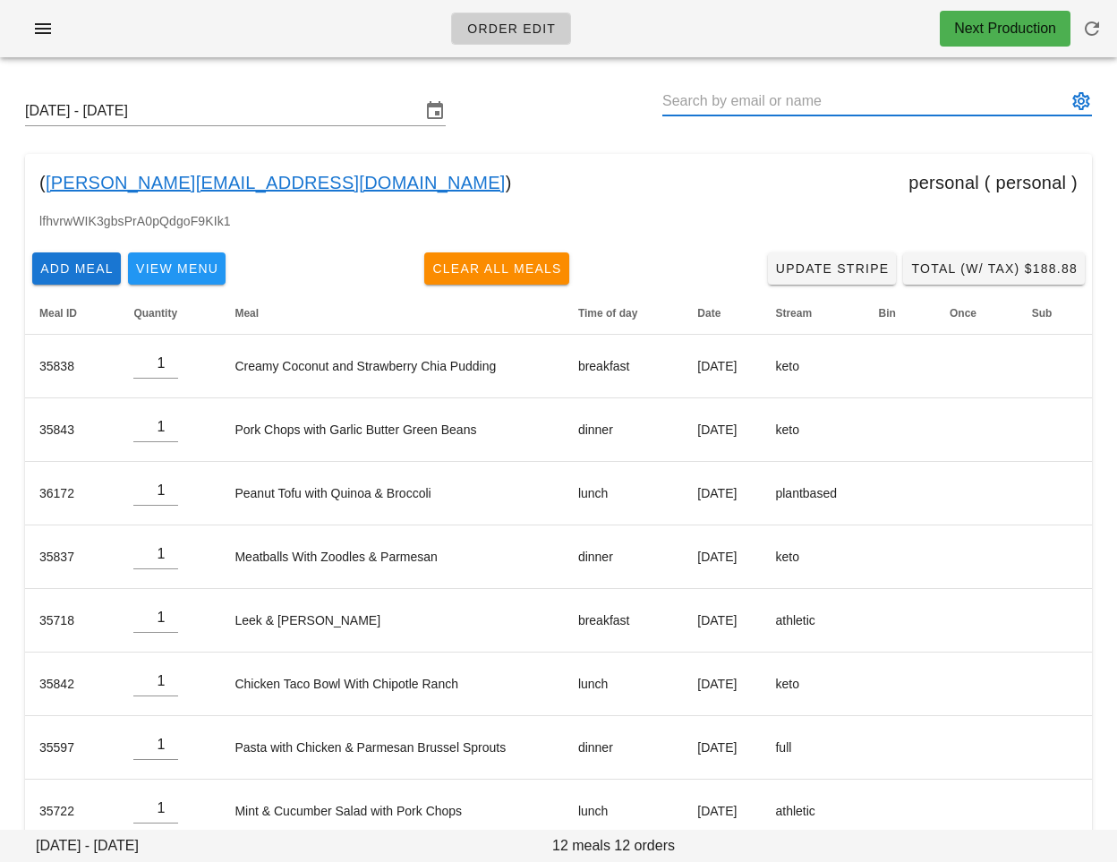
click at [737, 102] on input "text" at bounding box center [864, 101] width 405 height 29
paste input "[EMAIL_ADDRESS][DOMAIN_NAME]"
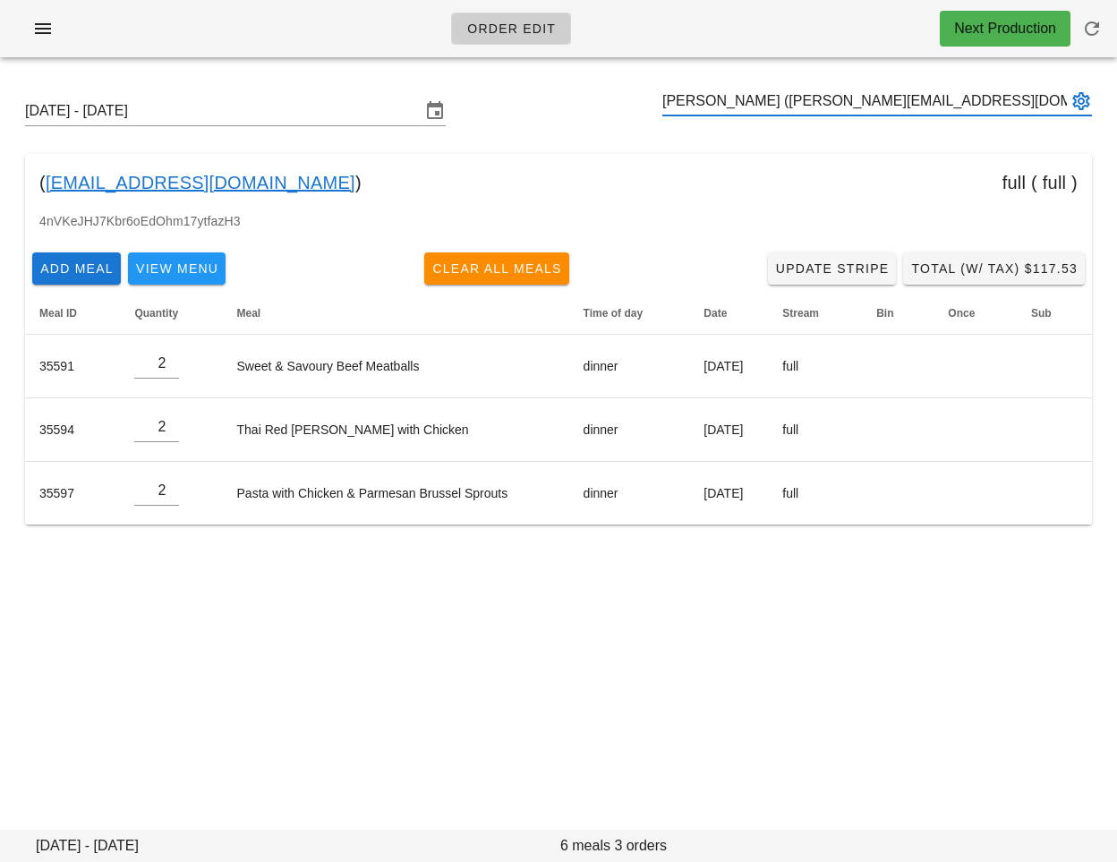
type input "[PERSON_NAME] ([PERSON_NAME][EMAIL_ADDRESS][DOMAIN_NAME])"
paste input "[EMAIL_ADDRESS][DOMAIN_NAME]"
type input "[PERSON_NAME] ([PERSON_NAME][EMAIL_ADDRESS][DOMAIN_NAME])"
click at [1082, 26] on icon "button" at bounding box center [1091, 28] width 21 height 21
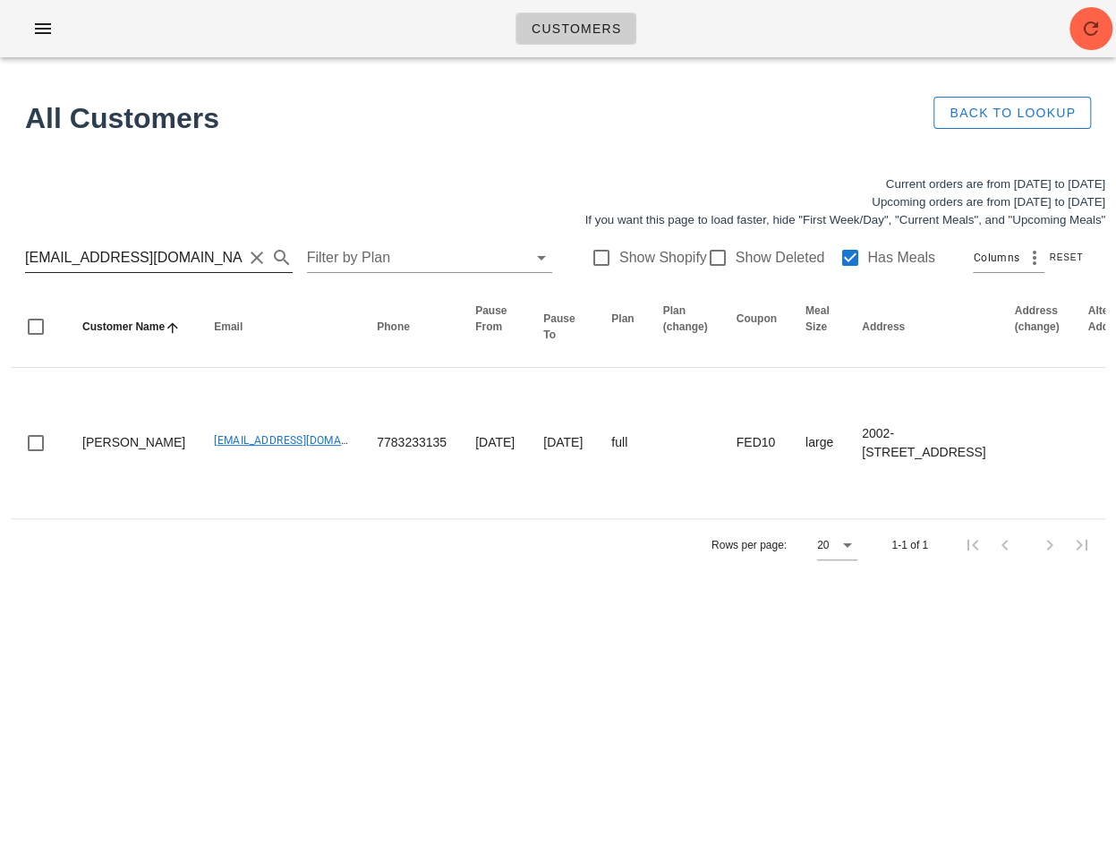
click at [142, 266] on input "kmbritt@gmail.com" at bounding box center [134, 257] width 218 height 29
paste input "Nicky@kewpac"
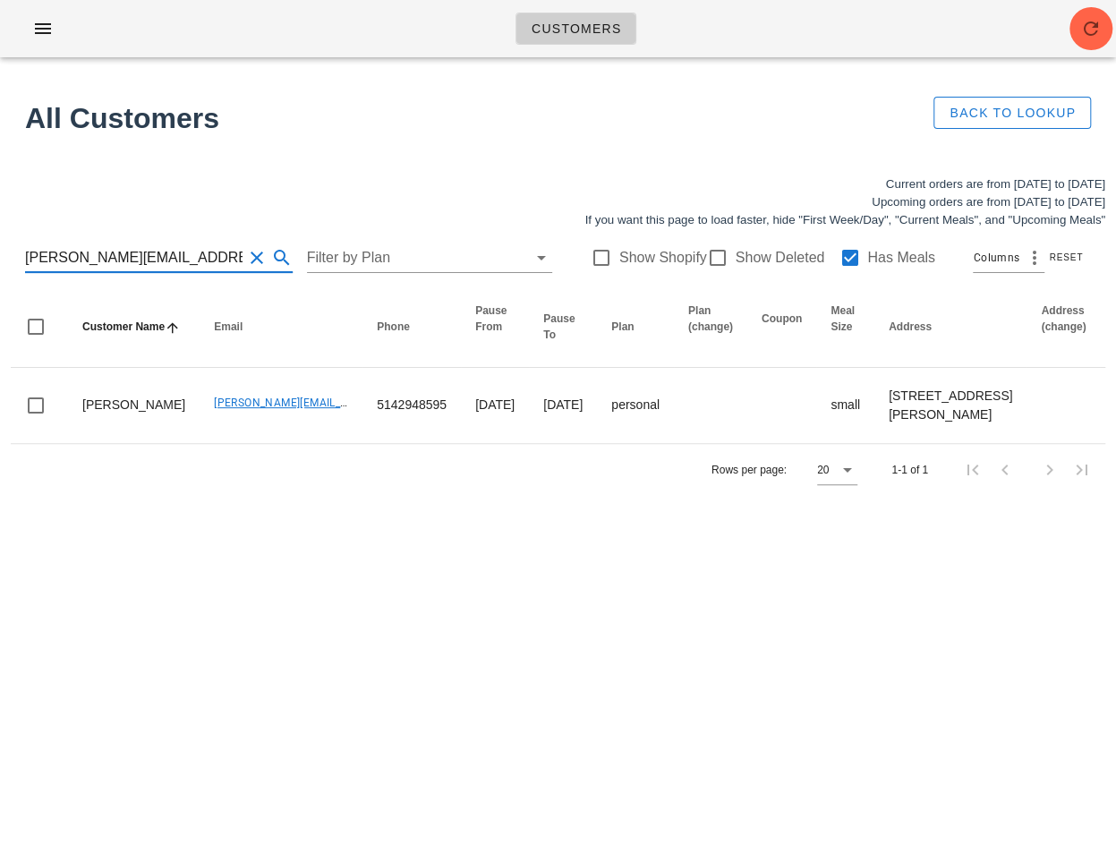
type input "[PERSON_NAME][EMAIL_ADDRESS][DOMAIN_NAME]"
click at [117, 267] on input "[PERSON_NAME][EMAIL_ADDRESS][DOMAIN_NAME]" at bounding box center [134, 257] width 218 height 29
click at [117, 267] on input "Nicky@kewpac.com" at bounding box center [134, 257] width 218 height 29
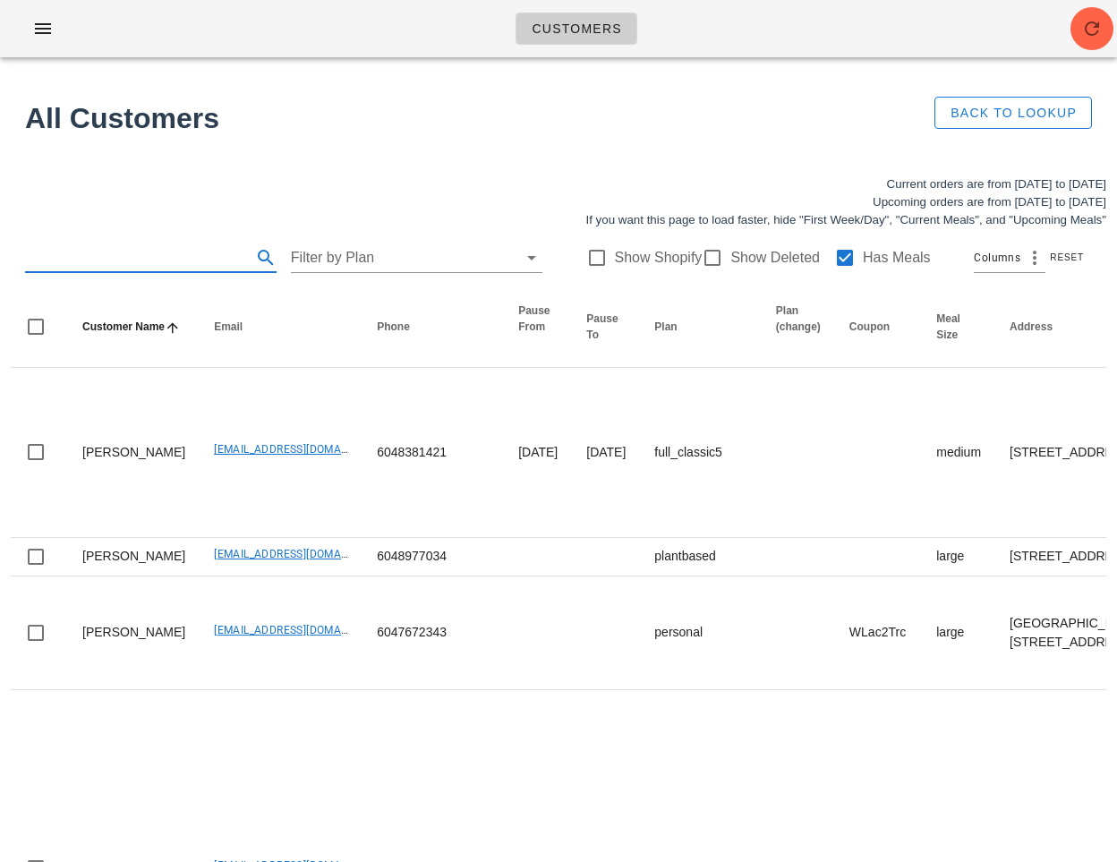
type input "u"
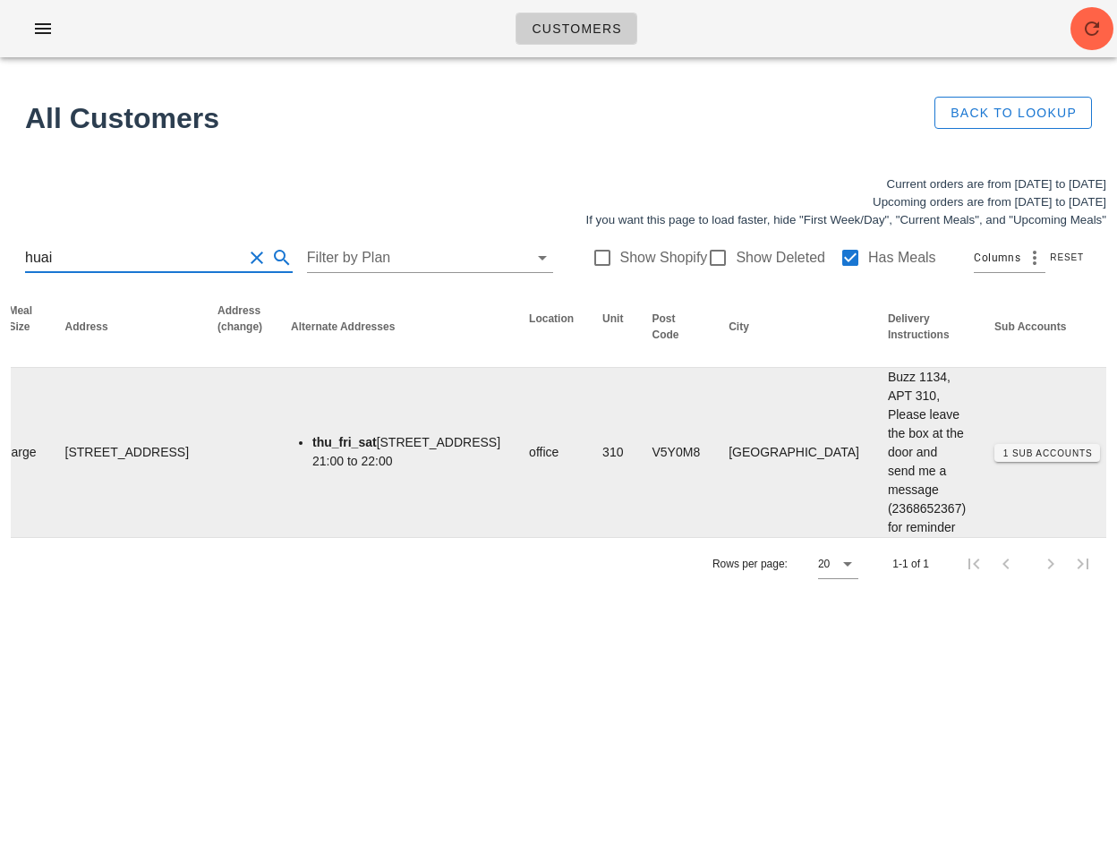
scroll to position [0, 1179]
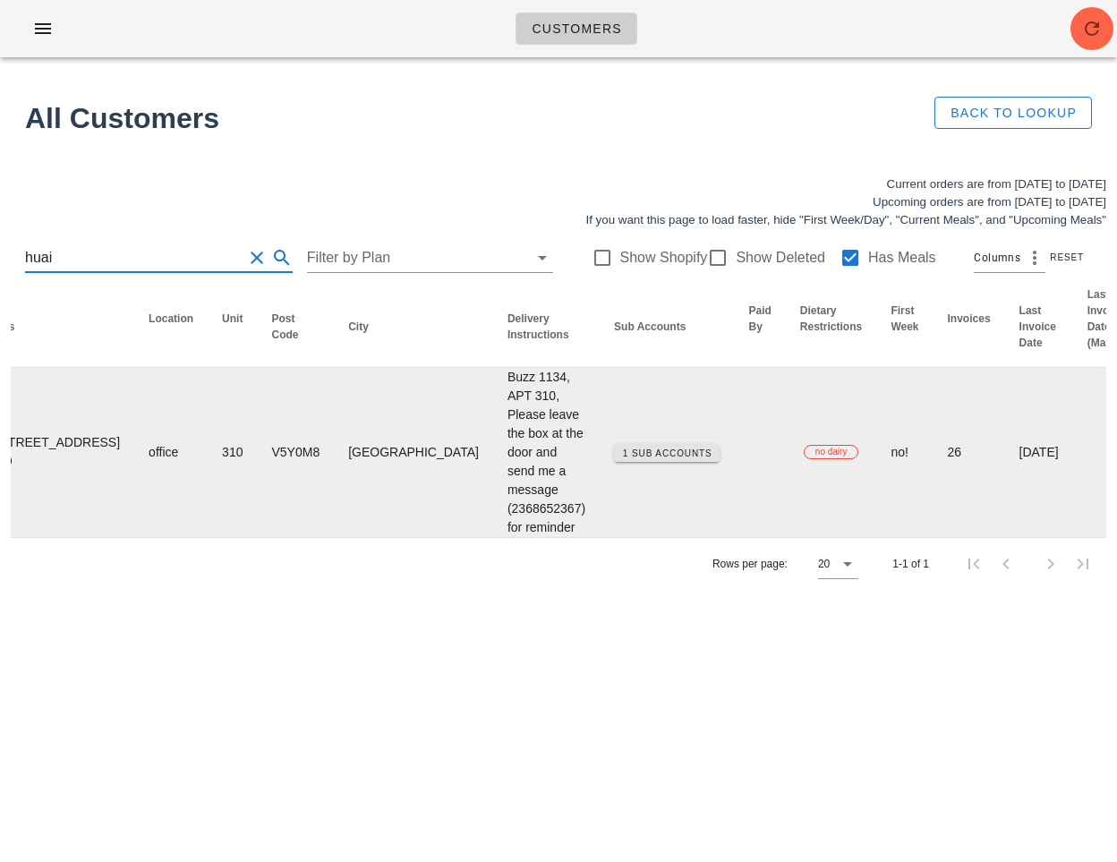
type input "huai"
click at [622, 452] on span "1 Sub Accounts" at bounding box center [667, 453] width 90 height 10
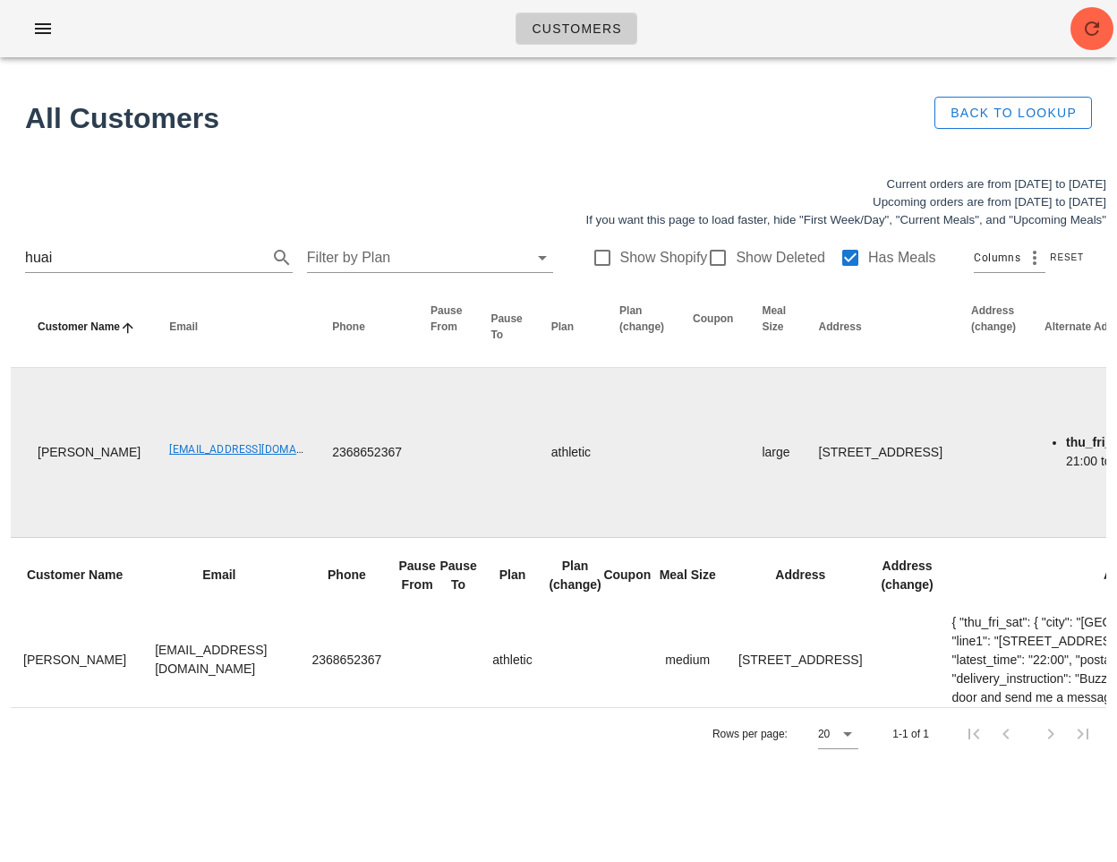
scroll to position [0, 0]
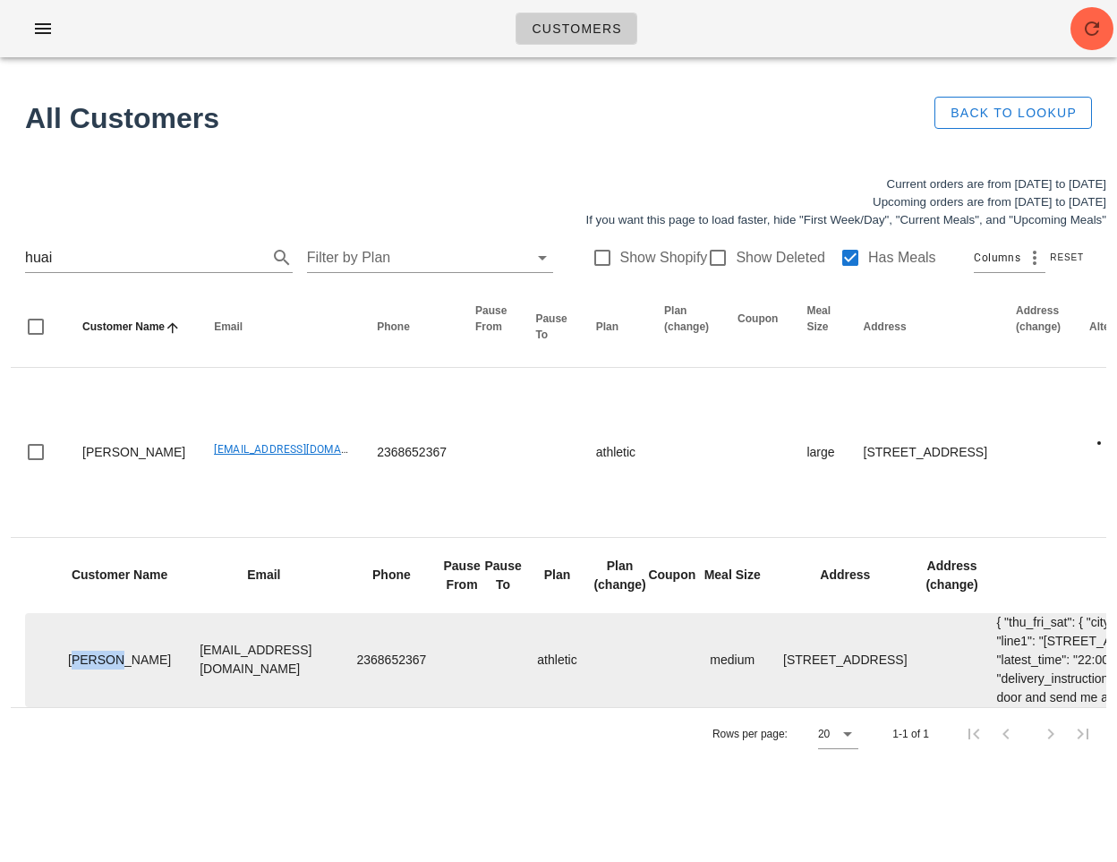
drag, startPoint x: 86, startPoint y: 689, endPoint x: 66, endPoint y: 670, distance: 27.9
click at [66, 670] on td "Lu Yin" at bounding box center [120, 660] width 132 height 94
copy td "Lu Yin"
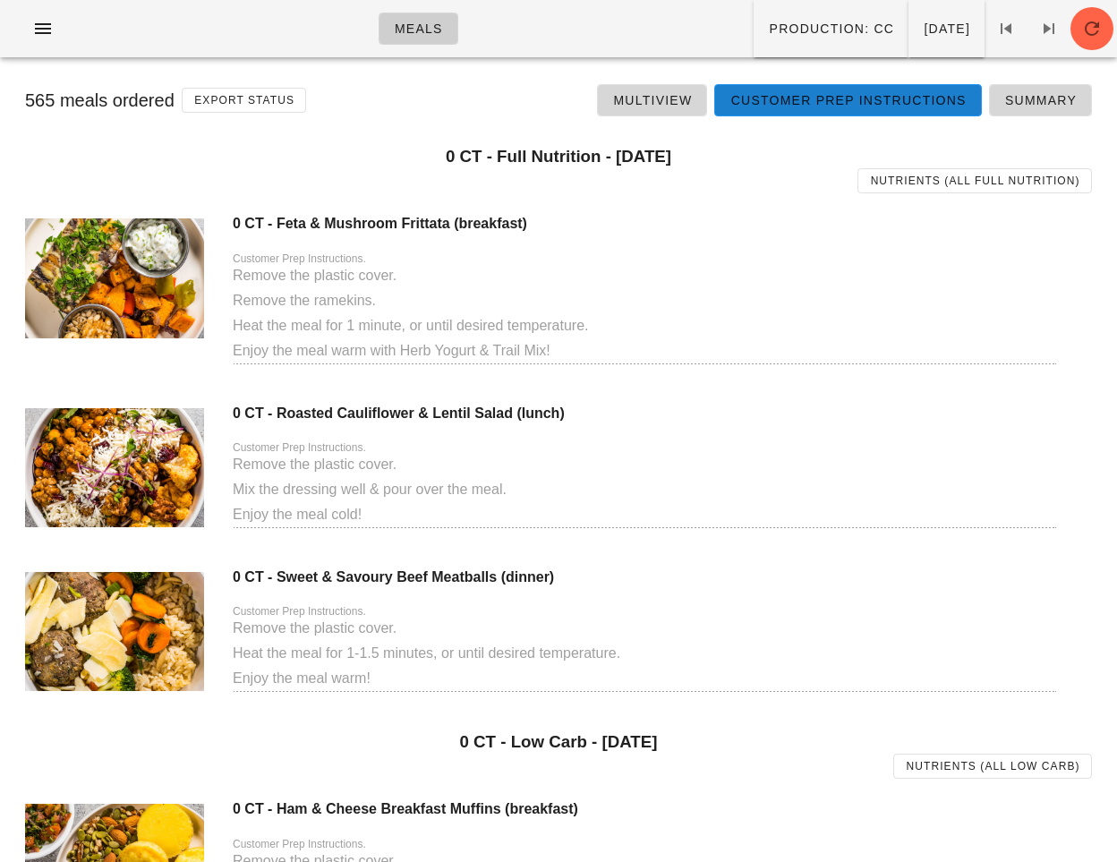
scroll to position [3962, 0]
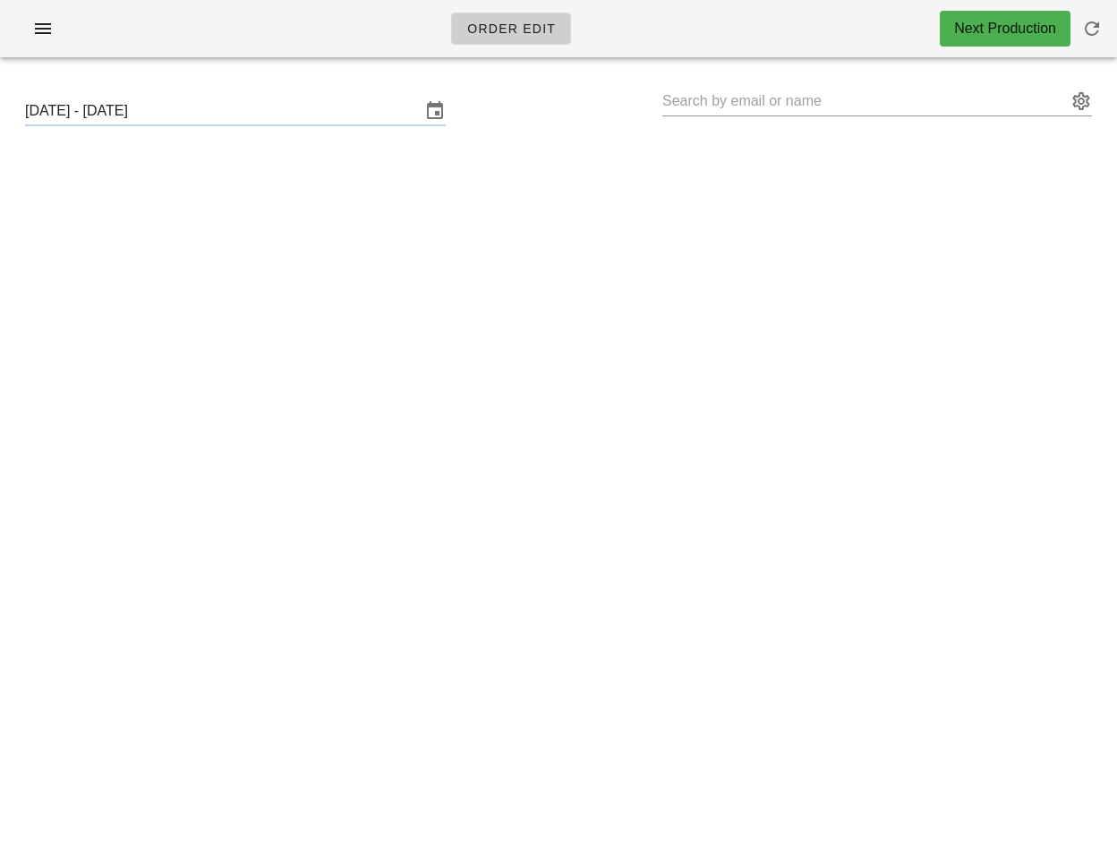
type input "[PERSON_NAME] ([PERSON_NAME][EMAIL_ADDRESS][DOMAIN_NAME])"
